Goal: Task Accomplishment & Management: Use online tool/utility

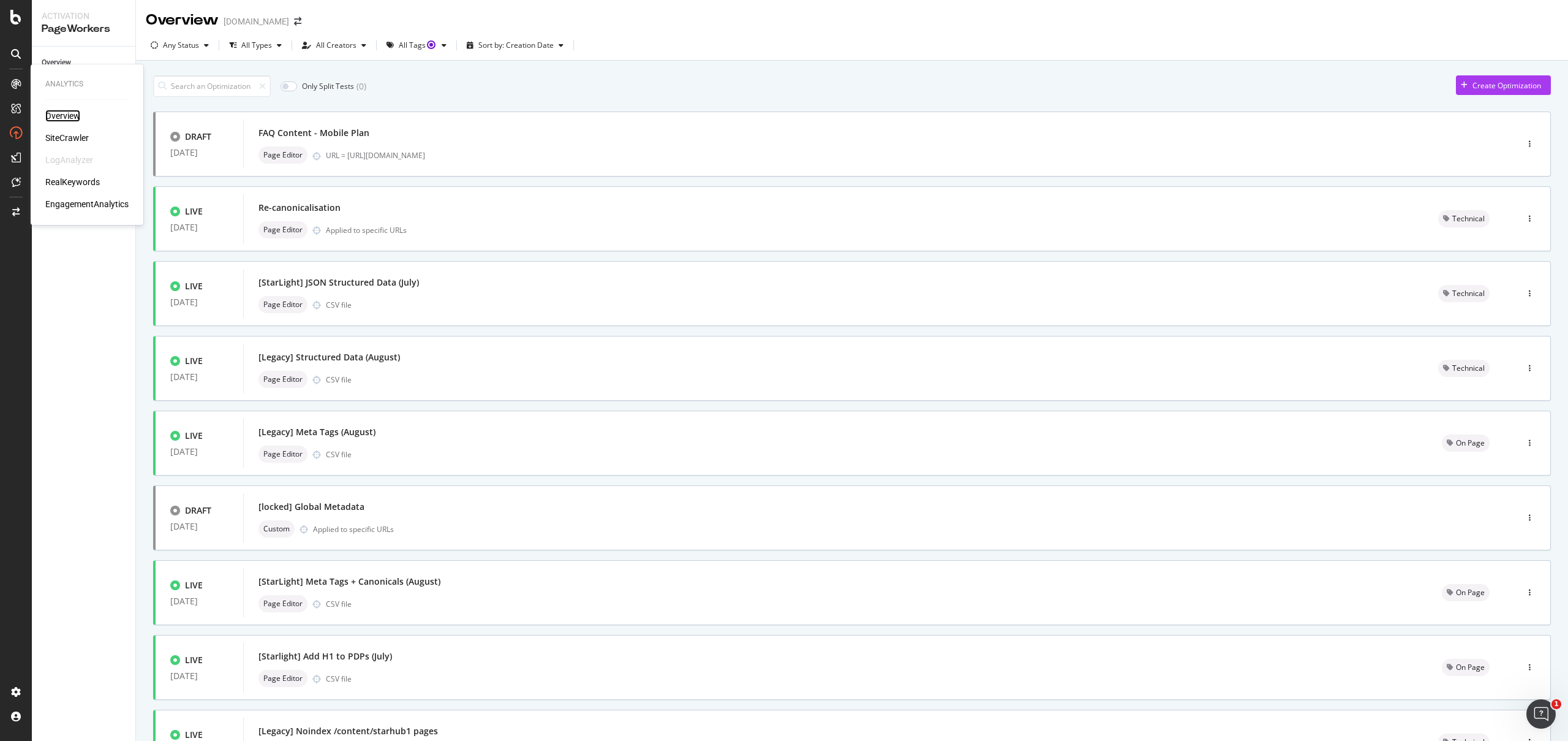
click at [56, 120] on div "Overview" at bounding box center [63, 115] width 35 height 12
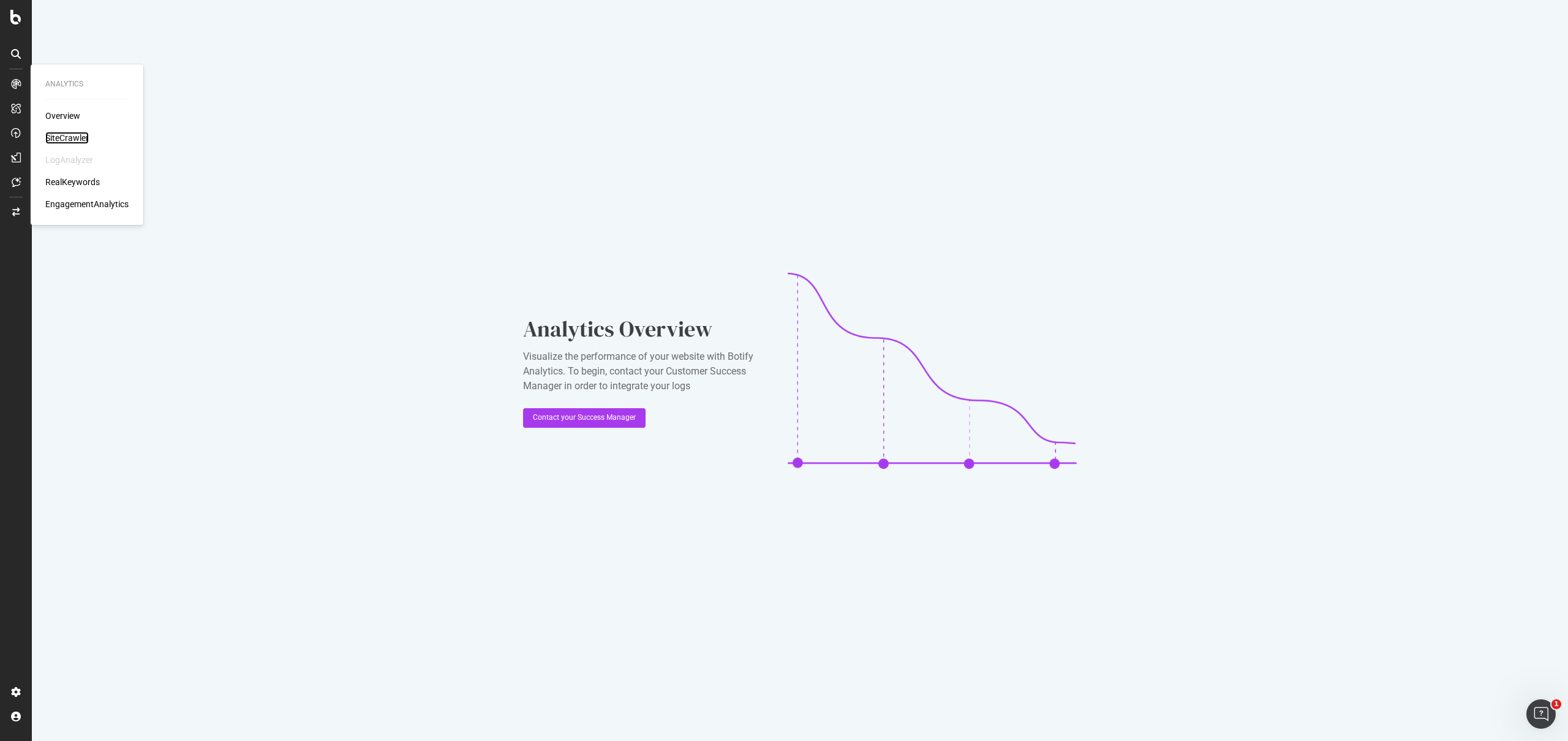
click at [73, 137] on div "SiteCrawler" at bounding box center [66, 137] width 43 height 12
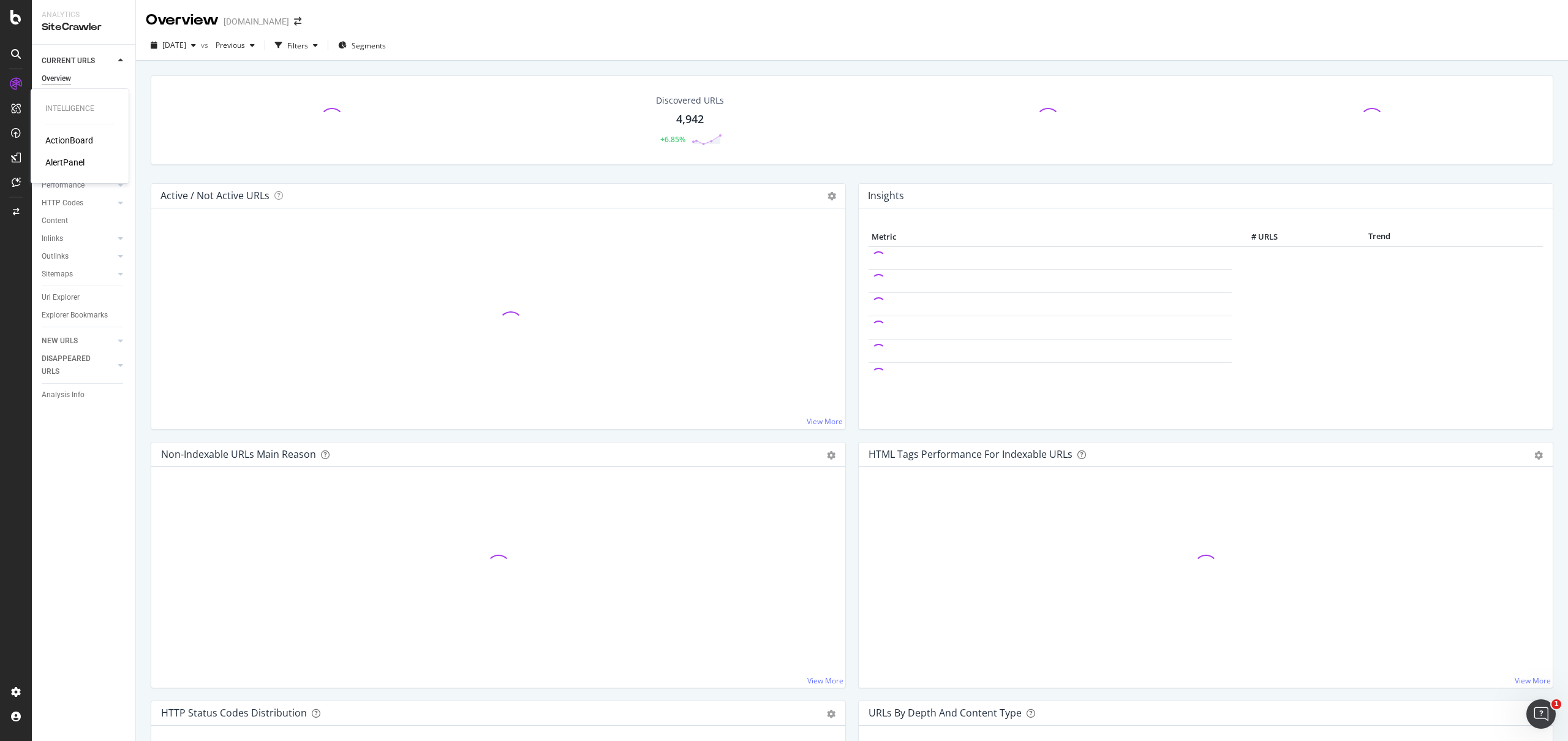
click at [60, 139] on div "ActionBoard" at bounding box center [69, 139] width 48 height 12
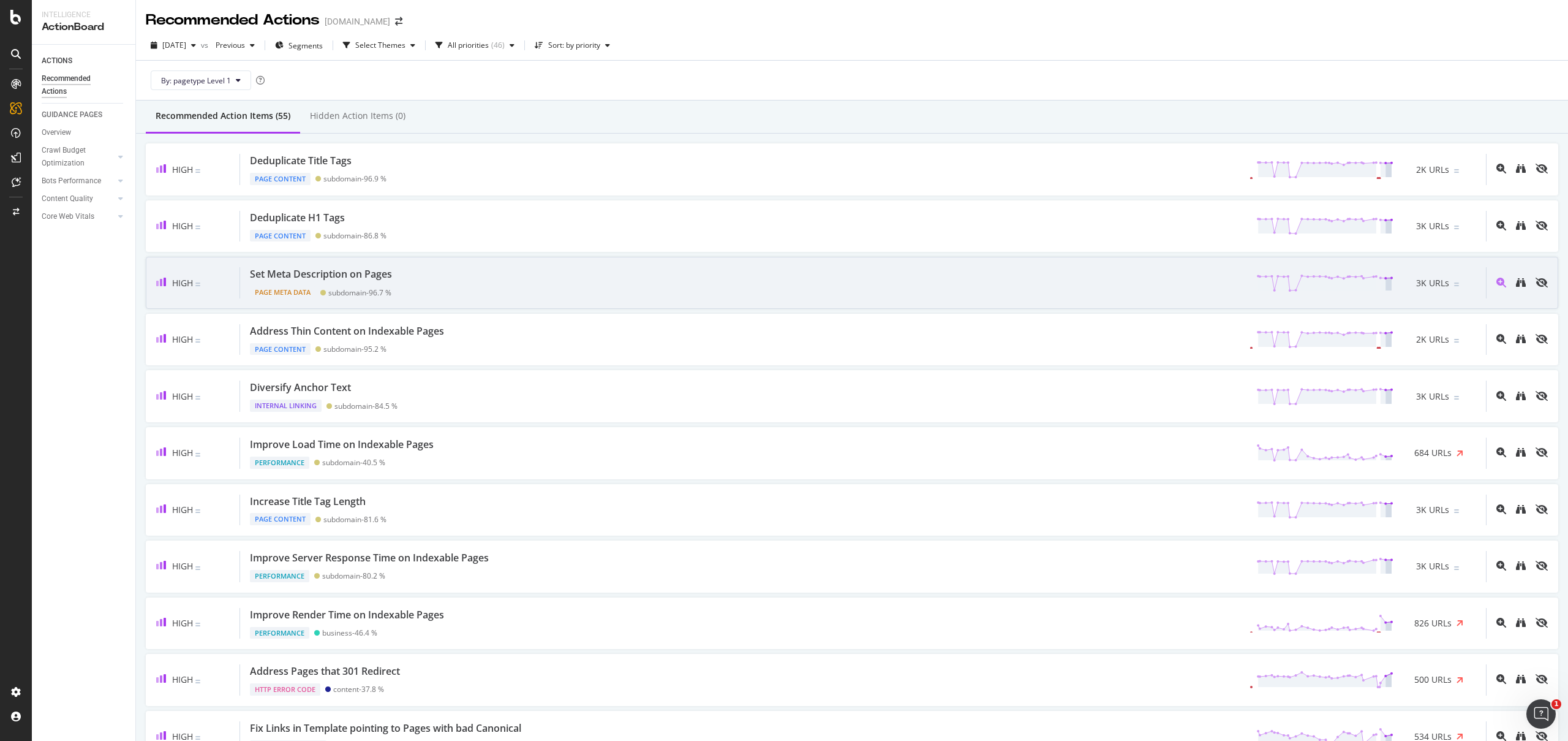
click at [316, 275] on div "Set Meta Description on Pages" at bounding box center [321, 273] width 142 height 14
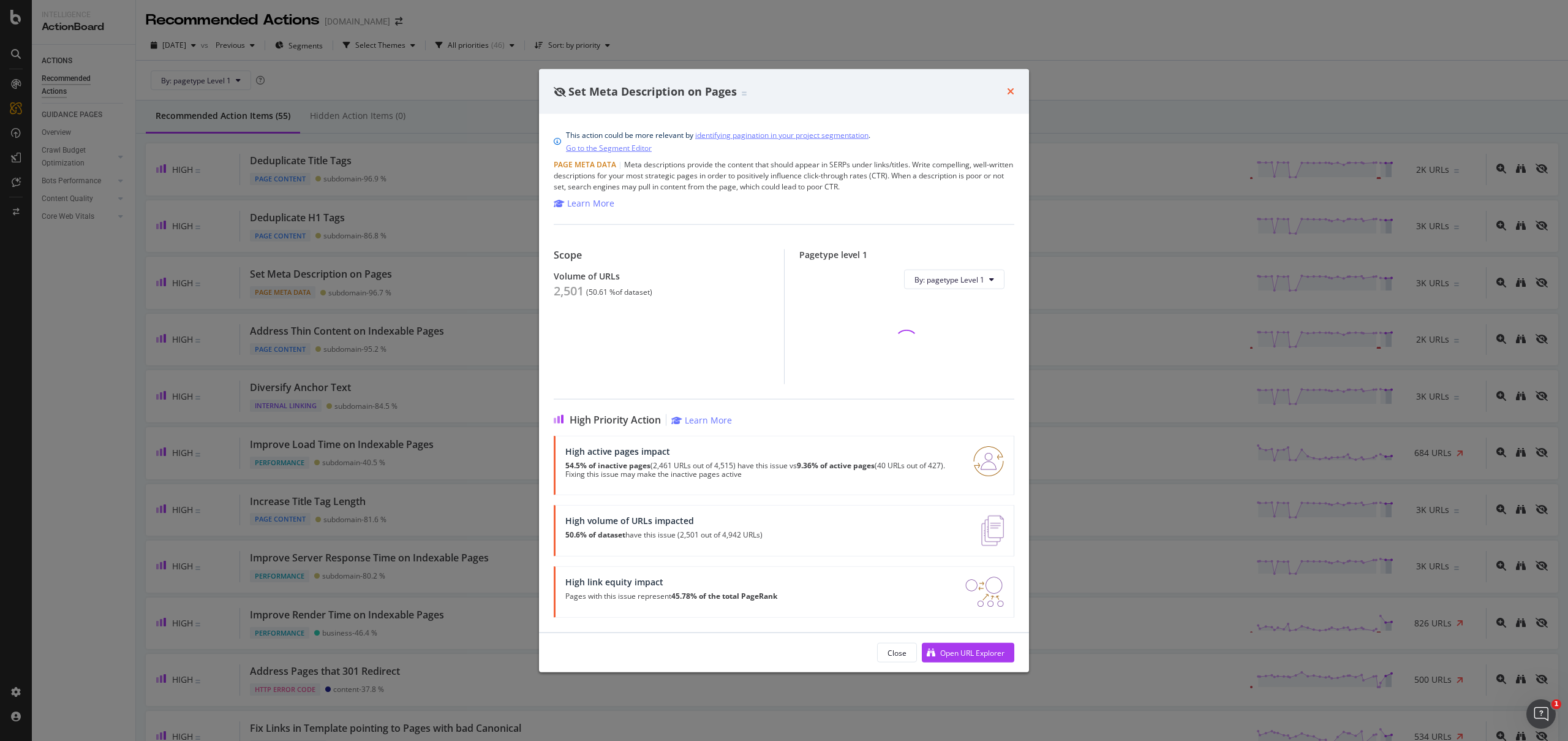
click at [1012, 94] on icon "times" at bounding box center [1010, 91] width 7 height 10
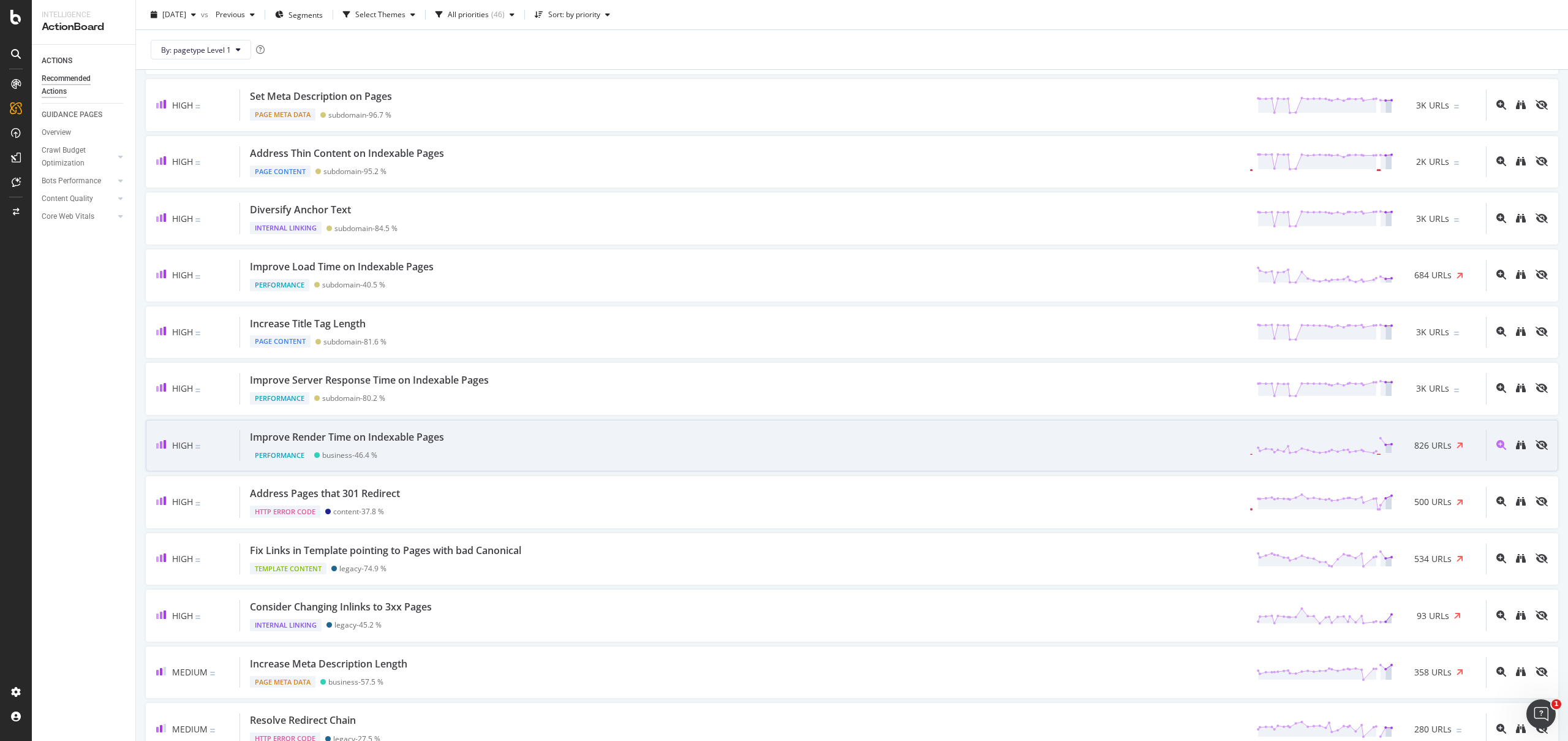
scroll to position [180, 0]
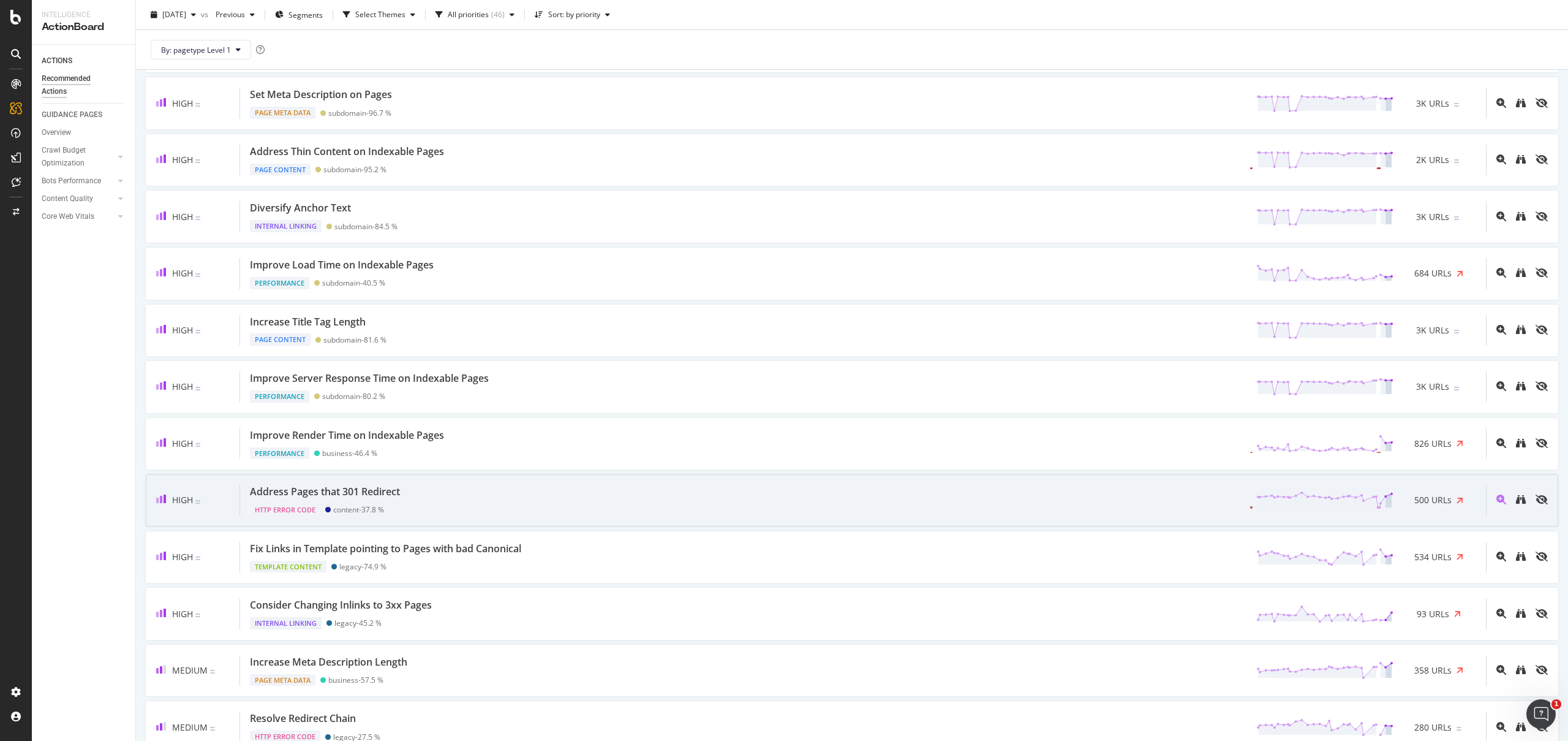
click at [564, 499] on div "Address Pages that 301 Redirect HTTP Error Code content - 37.8 % 500 URLs" at bounding box center [862, 500] width 1245 height 31
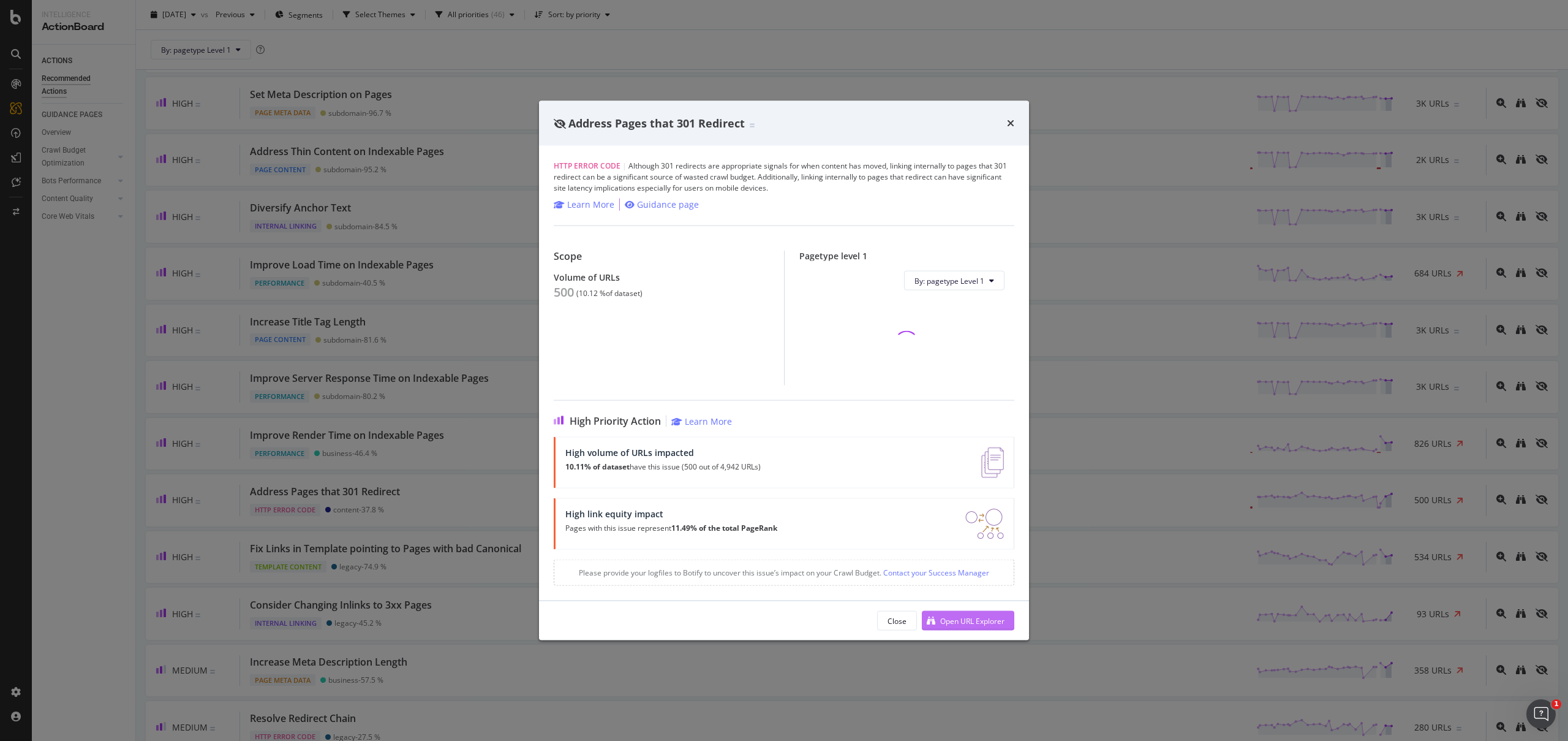
click at [950, 620] on div "Open URL Explorer" at bounding box center [972, 620] width 65 height 10
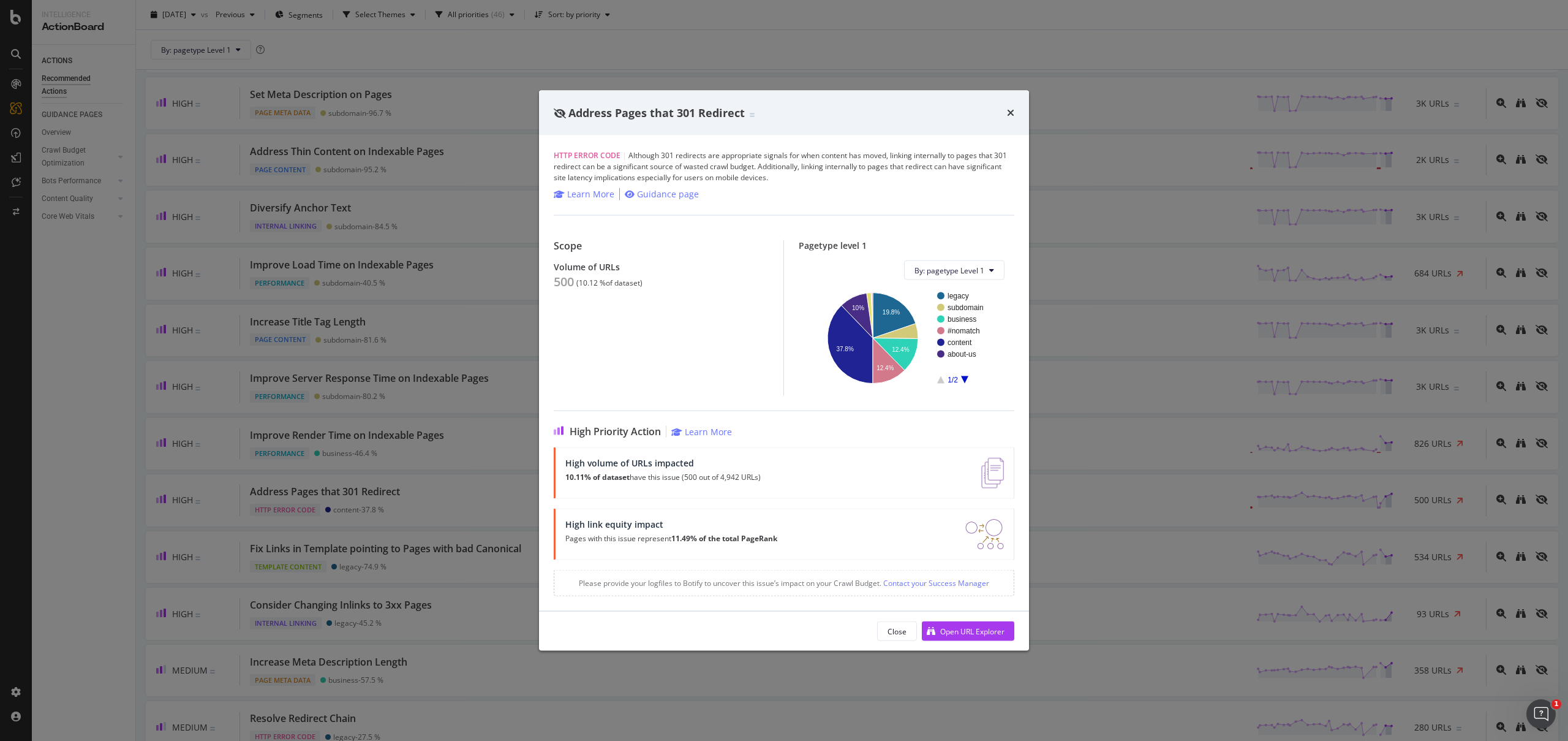
click at [1016, 110] on div "Address Pages that 301 Redirect" at bounding box center [783, 113] width 490 height 45
click at [1015, 112] on div "Address Pages that 301 Redirect" at bounding box center [783, 113] width 490 height 45
click at [1011, 114] on icon "times" at bounding box center [1010, 113] width 7 height 10
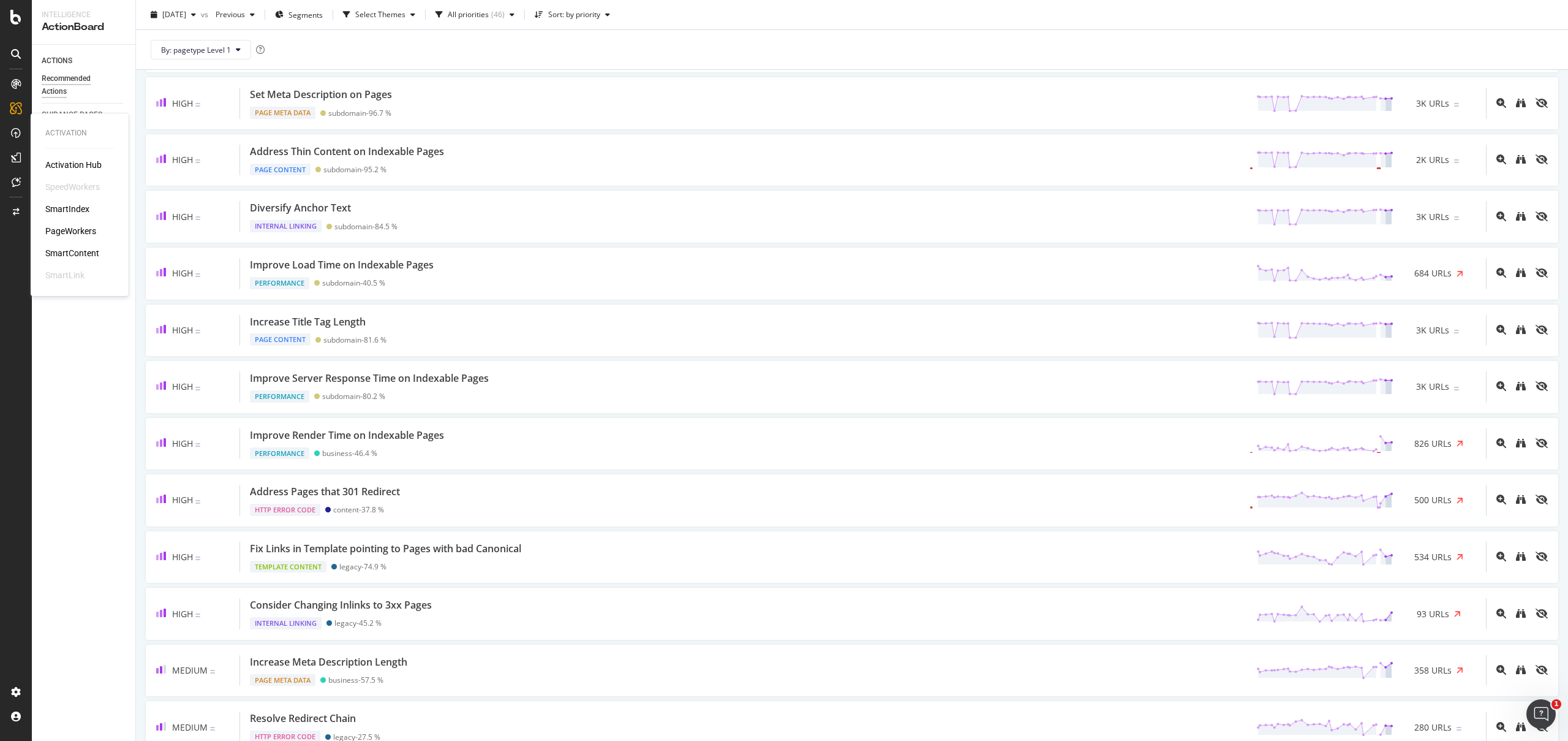
click at [80, 233] on div "PageWorkers" at bounding box center [70, 231] width 51 height 12
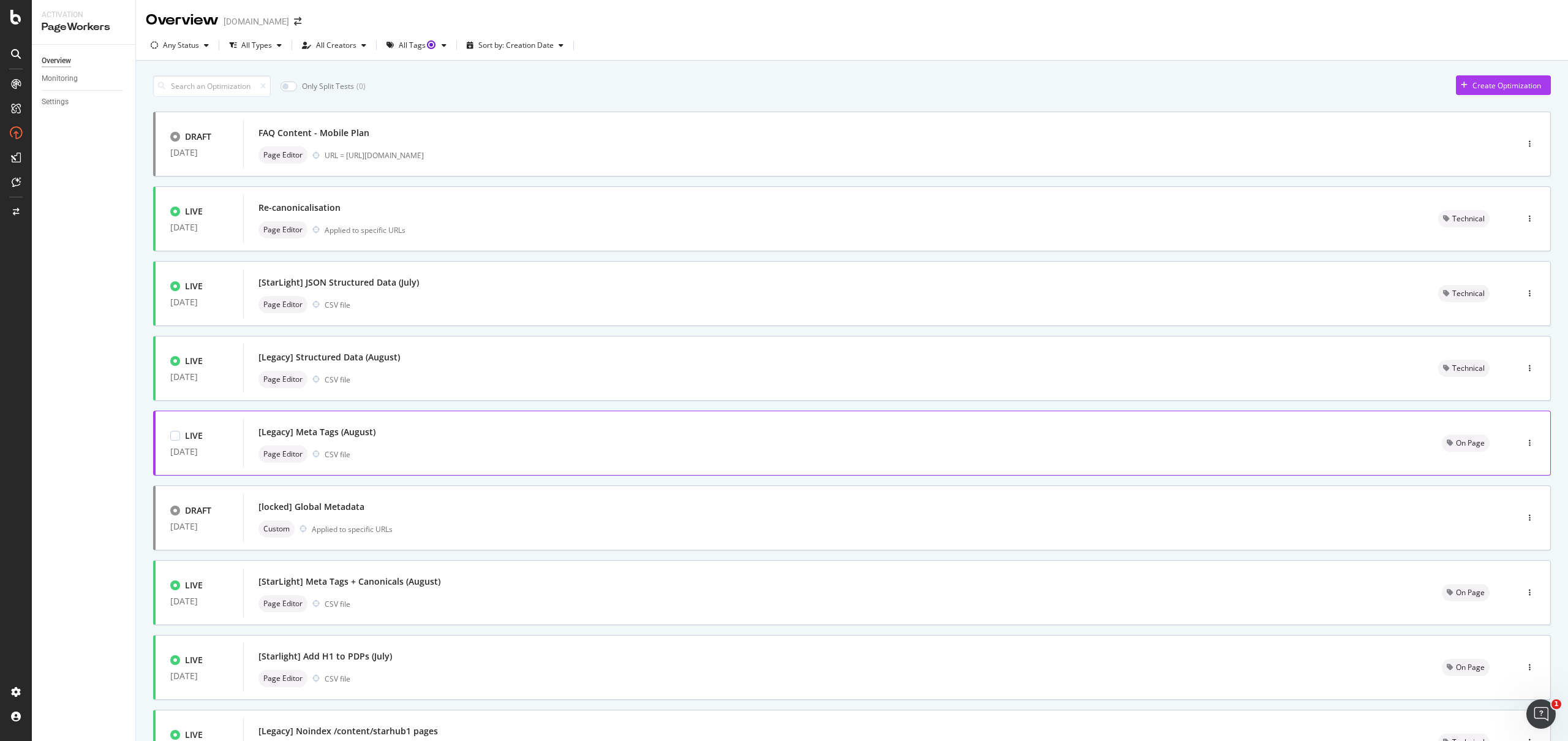
click at [434, 447] on div "Page Editor CSV file" at bounding box center [835, 454] width 1154 height 18
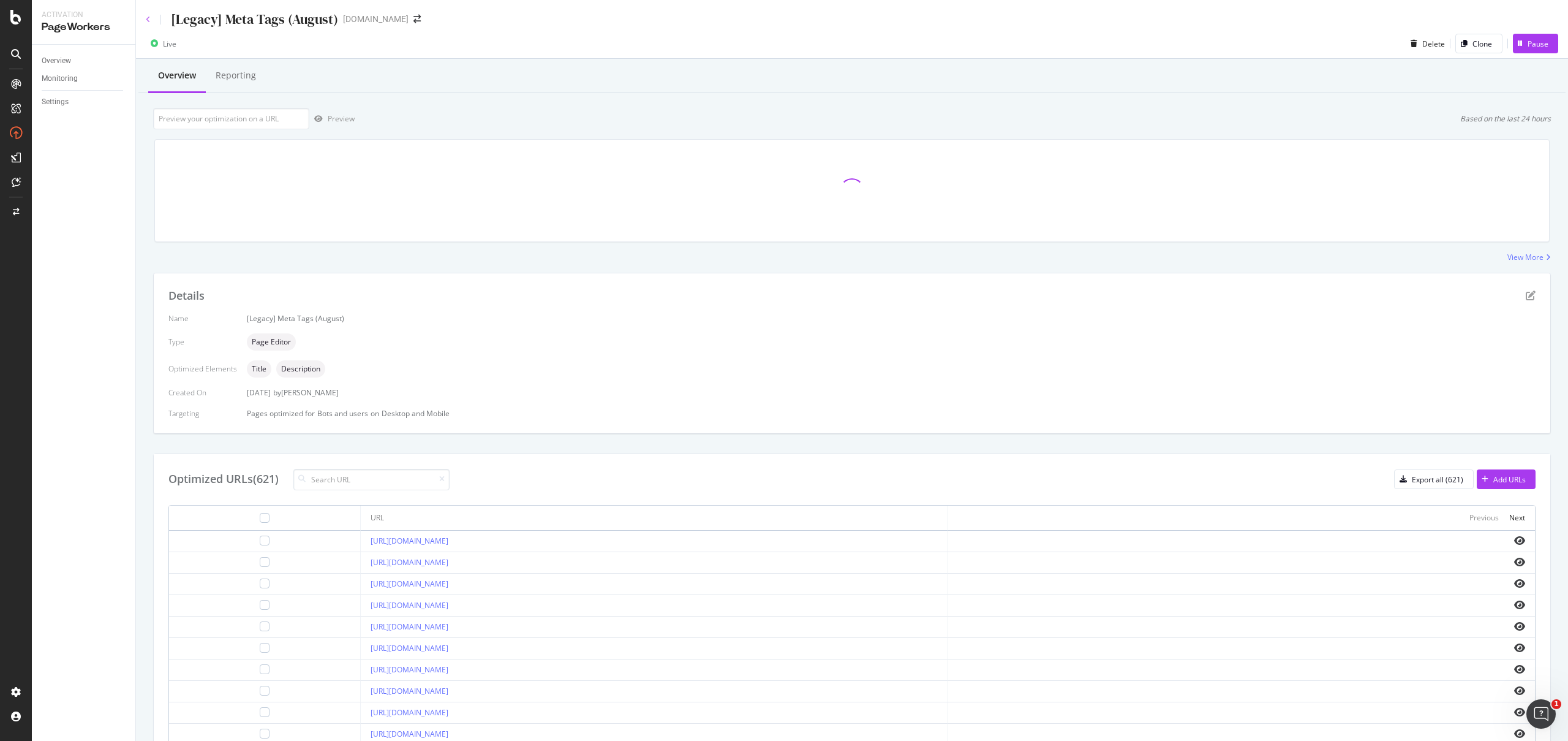
click at [149, 19] on icon at bounding box center [148, 19] width 5 height 7
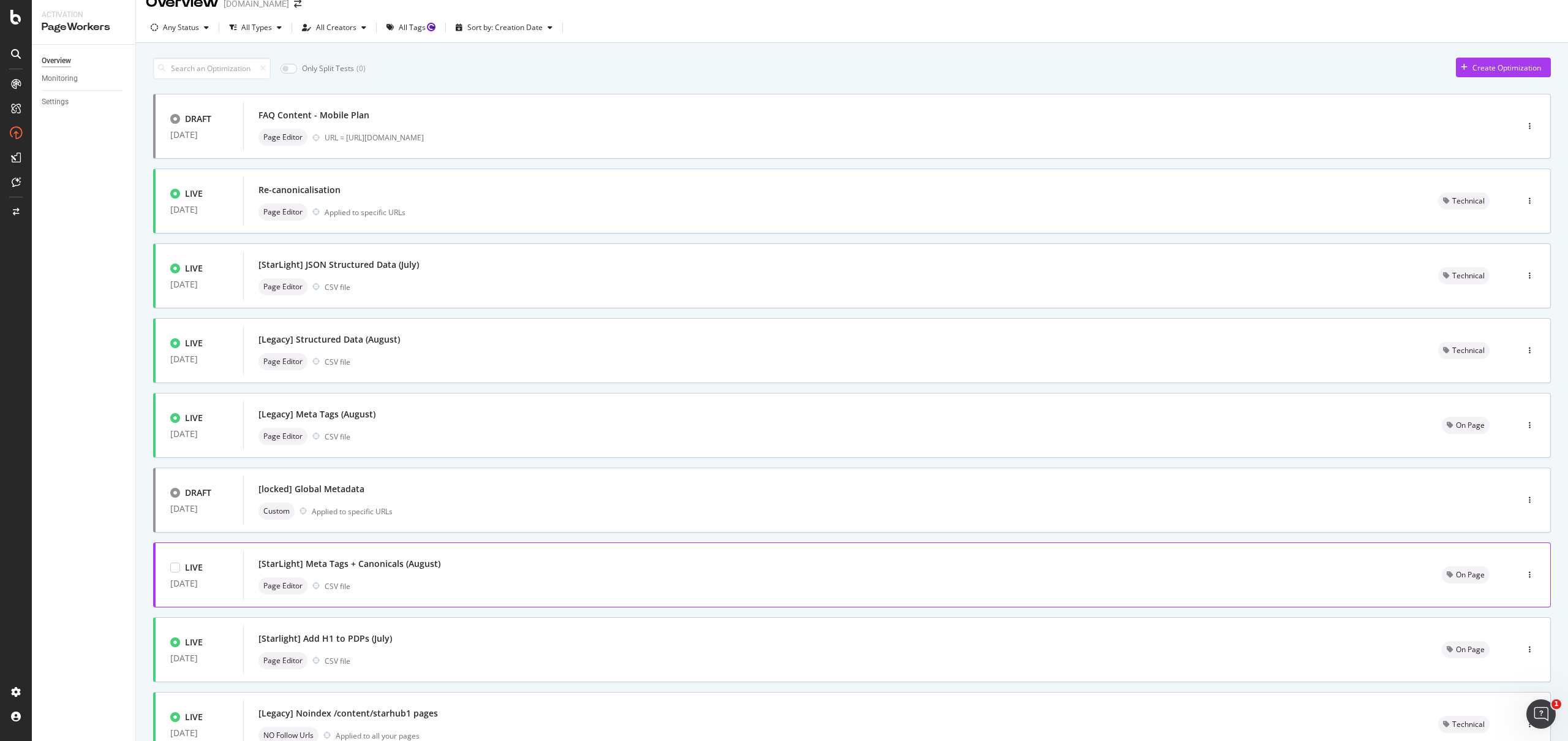
scroll to position [20, 0]
click at [449, 585] on div "Page Editor CSV file" at bounding box center [835, 583] width 1154 height 18
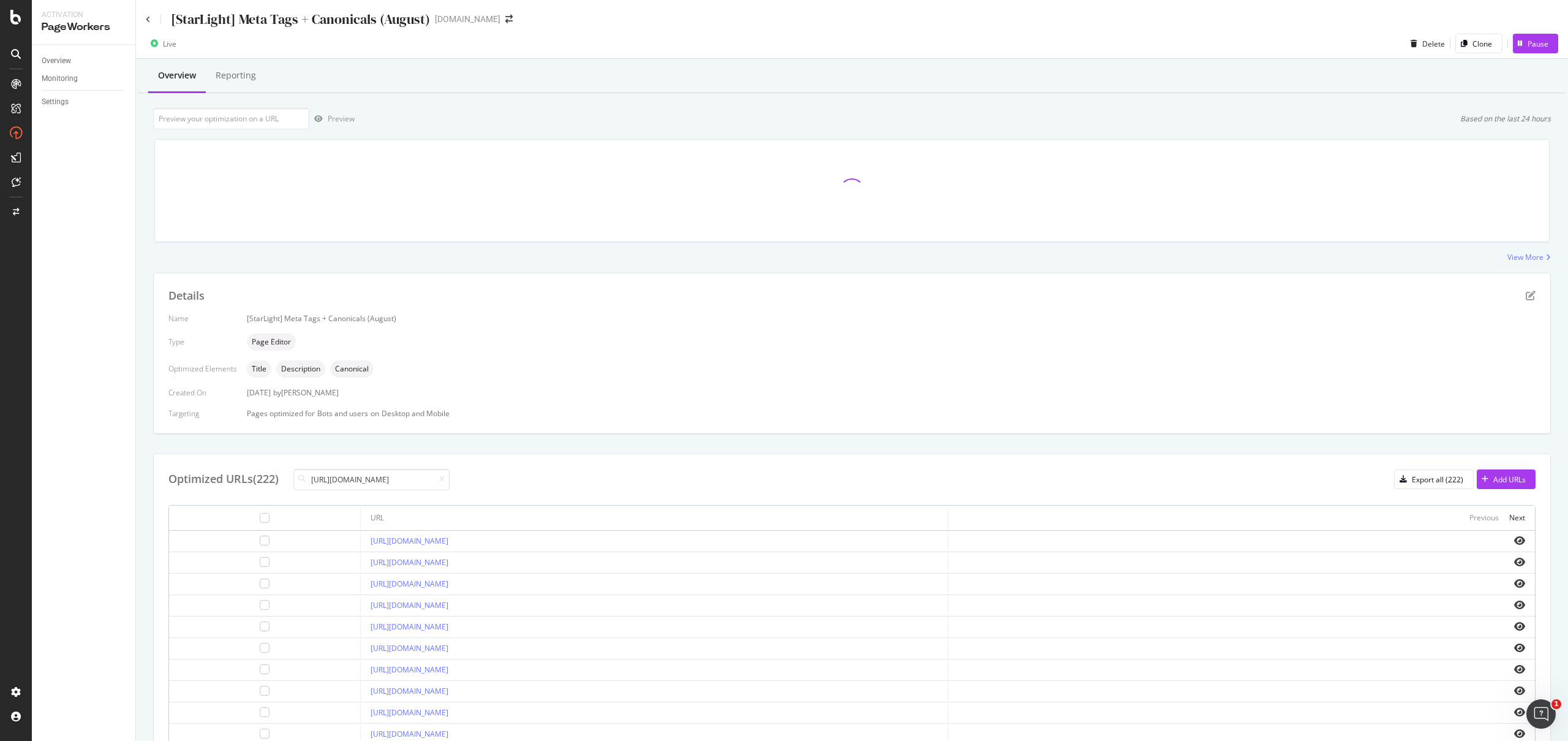
scroll to position [0, 182]
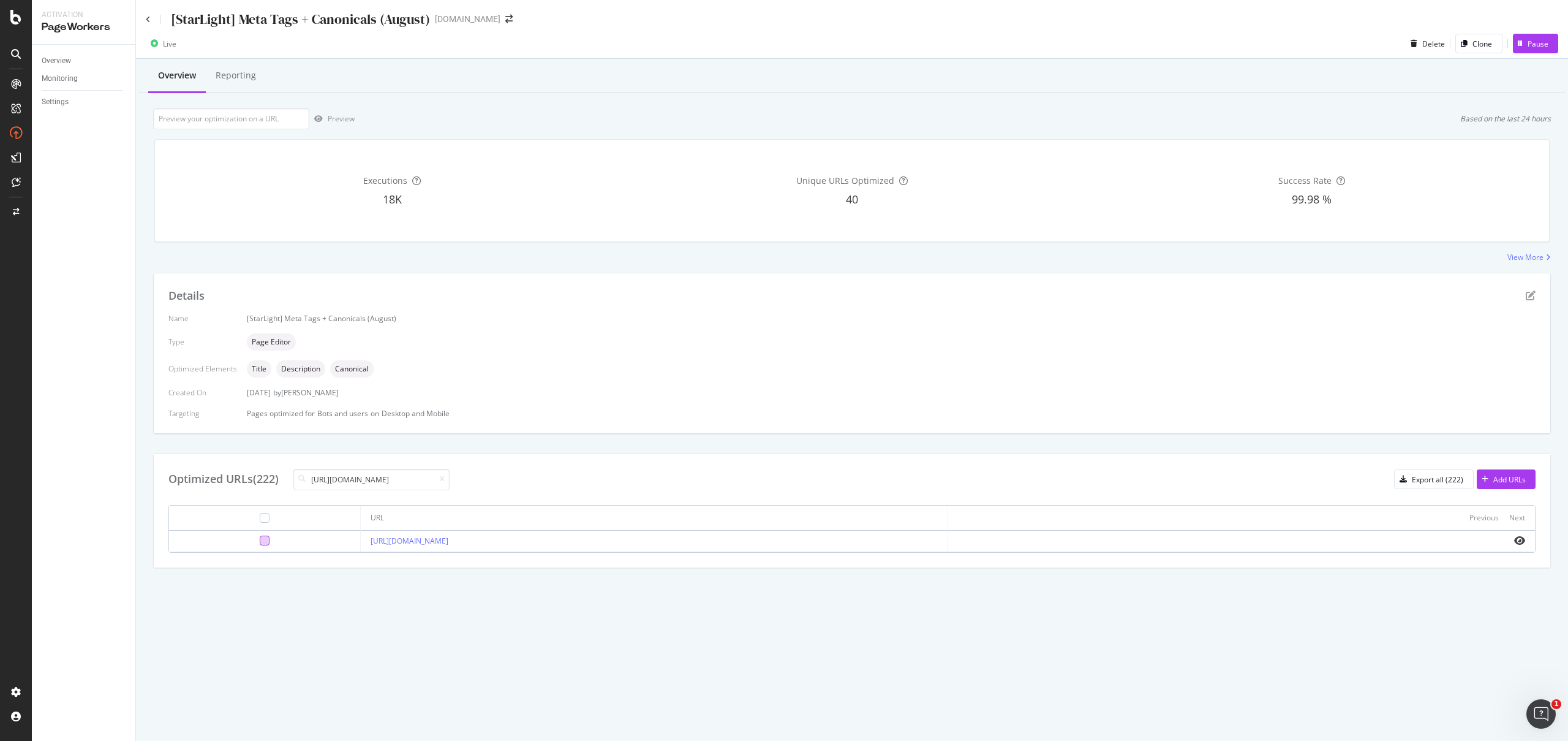
type input "https://consumer.starhub.com/personal/store/mobile/devices/apple/iphone-16-pro-…"
click at [260, 541] on div at bounding box center [265, 540] width 10 height 10
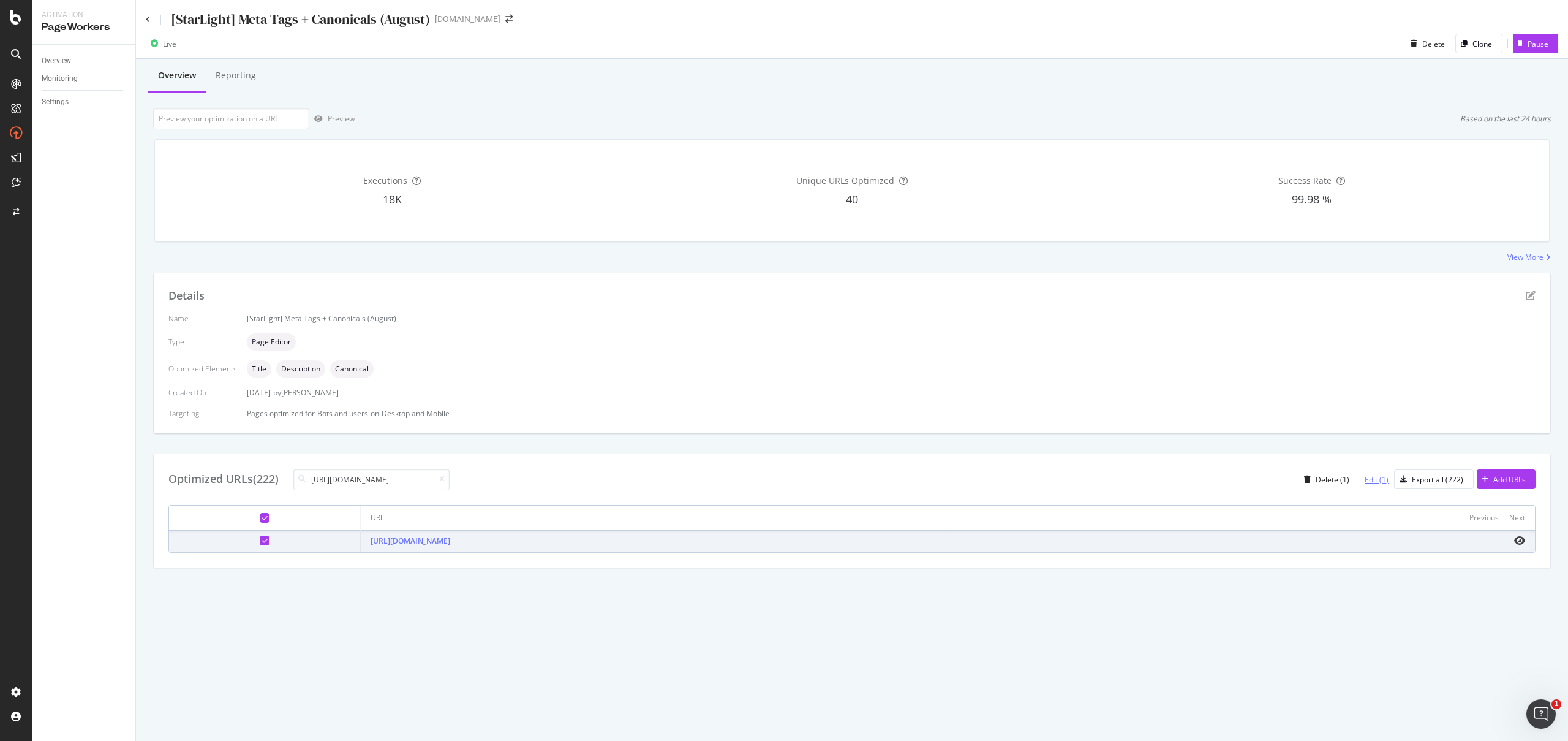
click at [1378, 481] on div "Edit (1)" at bounding box center [1376, 479] width 24 height 10
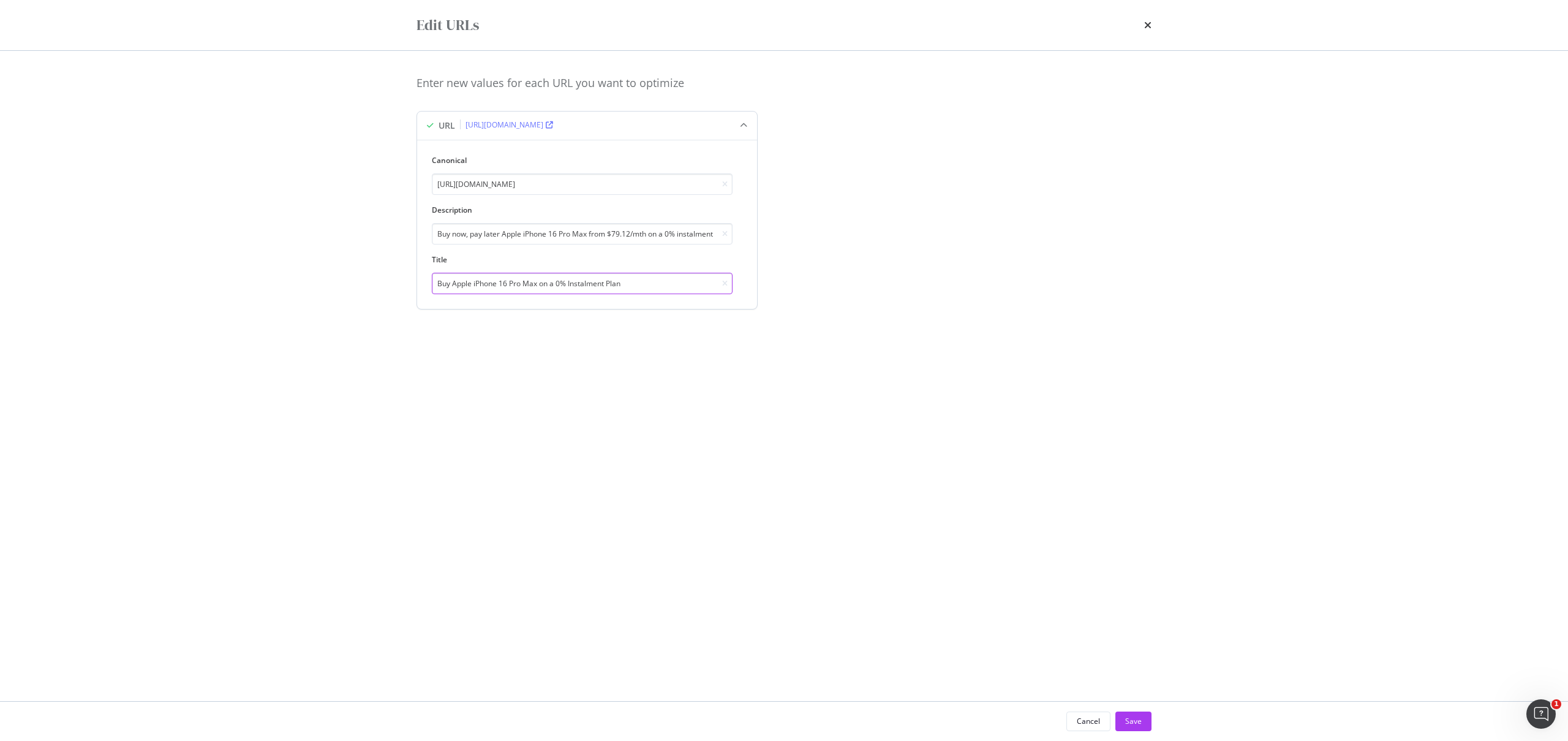
click at [608, 291] on input "Buy Apple iPhone 16 Pro Max on a 0% Instalment Plan" at bounding box center [582, 282] width 301 height 21
paste input "with 0% Instalments"
type input "Buy Apple iPhone 16 Pro Max with 0% Instalments"
click at [705, 324] on div "Enter new values for each URL you want to optimize URL https://consumer.starhub…" at bounding box center [783, 207] width 735 height 263
click at [1138, 715] on div "Save" at bounding box center [1134, 721] width 17 height 18
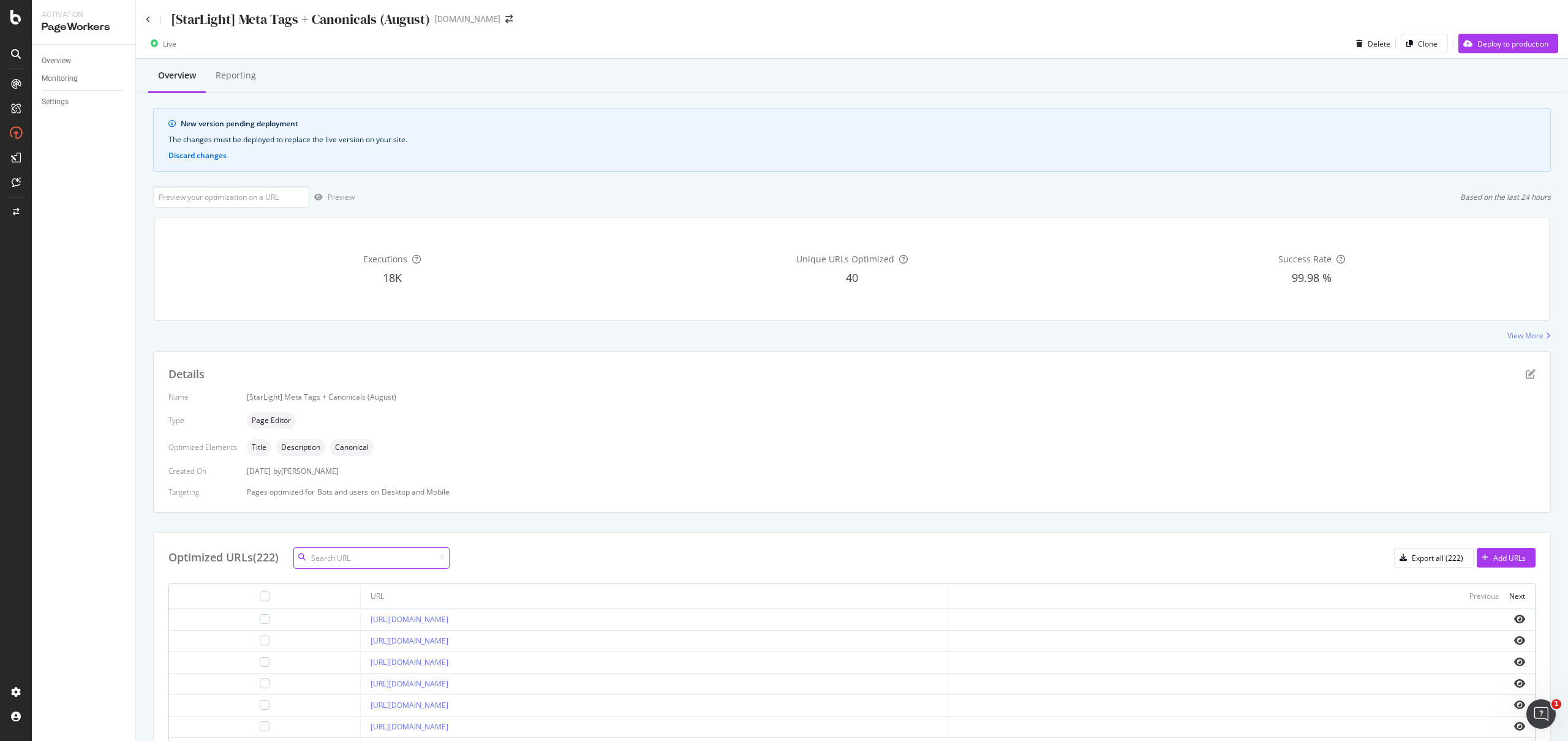
paste input "https://consumer.starhub.com/personal/store/mobile/devices/samsung"
type input "https://consumer.starhub.com/personal/store/mobile/devices/samsung"
click at [203, 623] on div at bounding box center [265, 618] width 172 height 10
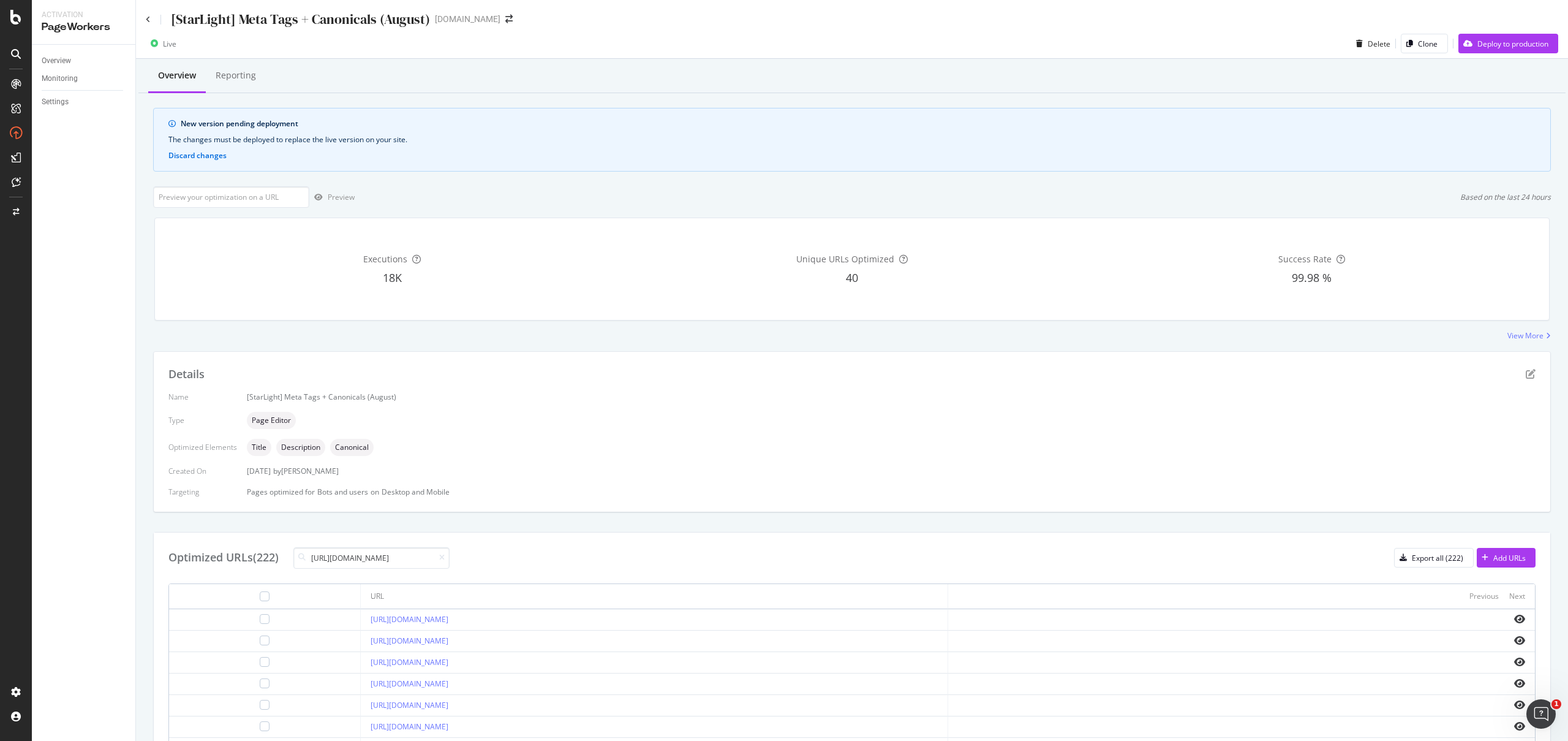
click at [225, 622] on div at bounding box center [265, 618] width 172 height 10
click at [260, 621] on div at bounding box center [265, 618] width 10 height 10
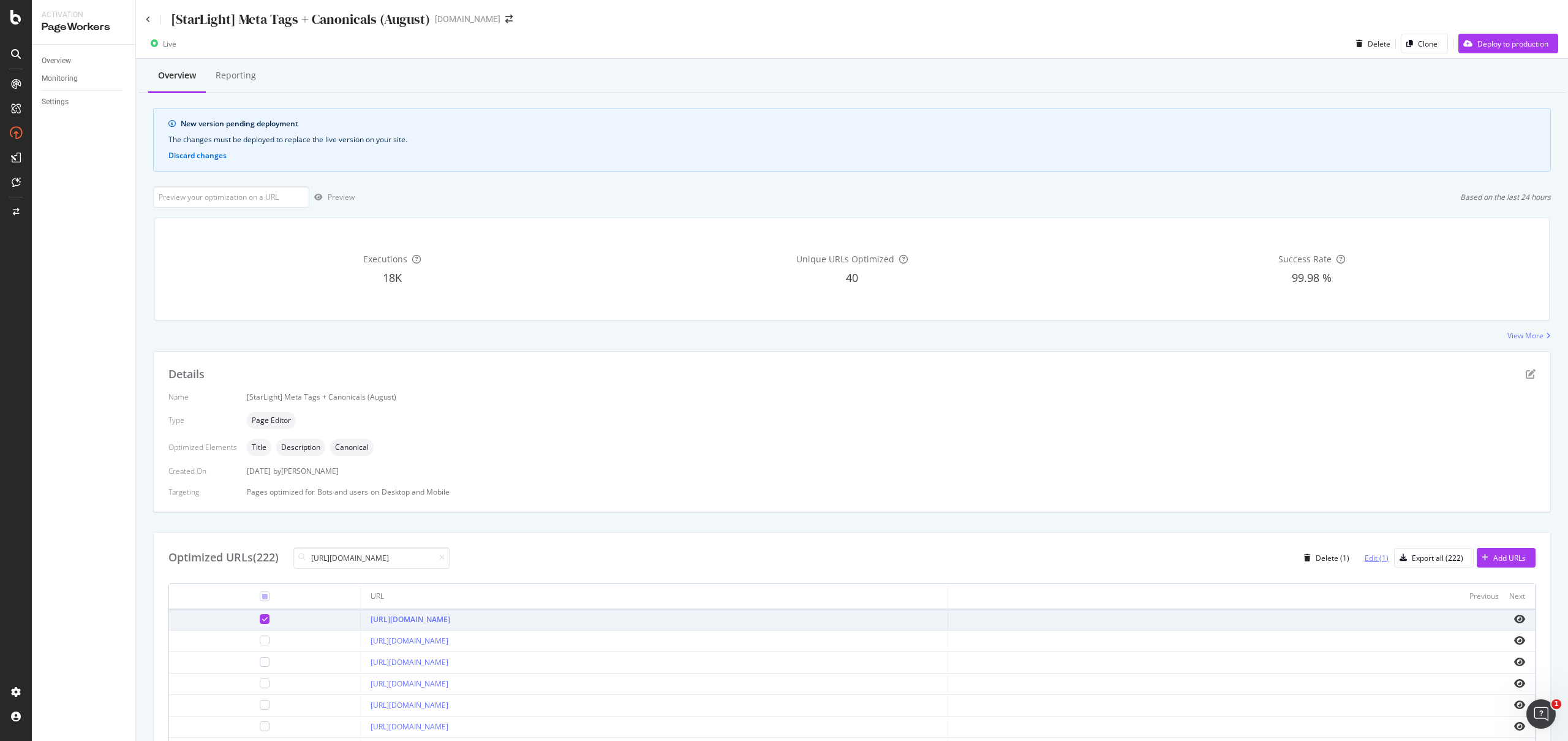
click at [1360, 551] on div "Edit (1)" at bounding box center [1372, 557] width 34 height 18
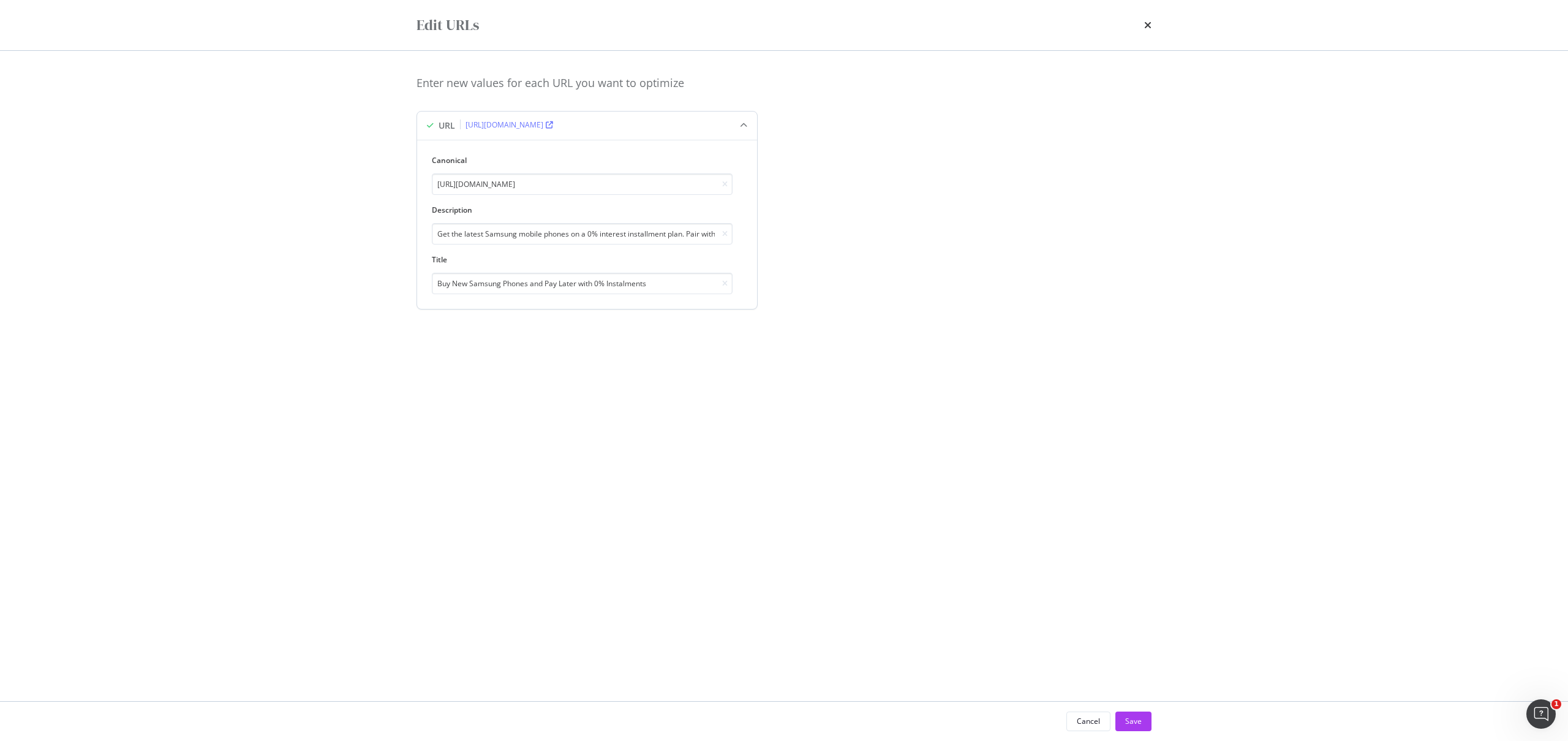
click at [537, 298] on div "Canonical https://consumer.starhub.com/personal/store/mobile/devices/samsung De…" at bounding box center [587, 223] width 339 height 169
drag, startPoint x: 562, startPoint y: 286, endPoint x: 608, endPoint y: 304, distance: 49.4
click at [563, 286] on input "Buy New Samsung Phones and Pay Later with 0% Instalments" at bounding box center [582, 282] width 301 height 21
paste input "with 0% Instalment Plan"
type input "Buy New Samsung Phones with 0% Instalment Plan"
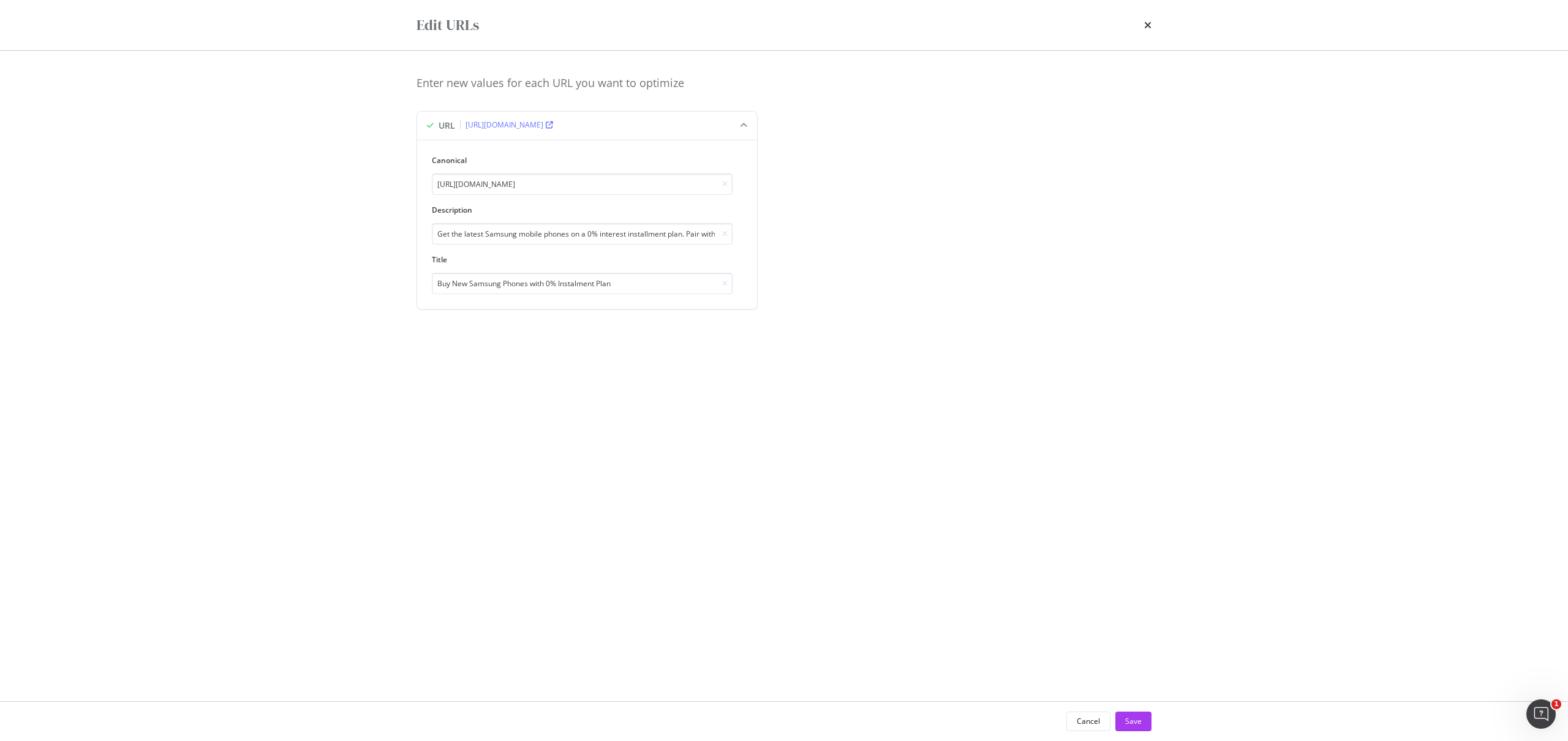
click at [1138, 709] on div "Cancel Save" at bounding box center [784, 721] width 784 height 39
click at [1137, 712] on div "Save" at bounding box center [1134, 721] width 17 height 18
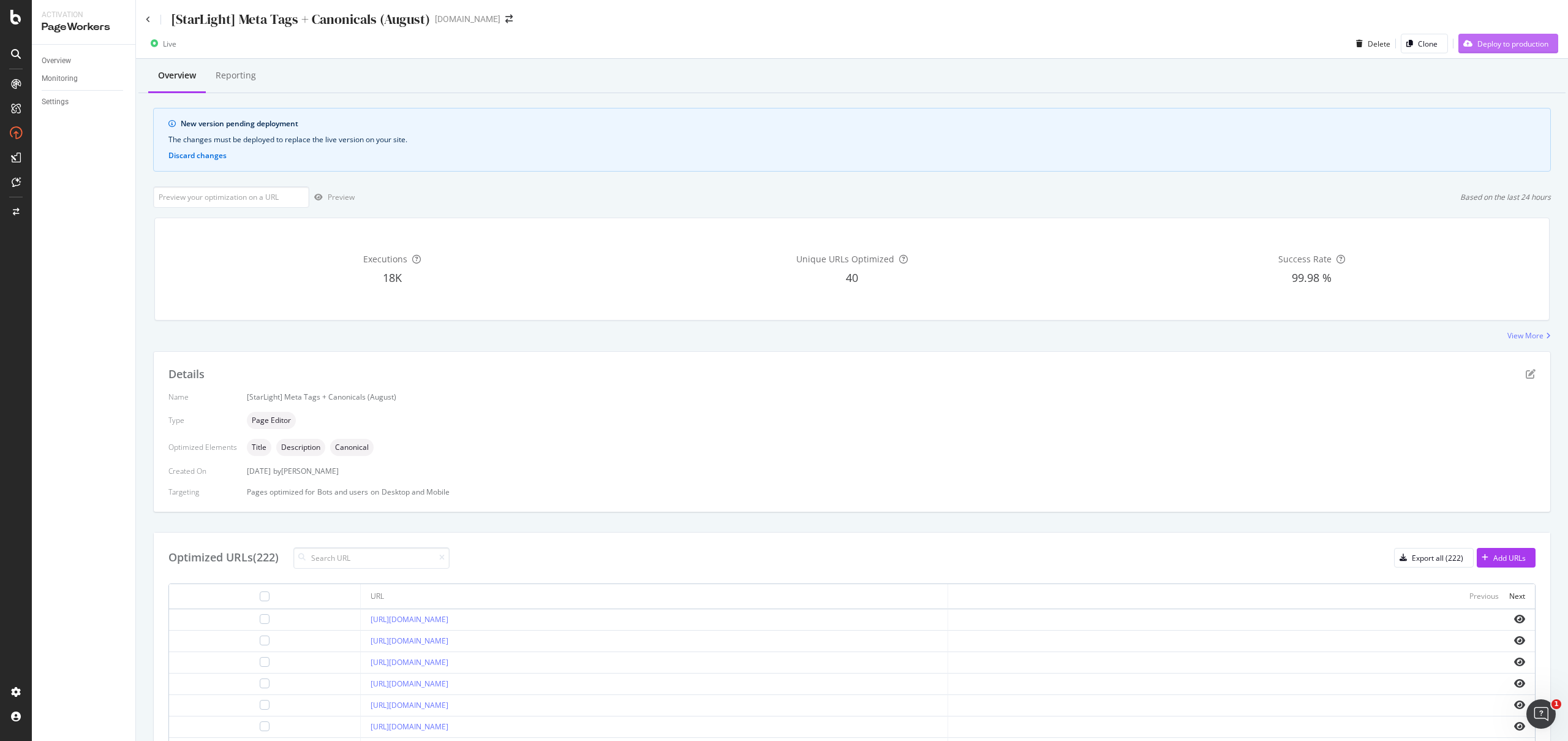
click at [1501, 37] on div "Deploy to production" at bounding box center [1503, 43] width 90 height 18
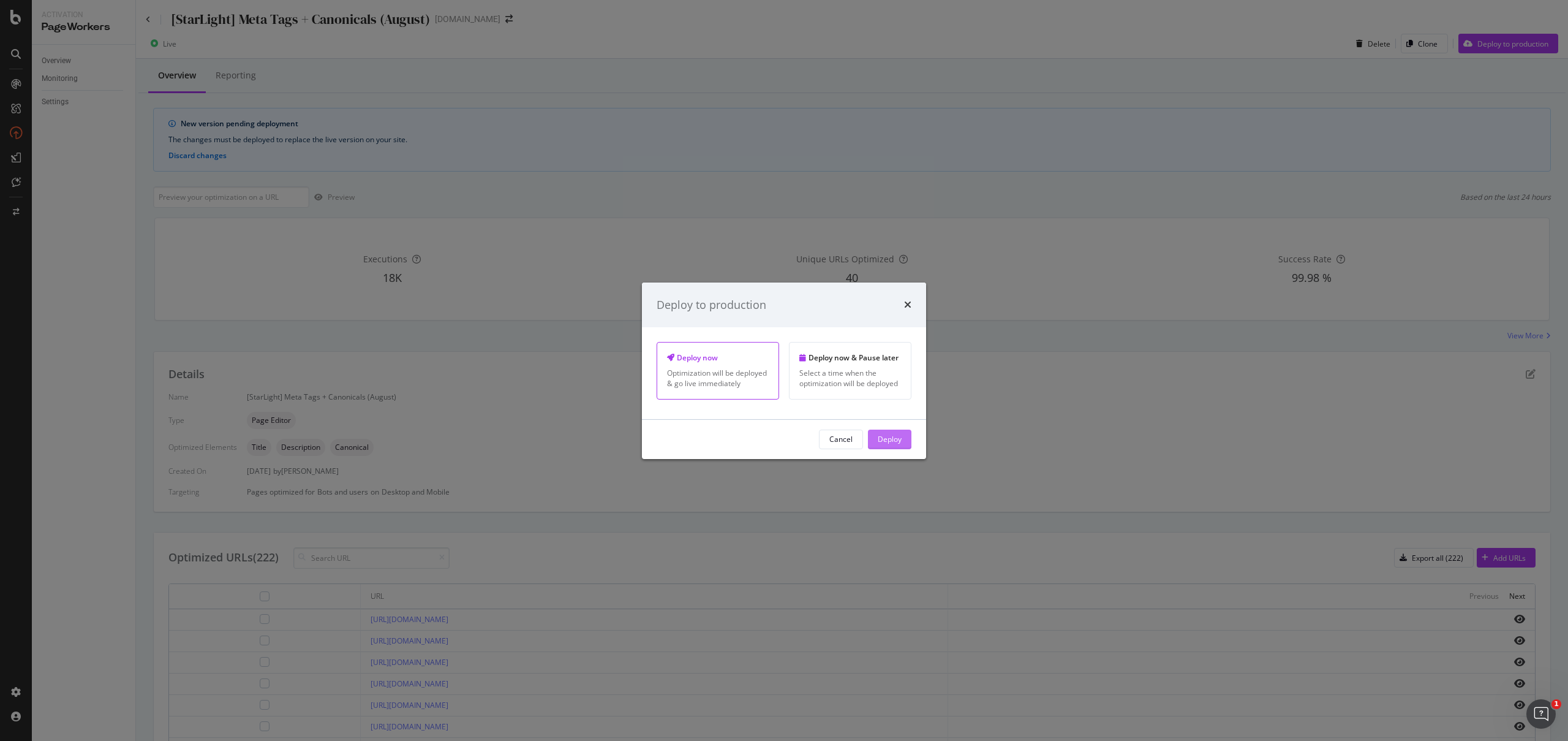
click at [907, 436] on button "Deploy" at bounding box center [889, 438] width 43 height 19
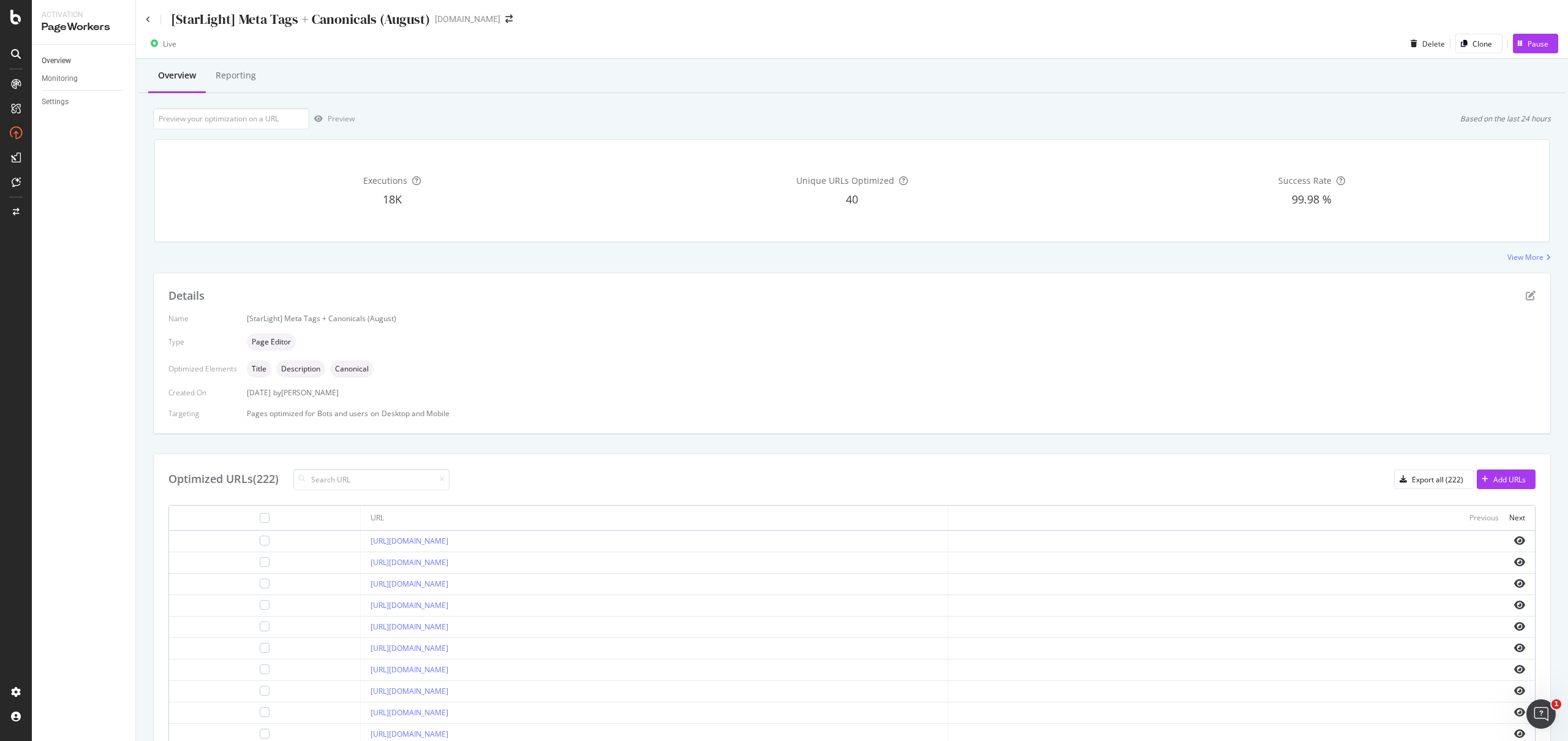
click at [75, 59] on link "Overview" at bounding box center [84, 61] width 85 height 13
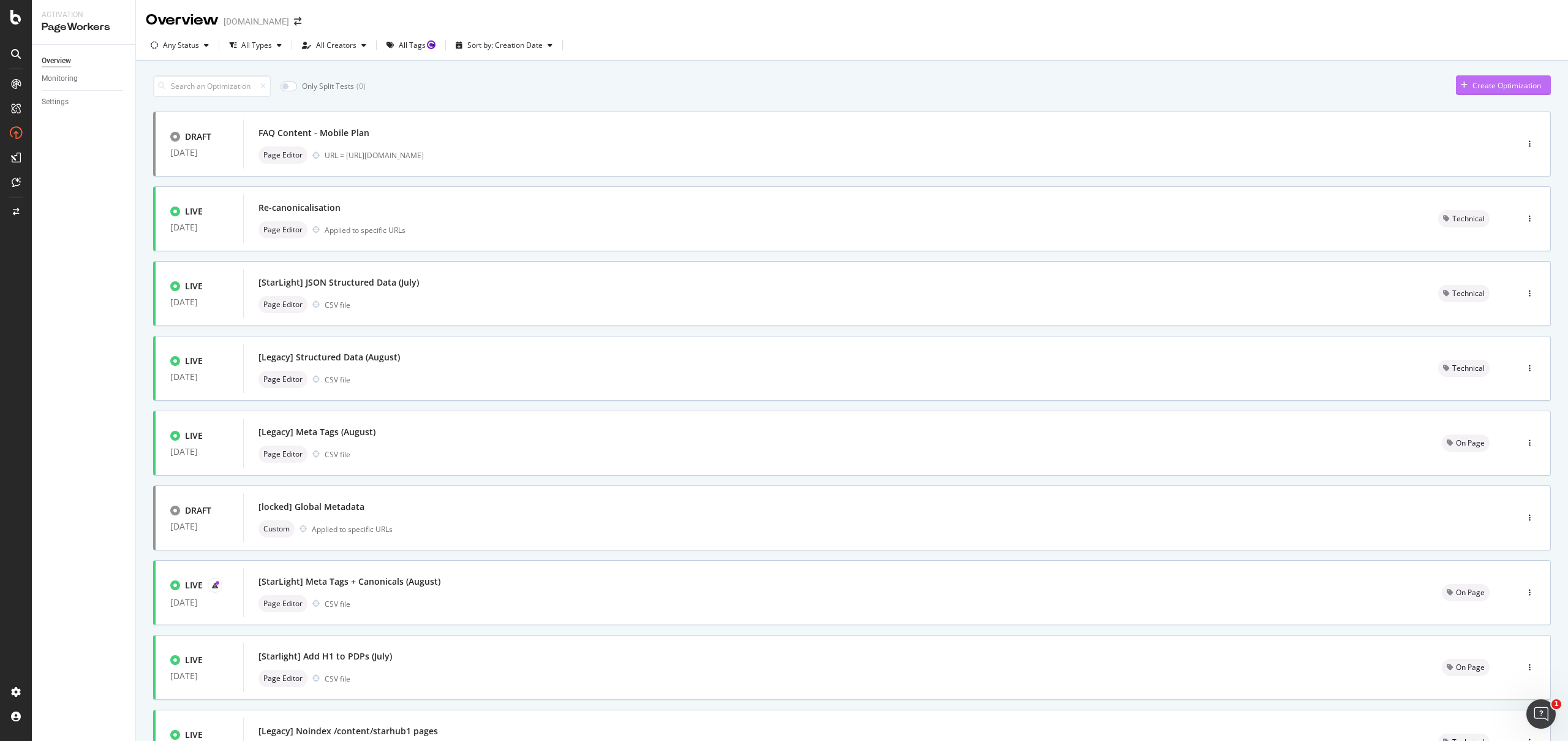
click at [1488, 82] on div "Create Optimization" at bounding box center [1506, 85] width 68 height 10
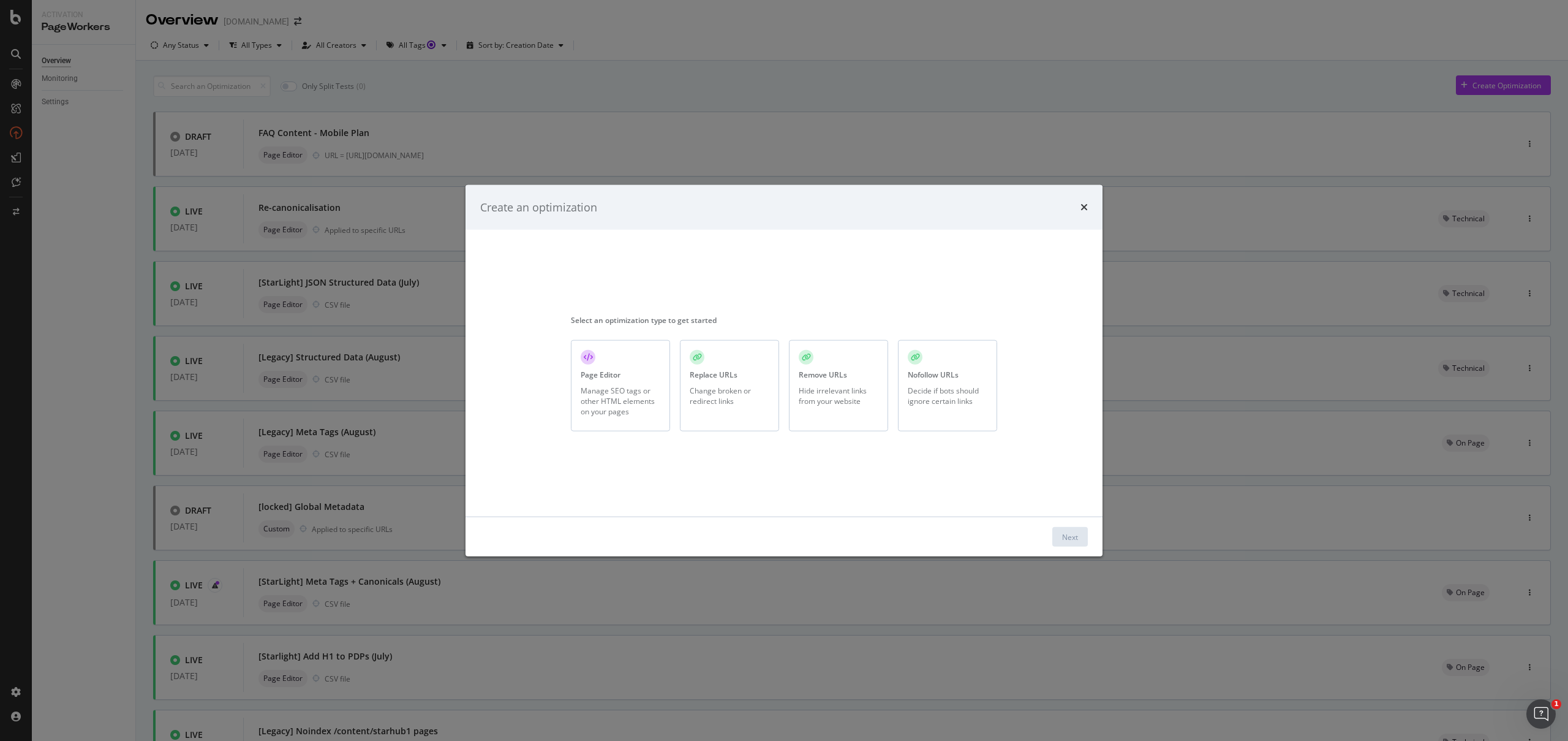
click at [837, 406] on div "Remove URLs Hide irrelevant links from your website" at bounding box center [838, 385] width 100 height 91
click at [1062, 533] on div "Next" at bounding box center [1069, 536] width 16 height 10
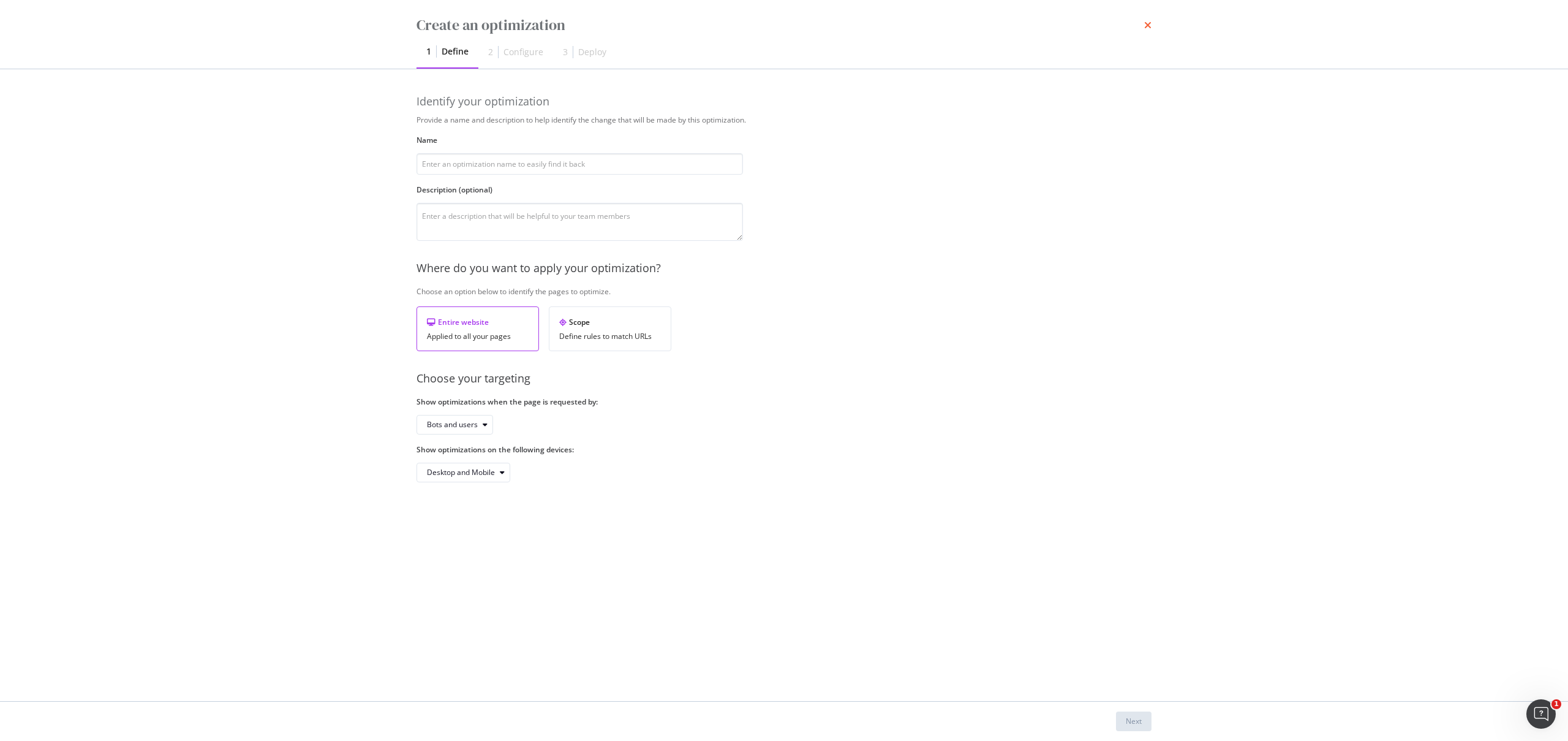
click at [1146, 30] on icon "times" at bounding box center [1147, 25] width 7 height 10
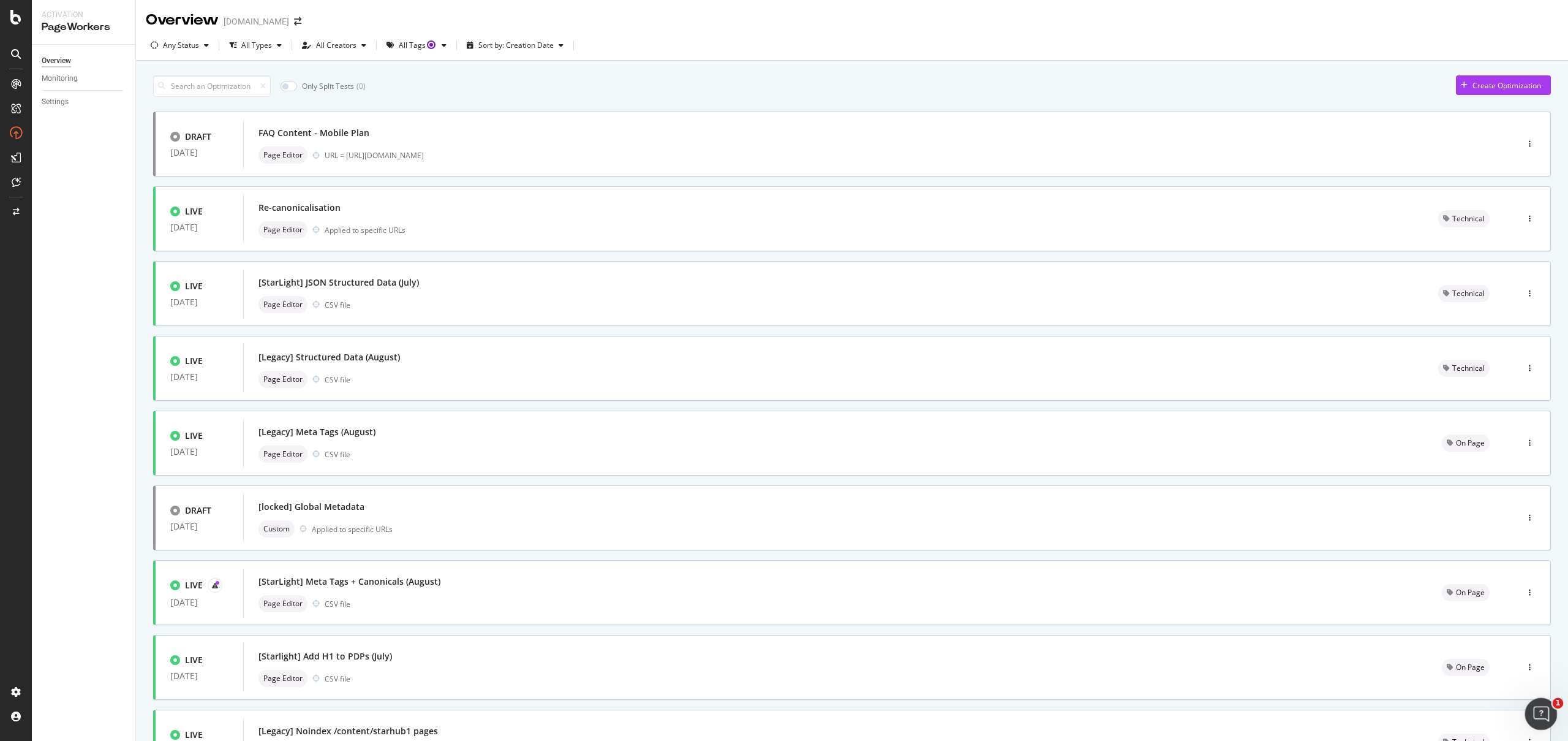
drag, startPoint x: 3064, startPoint y: 1392, endPoint x: 1538, endPoint y: 707, distance: 1672.7
click at [1538, 706] on icon "Open Intercom Messenger" at bounding box center [1539, 712] width 20 height 20
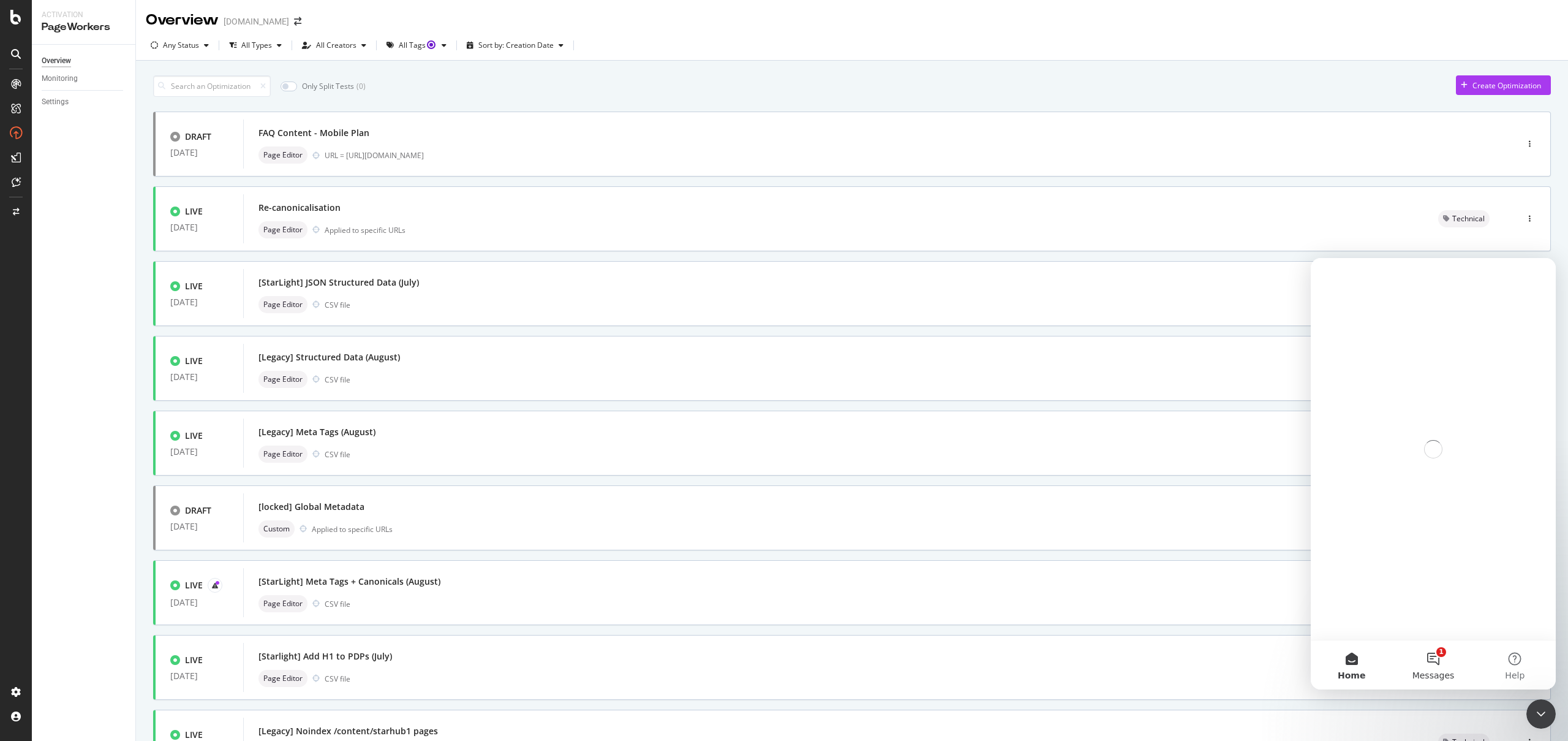
click at [1439, 664] on button "1 Messages" at bounding box center [1432, 664] width 81 height 49
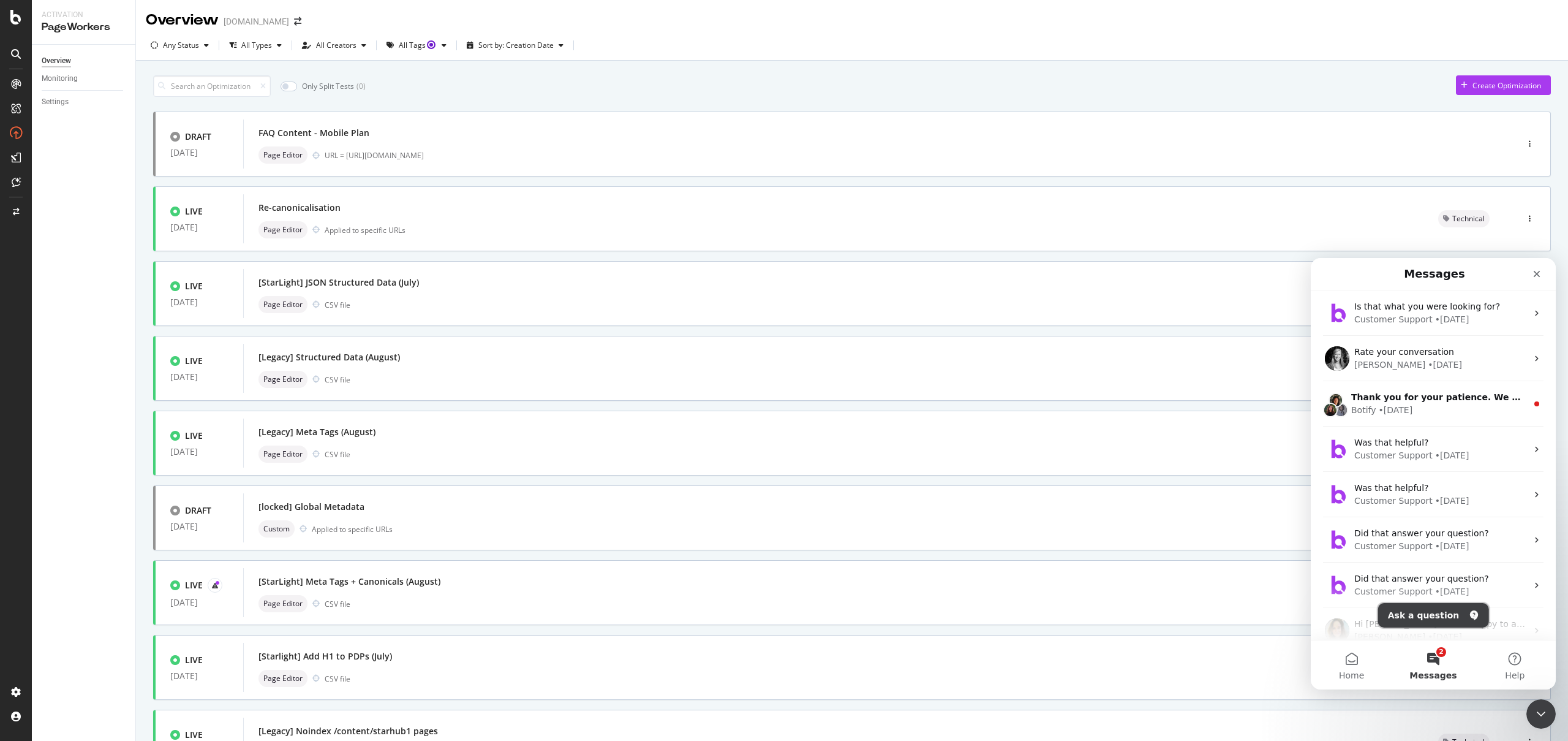
click at [1415, 619] on button "Ask a question" at bounding box center [1433, 615] width 111 height 25
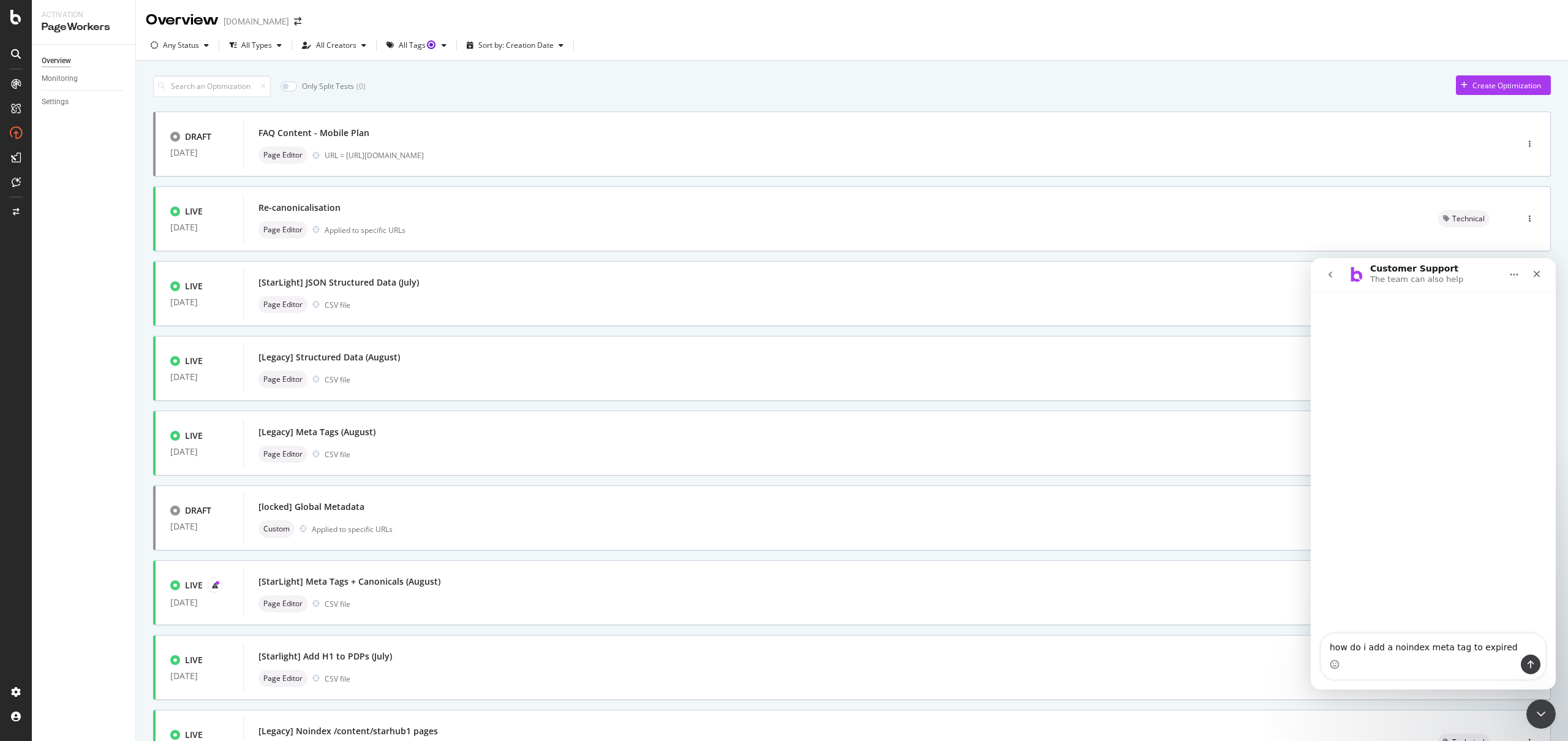
type textarea "how do i add a noindex meta tag to expired pages"
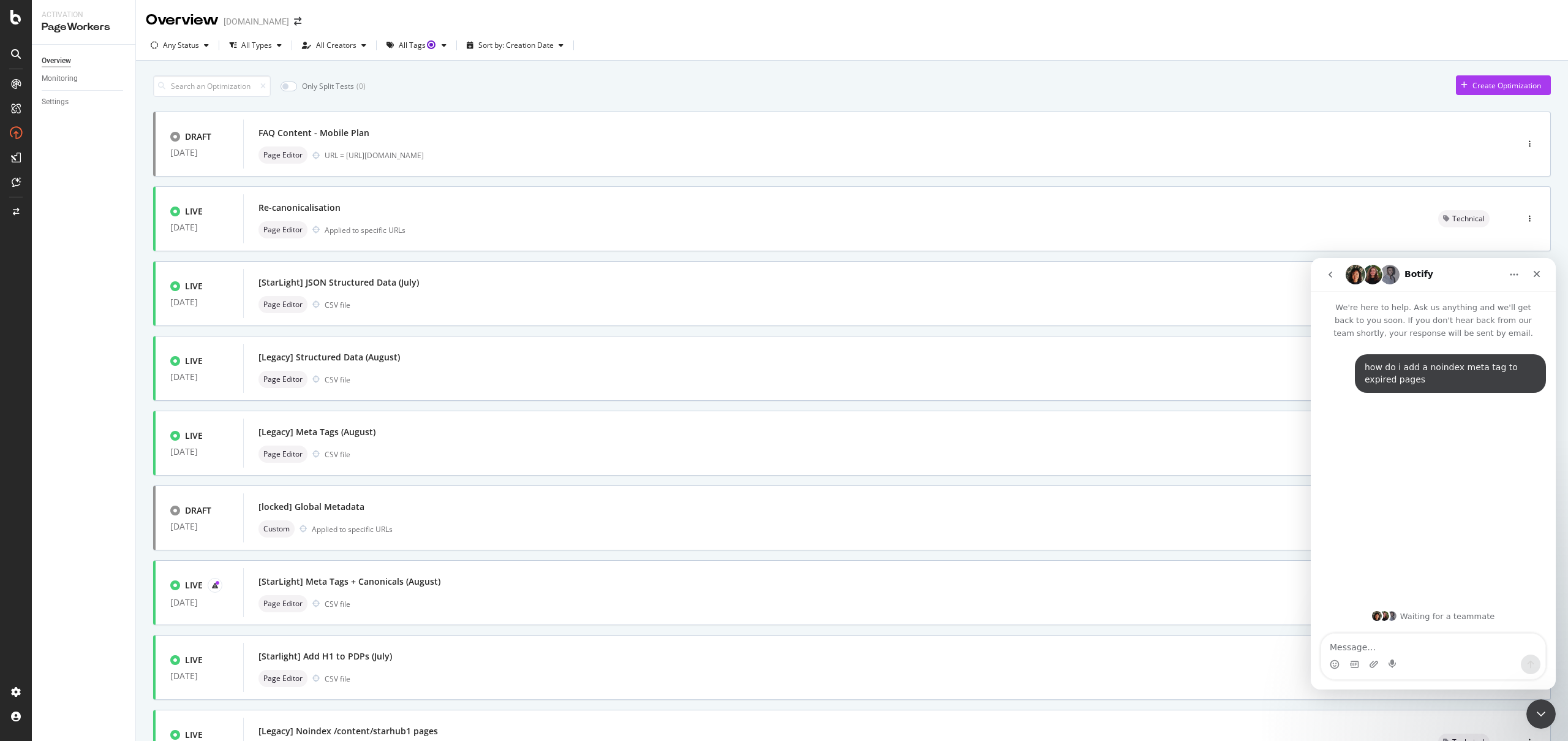
click at [1364, 375] on div "how do i add a noindex meta tag to expired pages" at bounding box center [1450, 374] width 172 height 24
copy div "how do i add a noindex meta tag to expired pages"
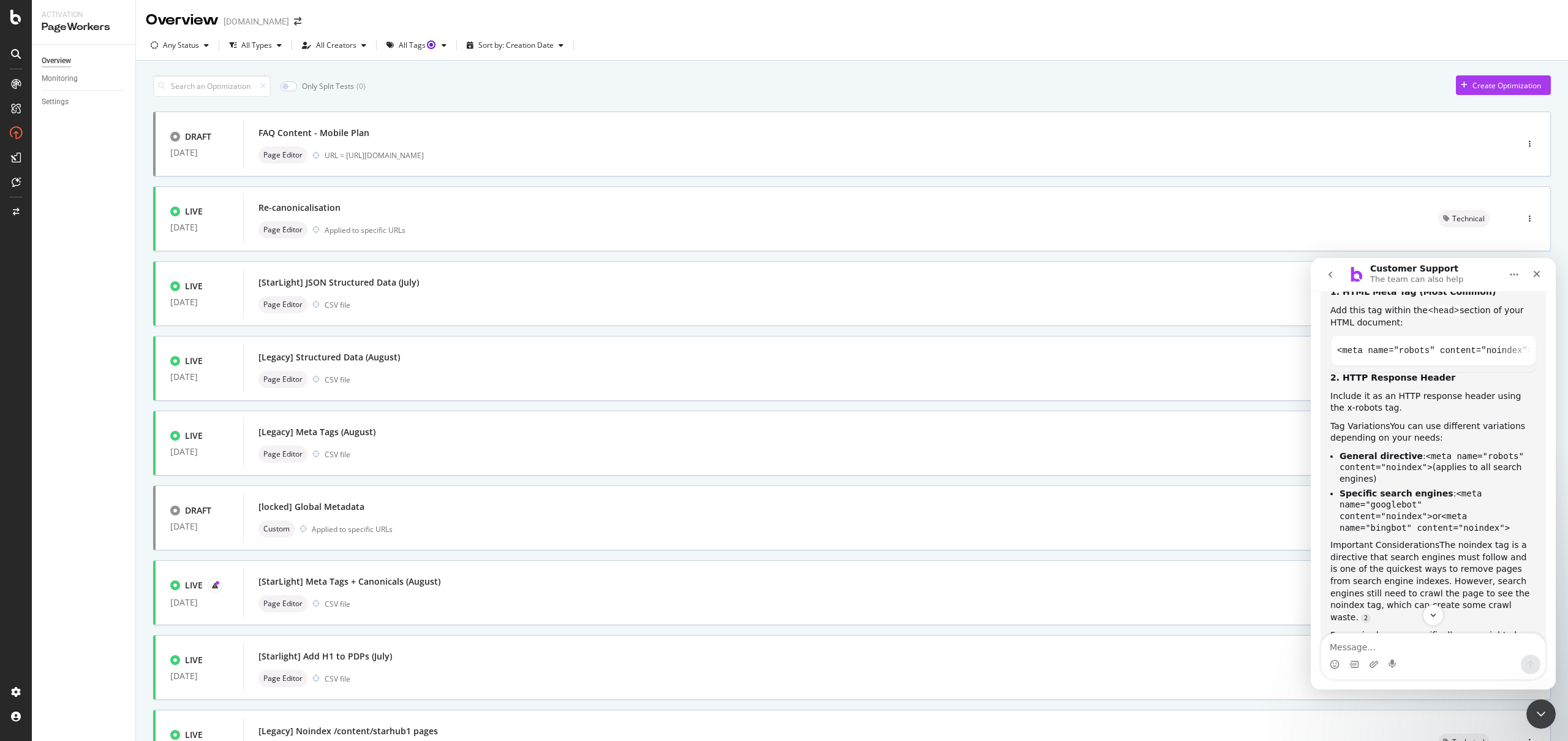
scroll to position [345, 0]
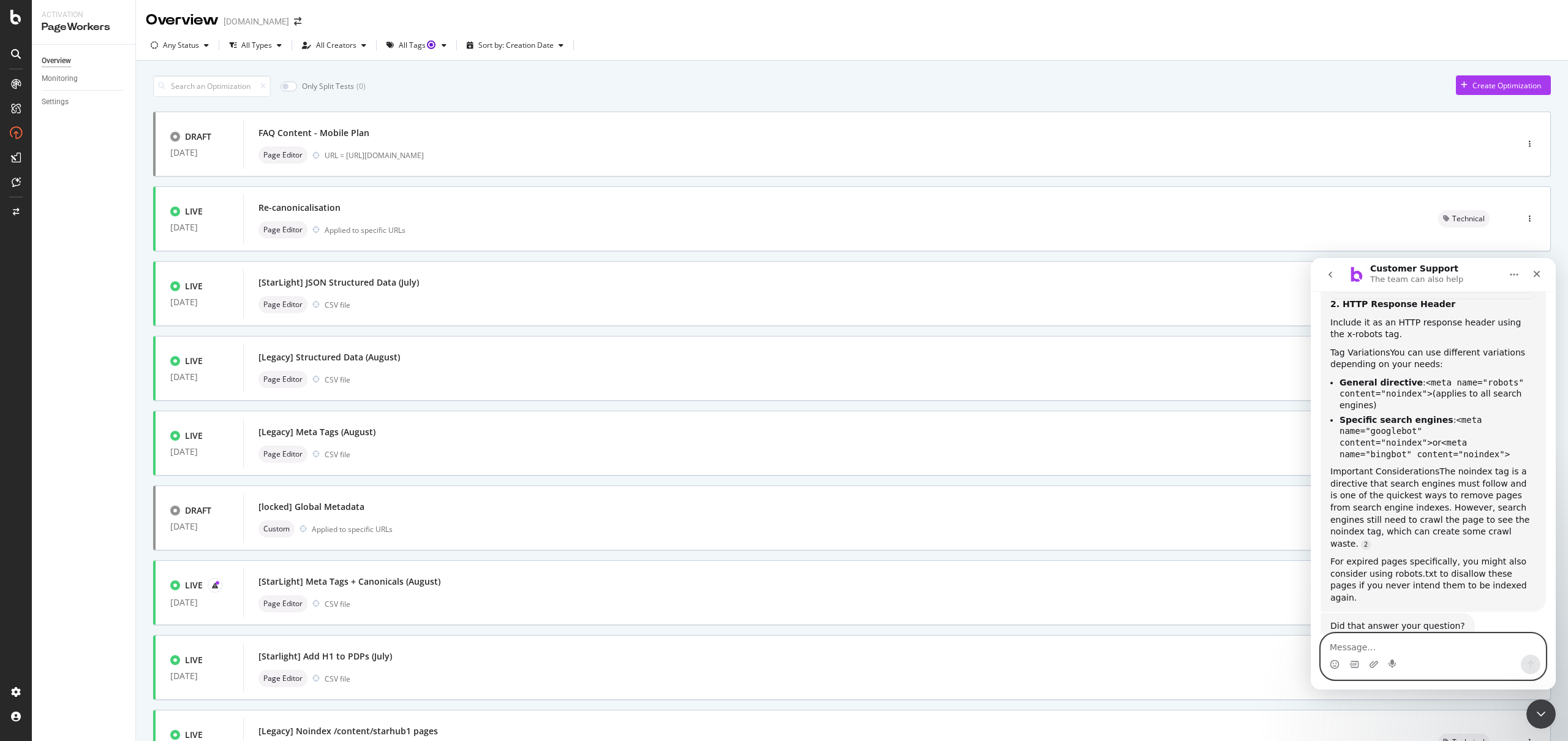
click at [1412, 651] on textarea "Message…" at bounding box center [1432, 643] width 224 height 21
click at [1412, 647] on textarea "Message…" at bounding box center [1432, 643] width 224 height 21
type textarea "how do i do that through page workers?"
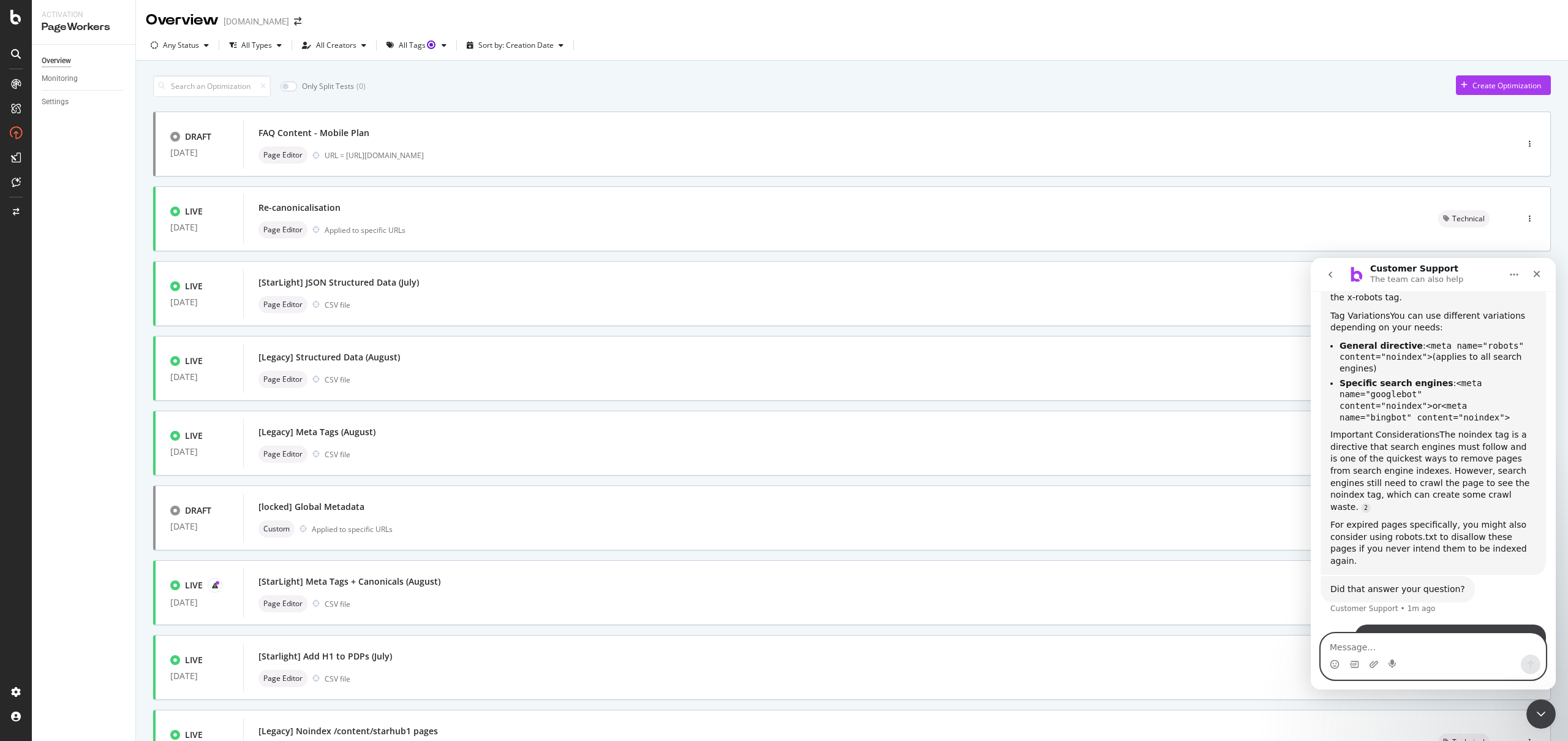
click at [1398, 648] on textarea "Message…" at bounding box center [1432, 643] width 224 height 21
click at [1538, 87] on button "Create Optimization" at bounding box center [1503, 85] width 95 height 19
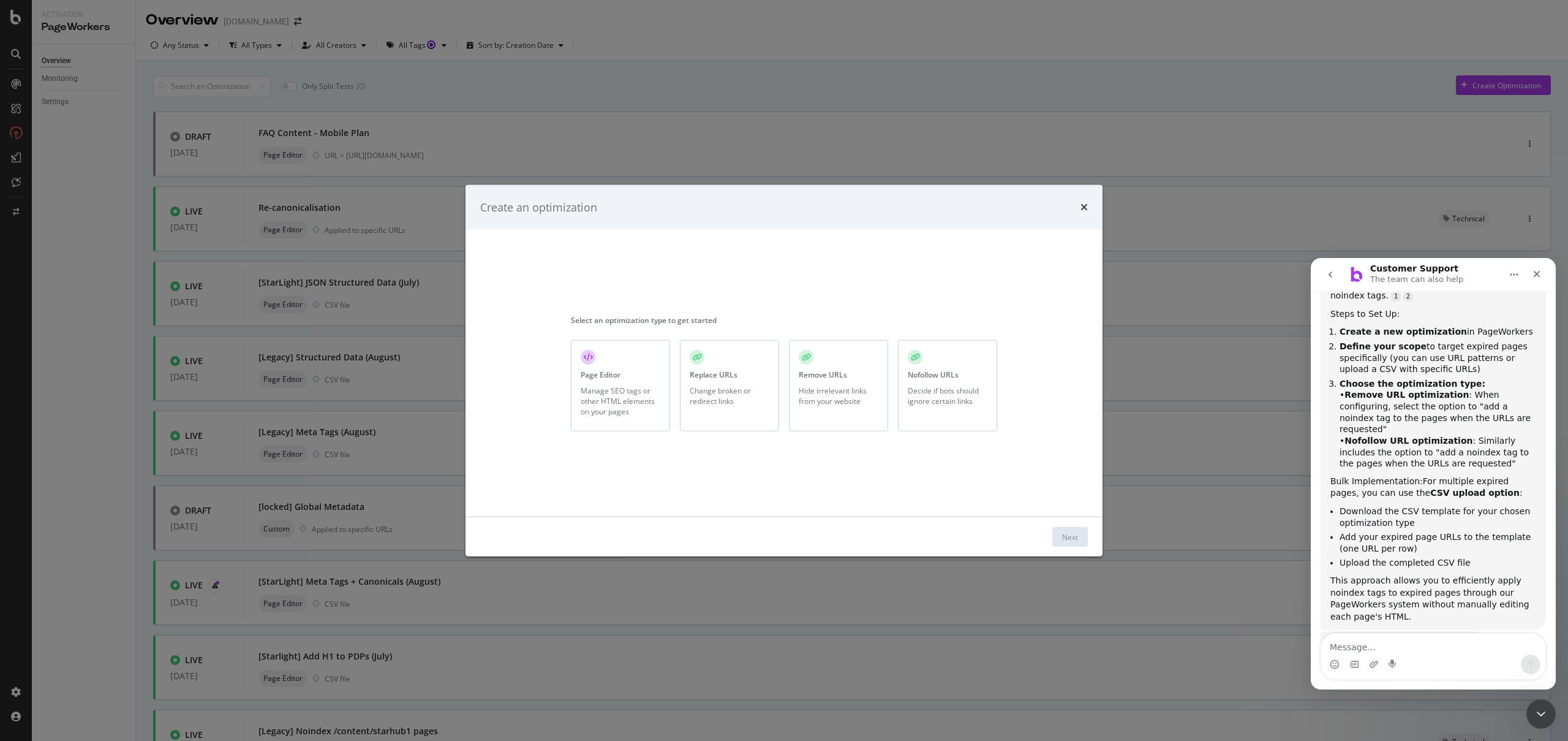
scroll to position [804, 0]
click at [819, 407] on div "Remove URLs Hide irrelevant links from your website" at bounding box center [838, 385] width 100 height 91
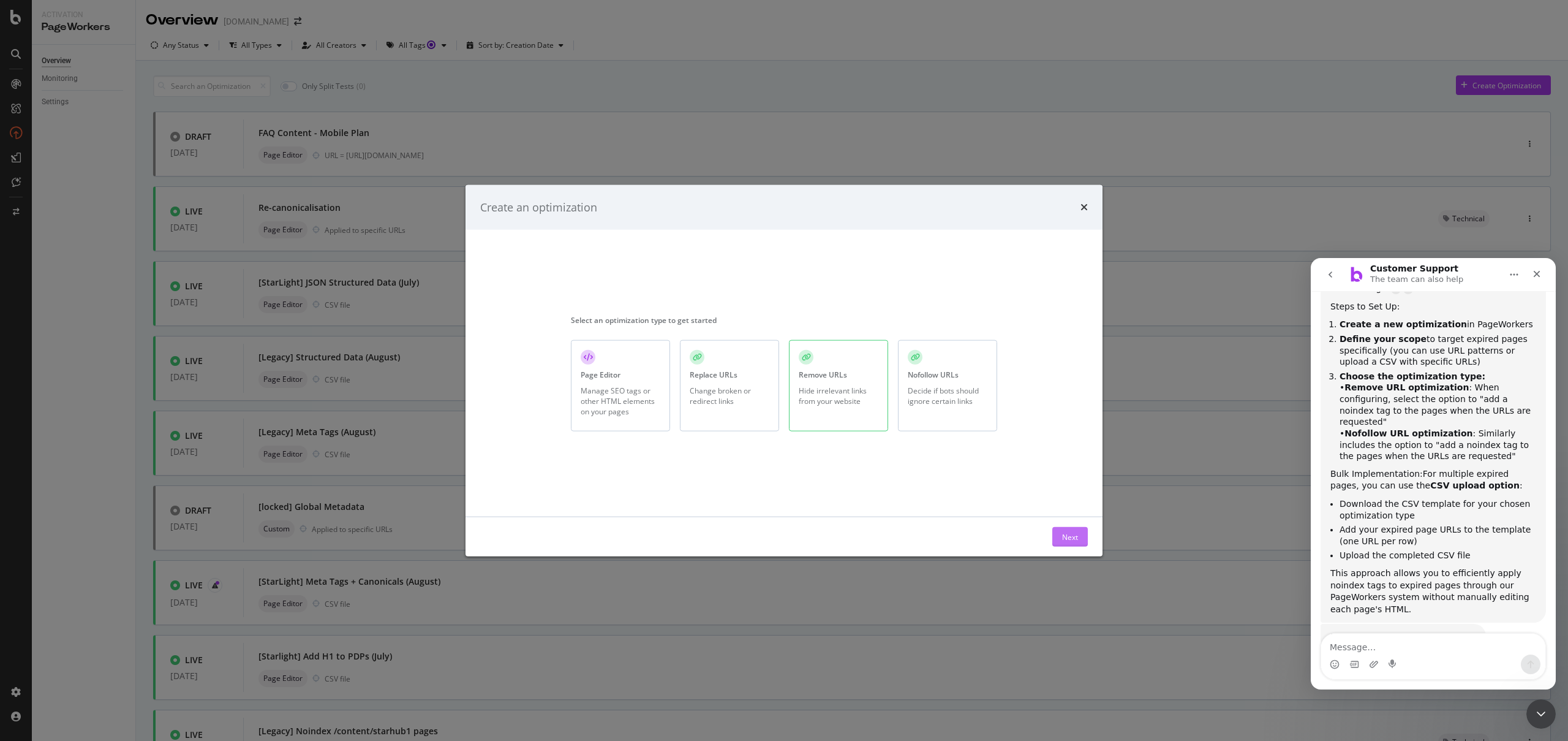
click at [1082, 540] on button "Next" at bounding box center [1070, 536] width 36 height 19
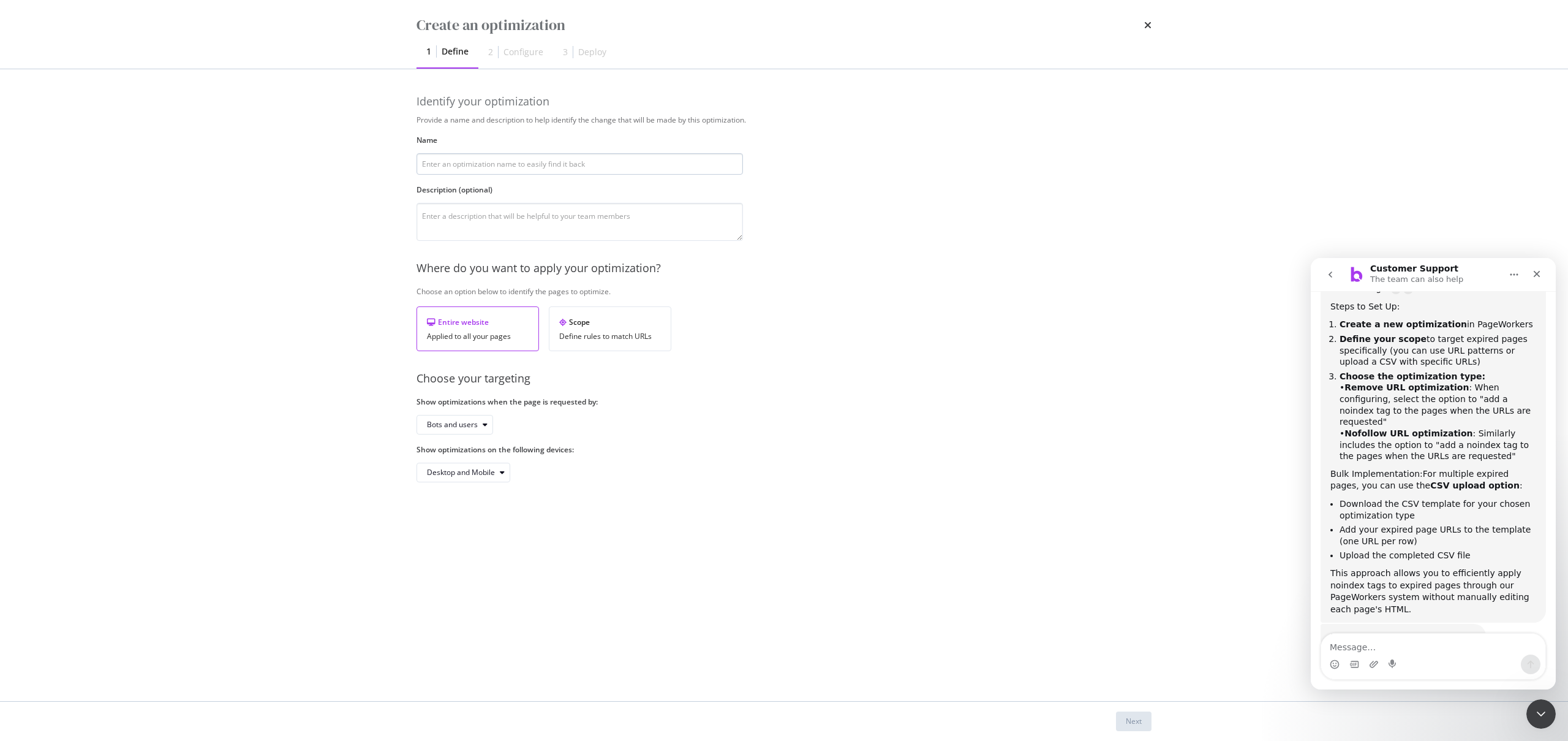
click at [542, 153] on div "Name" at bounding box center [579, 154] width 327 height 40
click at [533, 165] on input "modal" at bounding box center [579, 163] width 327 height 21
type input "[StarLight] Remove expired PDPs"
click at [1141, 723] on div "Next" at bounding box center [1133, 720] width 16 height 10
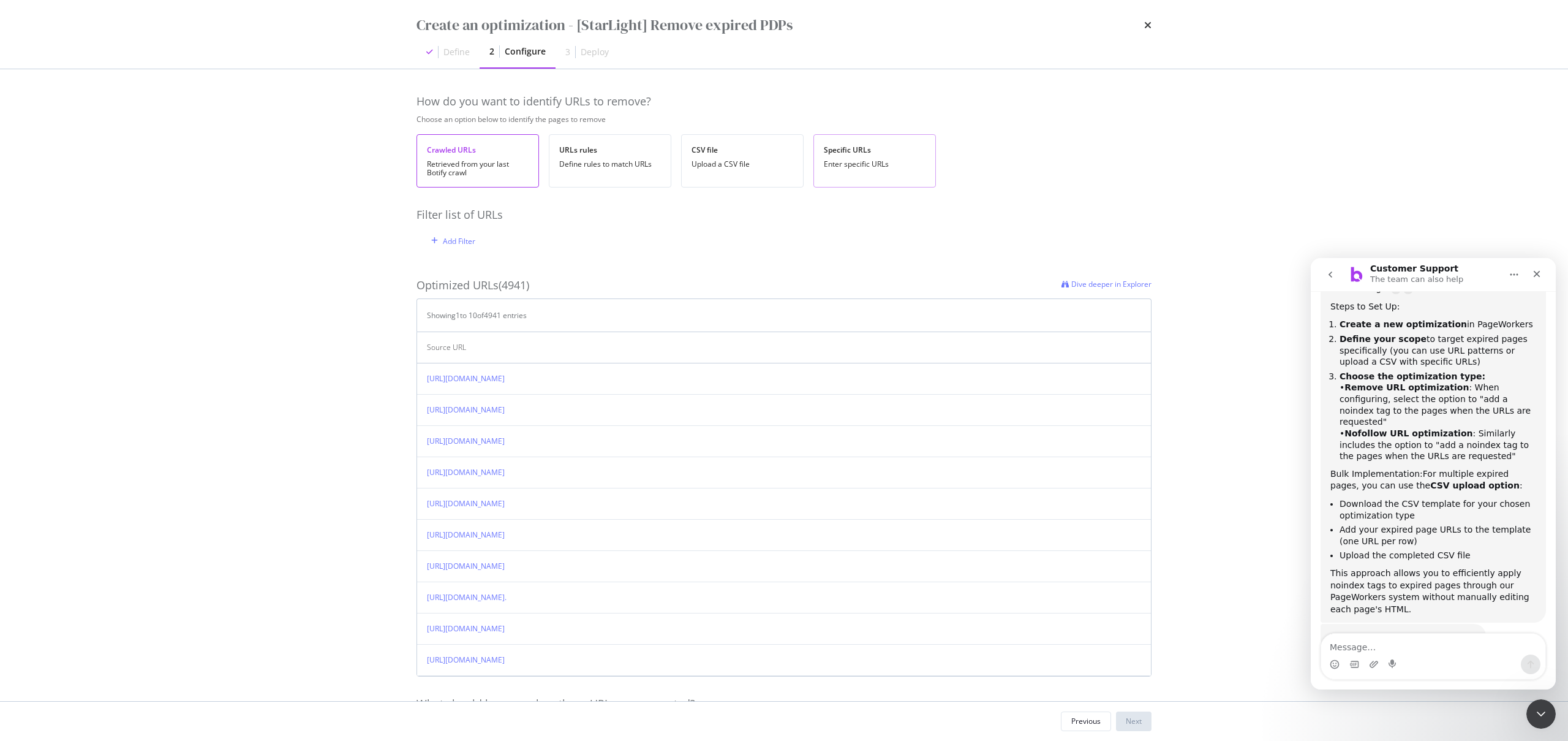
click at [883, 169] on div "Enter specific URLs" at bounding box center [874, 163] width 101 height 8
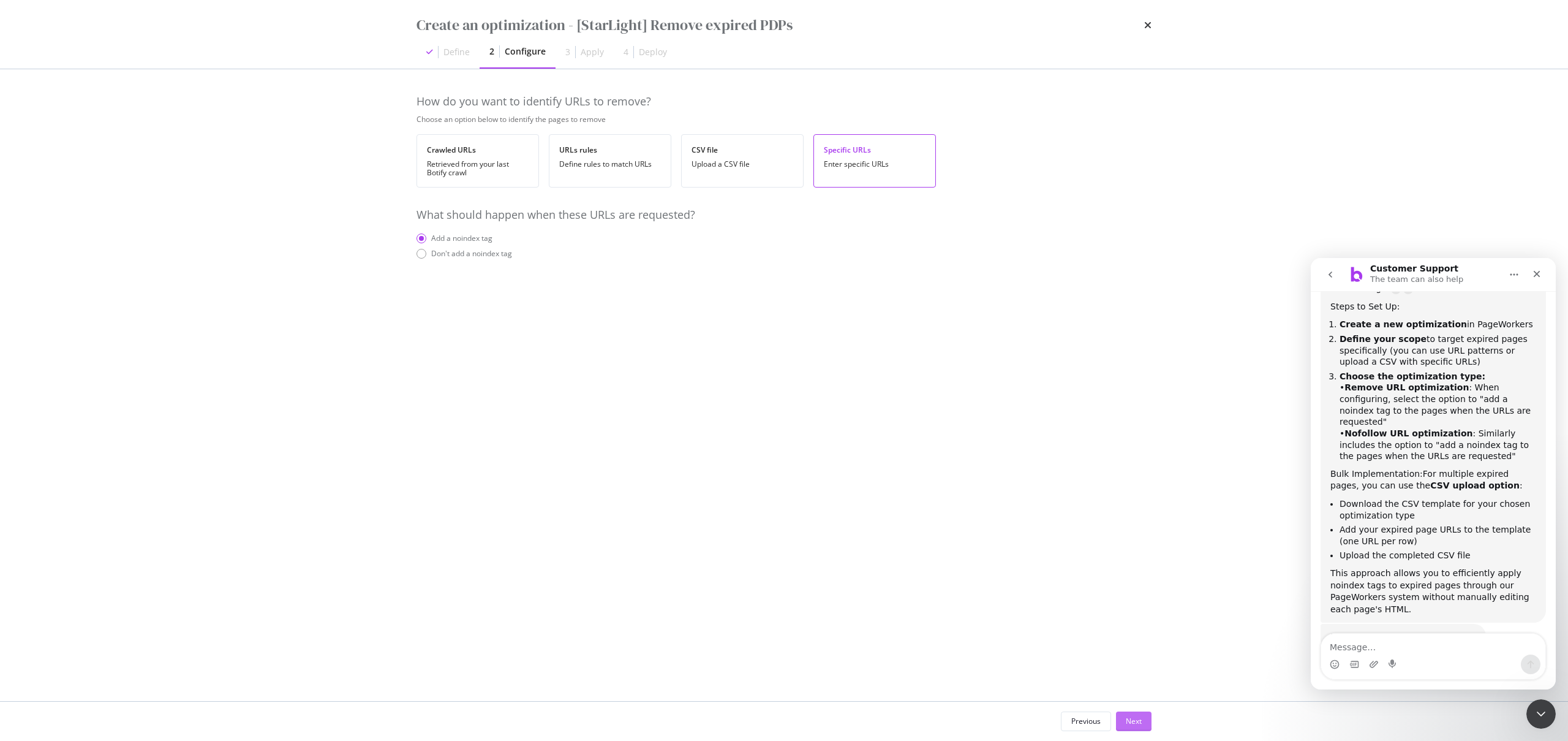
click at [1144, 723] on button "Next" at bounding box center [1134, 721] width 36 height 19
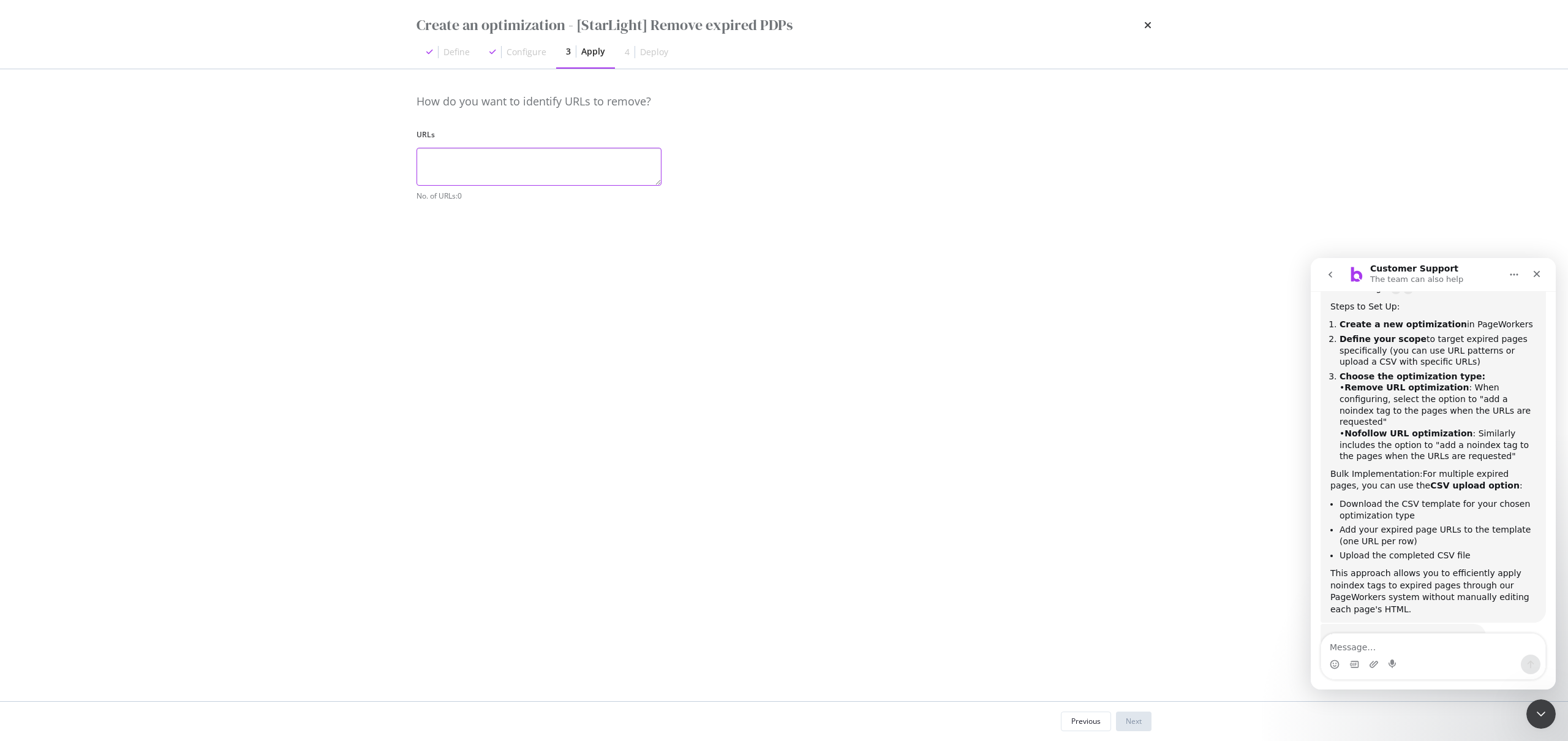
click at [502, 181] on textarea "modal" at bounding box center [539, 166] width 245 height 38
paste textarea "https://consumer.starhub.com/personal/store/mobile/accessories/apple/airpods-pr…"
type textarea "https://consumer.starhub.com/personal/store/mobile/accessories/apple/airpods-pr…"
click at [1148, 715] on button "Next" at bounding box center [1134, 721] width 36 height 19
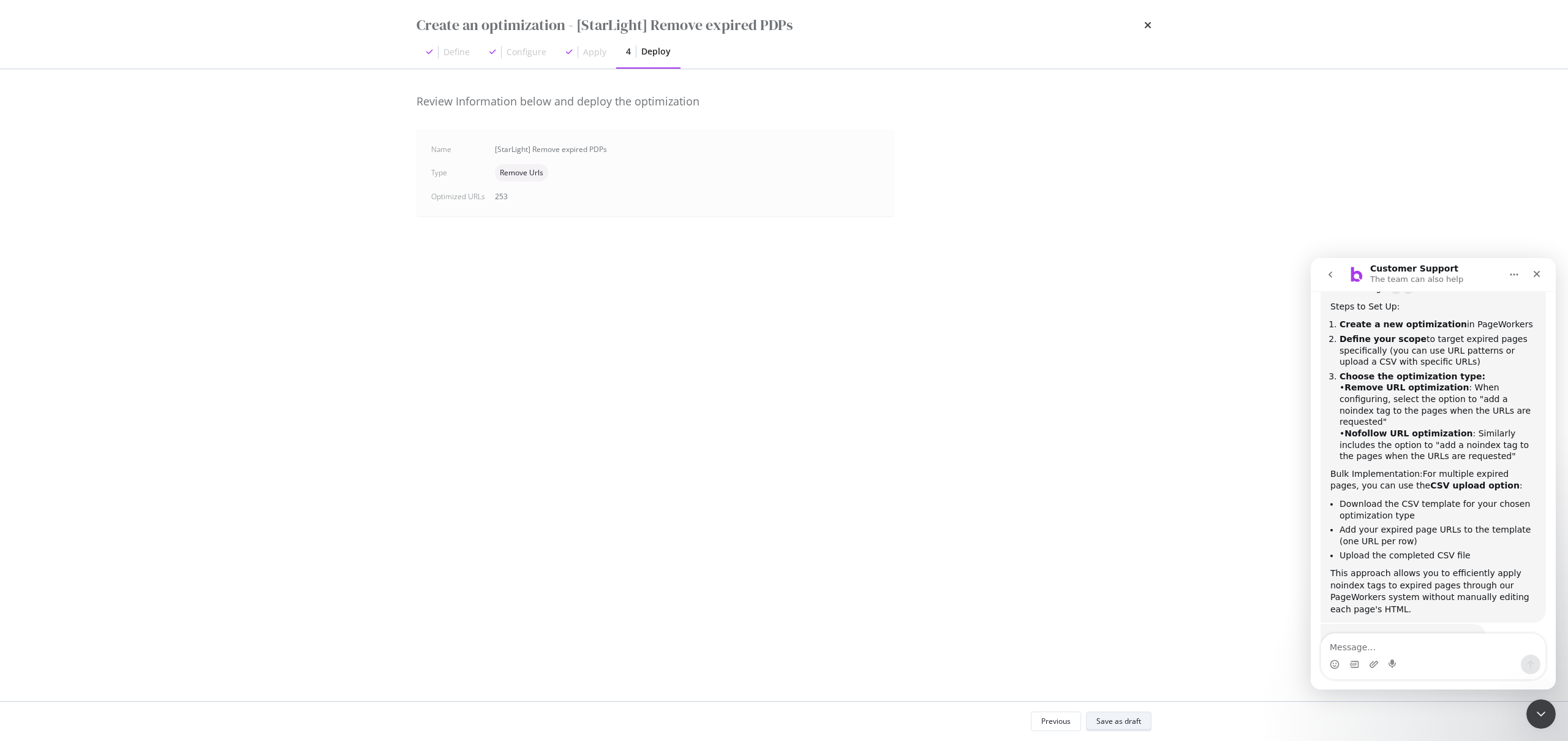
click at [1142, 718] on button "Save as draft" at bounding box center [1118, 721] width 65 height 19
click at [1526, 713] on div "Close Intercom Messenger" at bounding box center [1538, 712] width 30 height 30
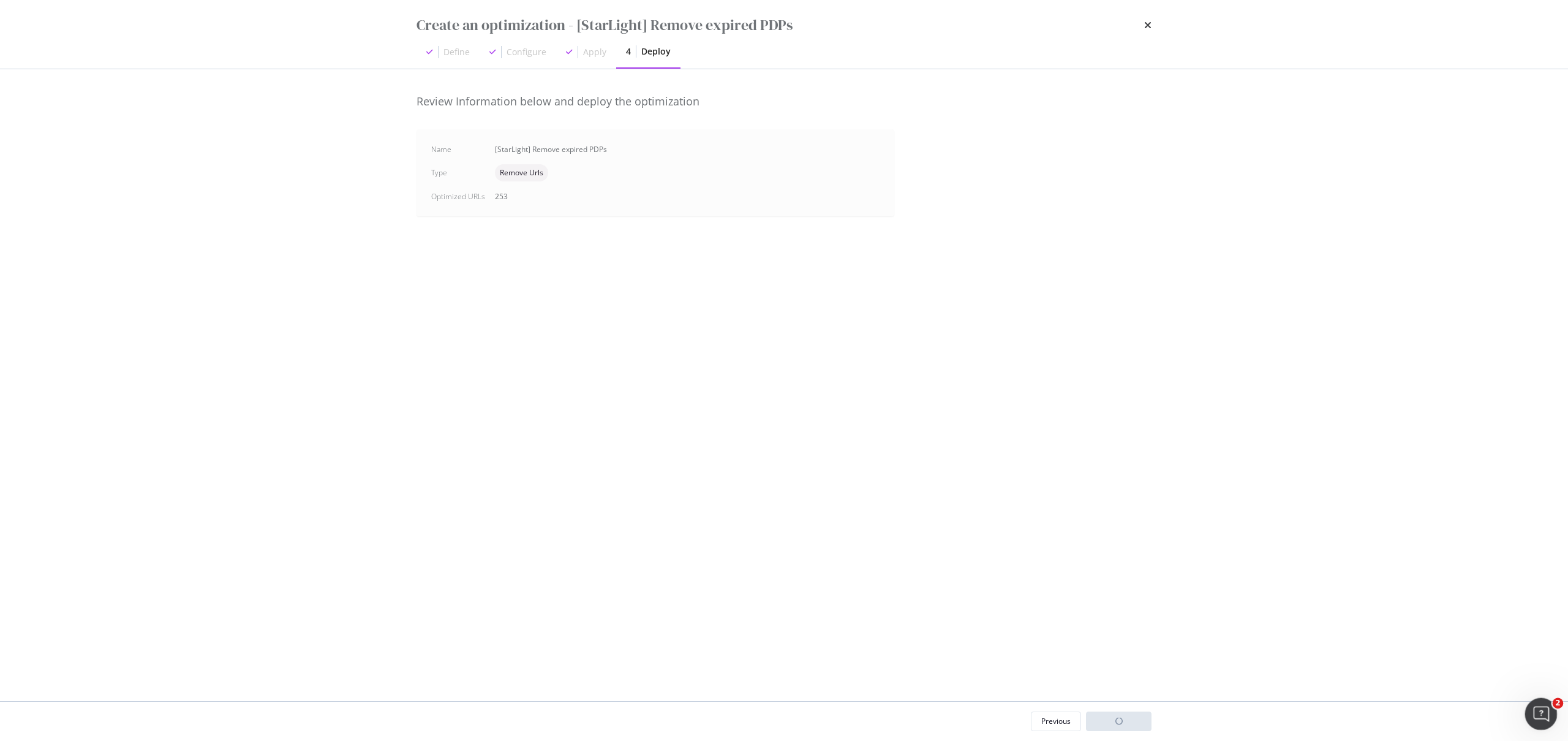
scroll to position [804, 0]
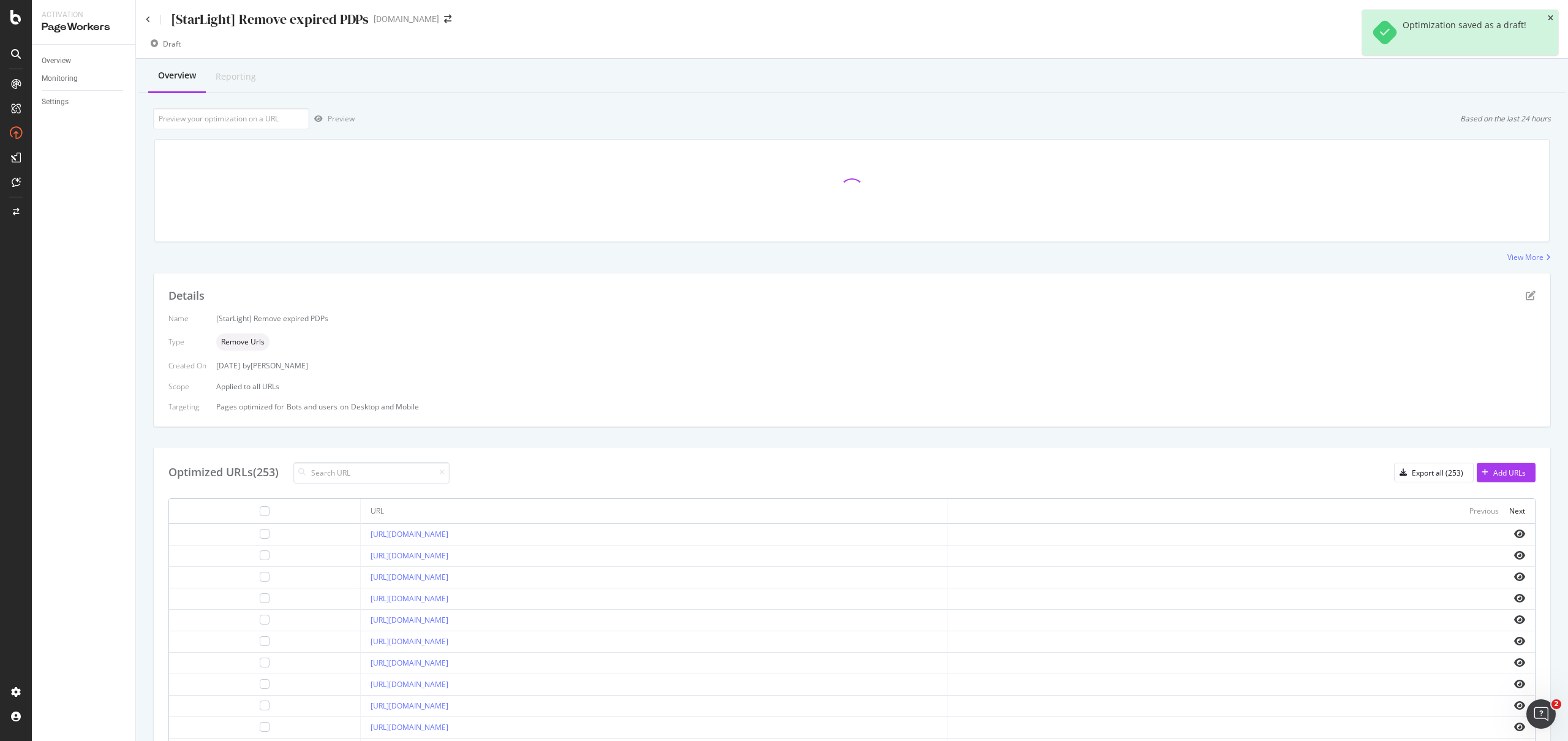
click at [1548, 20] on icon "close toast" at bounding box center [1550, 18] width 6 height 7
click at [1548, 20] on div "[StarLight] Remove expired PDPs starhub.com" at bounding box center [851, 14] width 1431 height 29
click at [1488, 41] on div "Deploy to production" at bounding box center [1512, 43] width 71 height 10
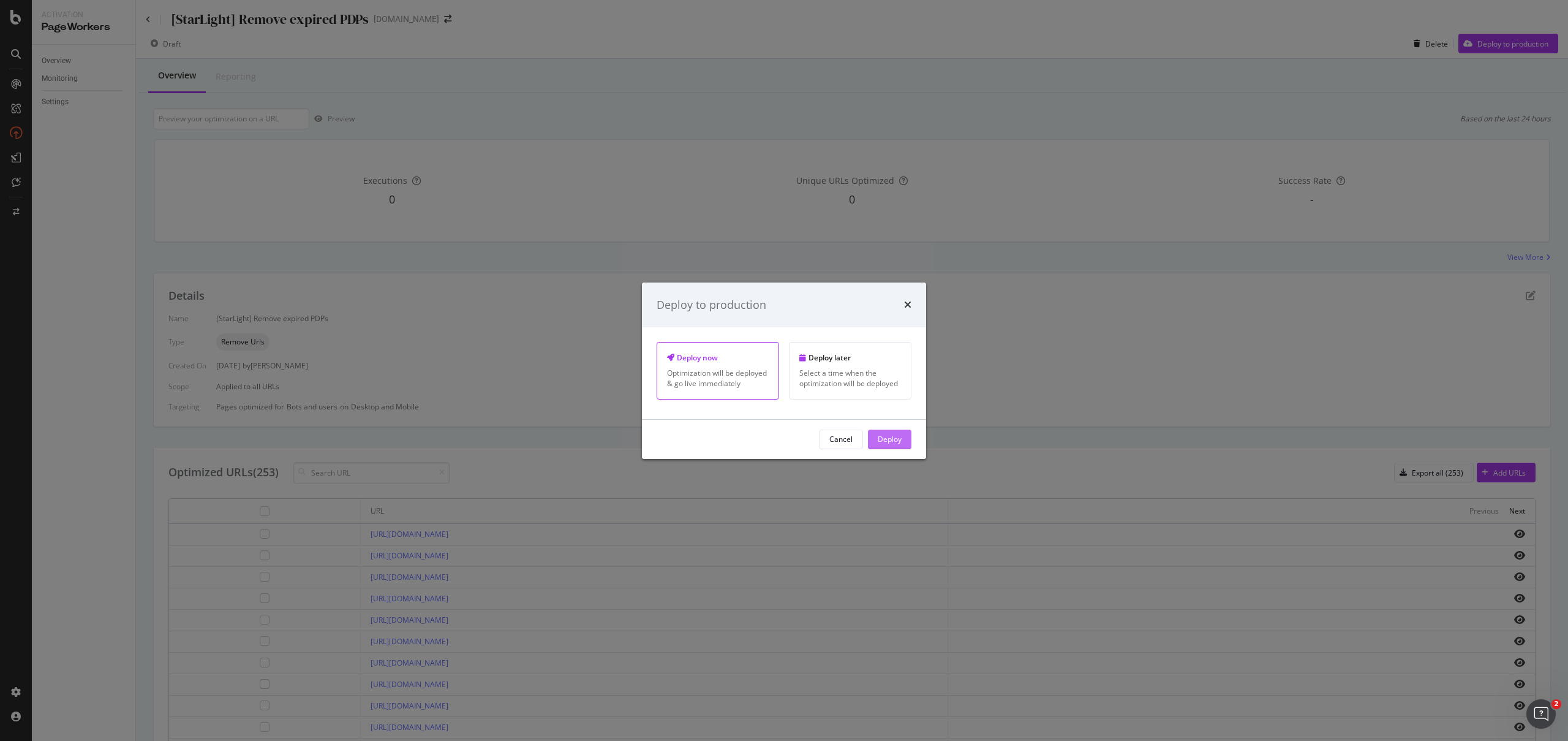
click at [906, 440] on button "Deploy" at bounding box center [889, 438] width 43 height 19
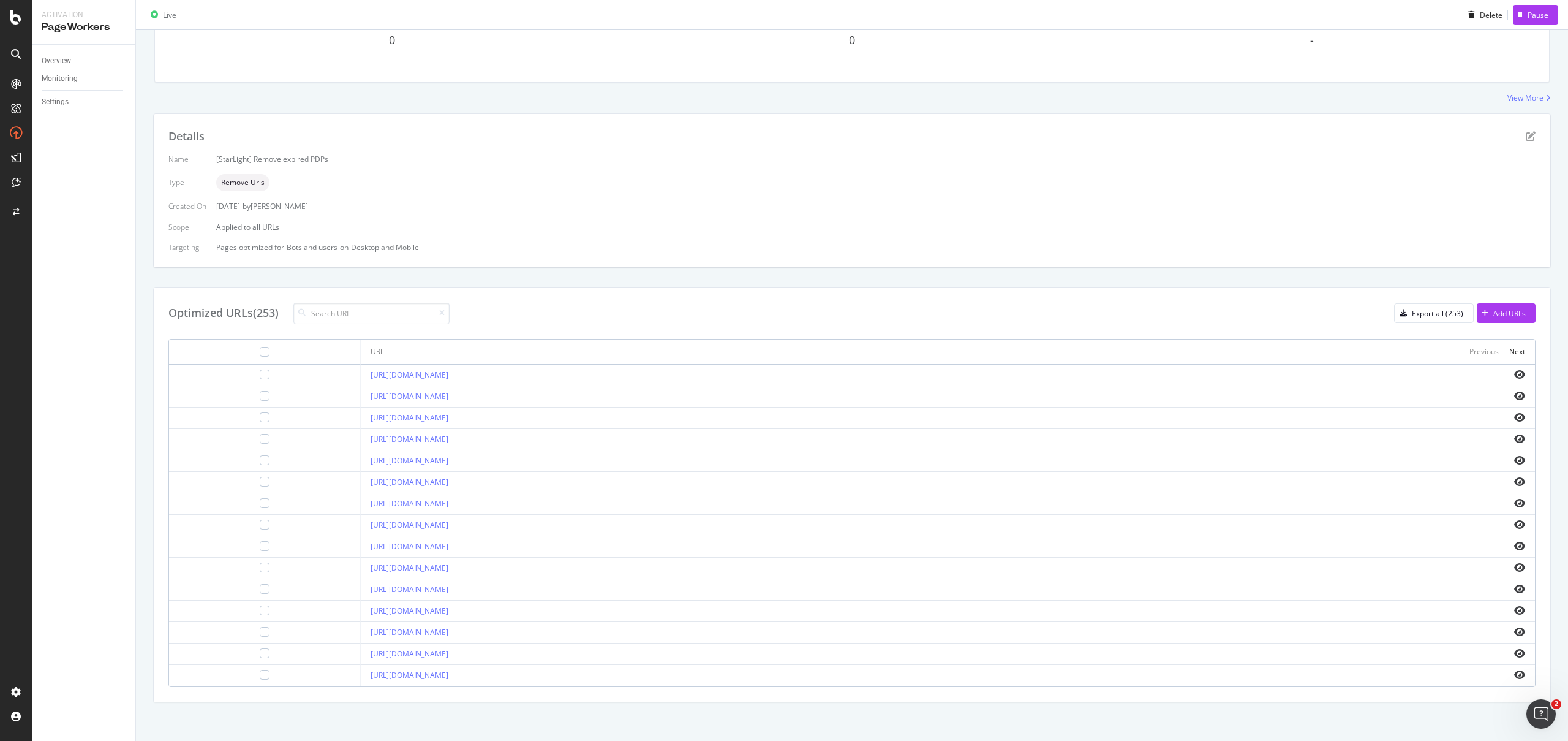
scroll to position [163, 0]
click at [1514, 367] on icon "eye" at bounding box center [1519, 370] width 11 height 10
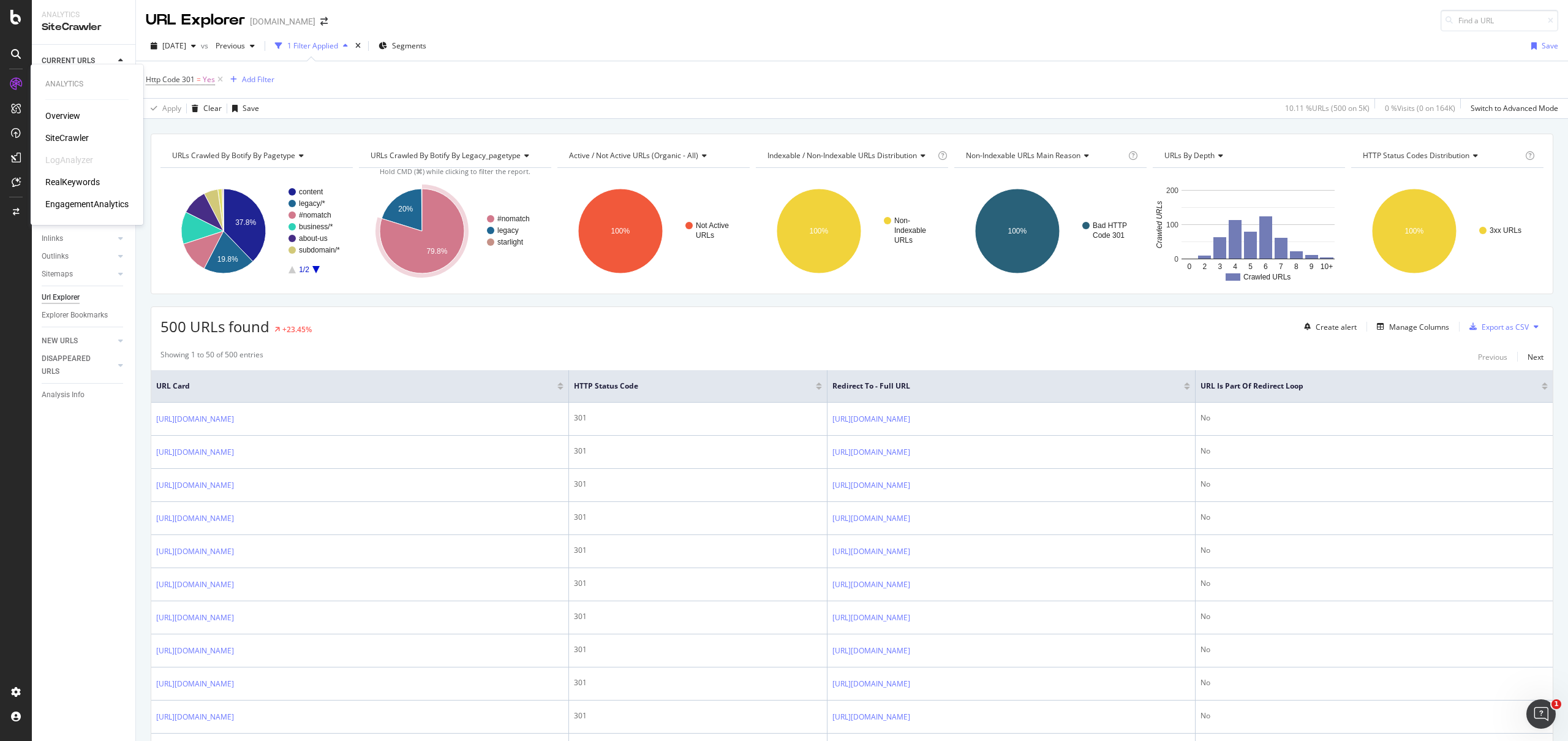
click at [77, 178] on div "RealKeywords" at bounding box center [72, 182] width 54 height 12
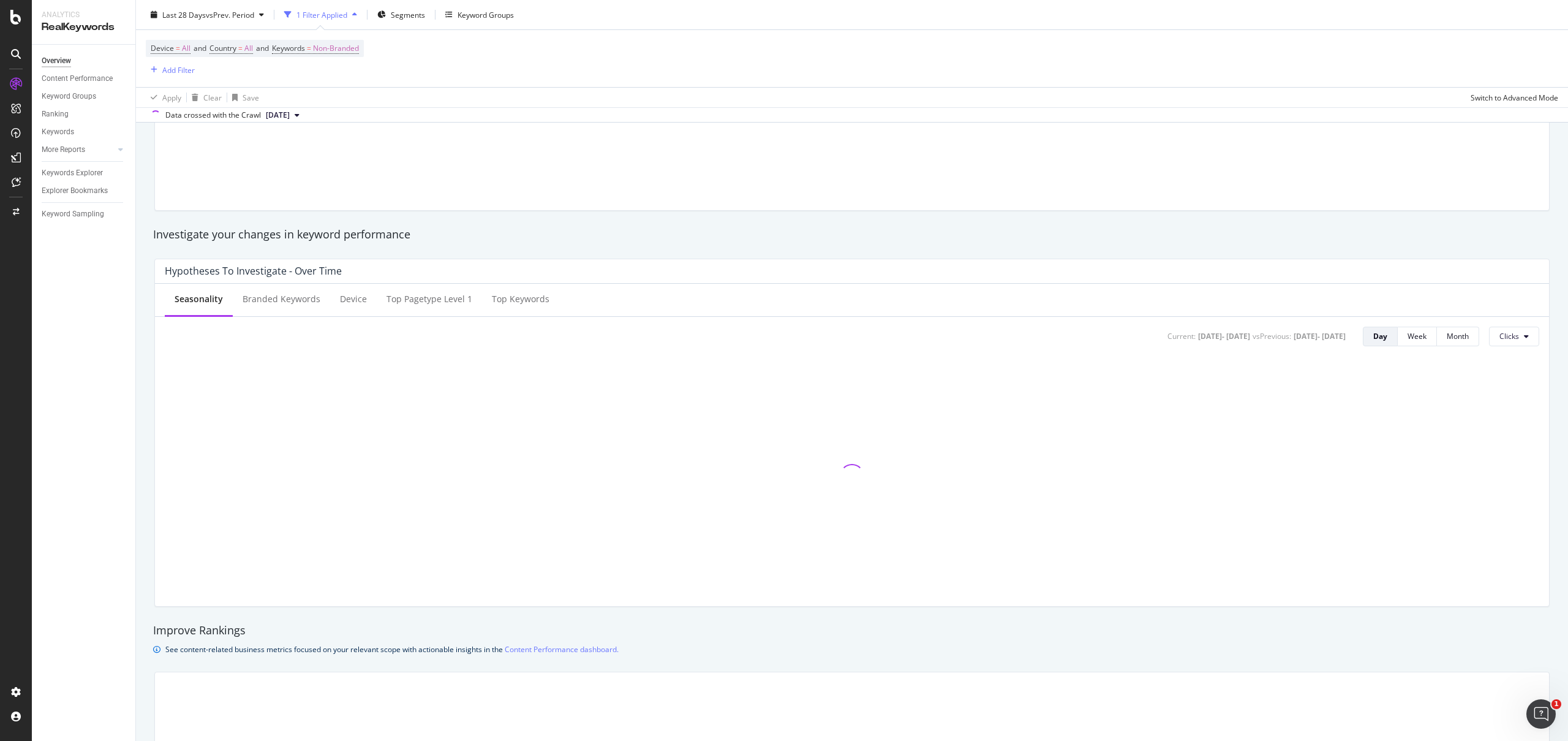
scroll to position [812, 0]
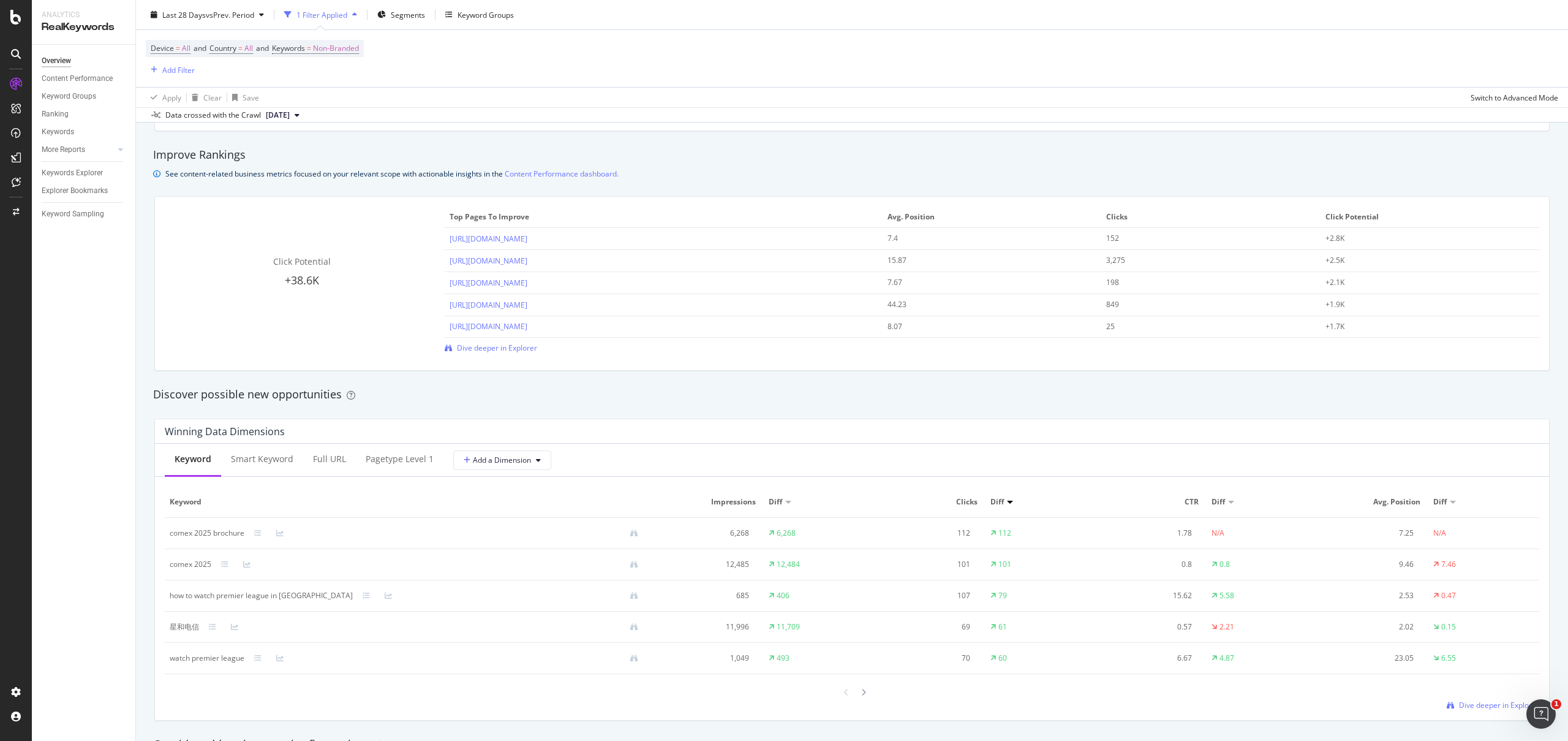
click at [935, 96] on div "Apply Clear Save Switch to Advanced Mode" at bounding box center [851, 97] width 1431 height 20
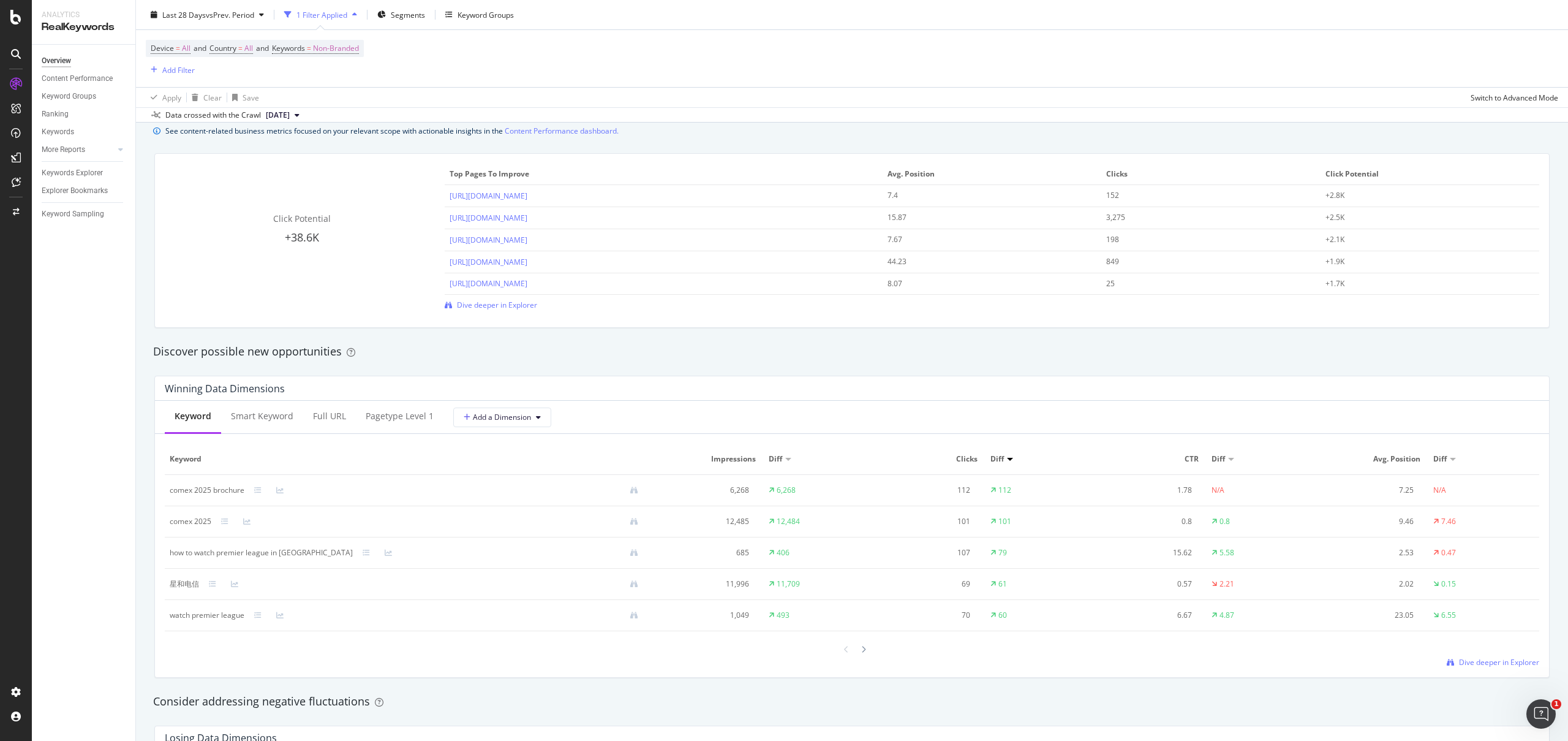
scroll to position [855, 0]
click at [274, 557] on div "how to watch premier league in singapore" at bounding box center [261, 554] width 184 height 11
copy div "how to watch premier league in singapore"
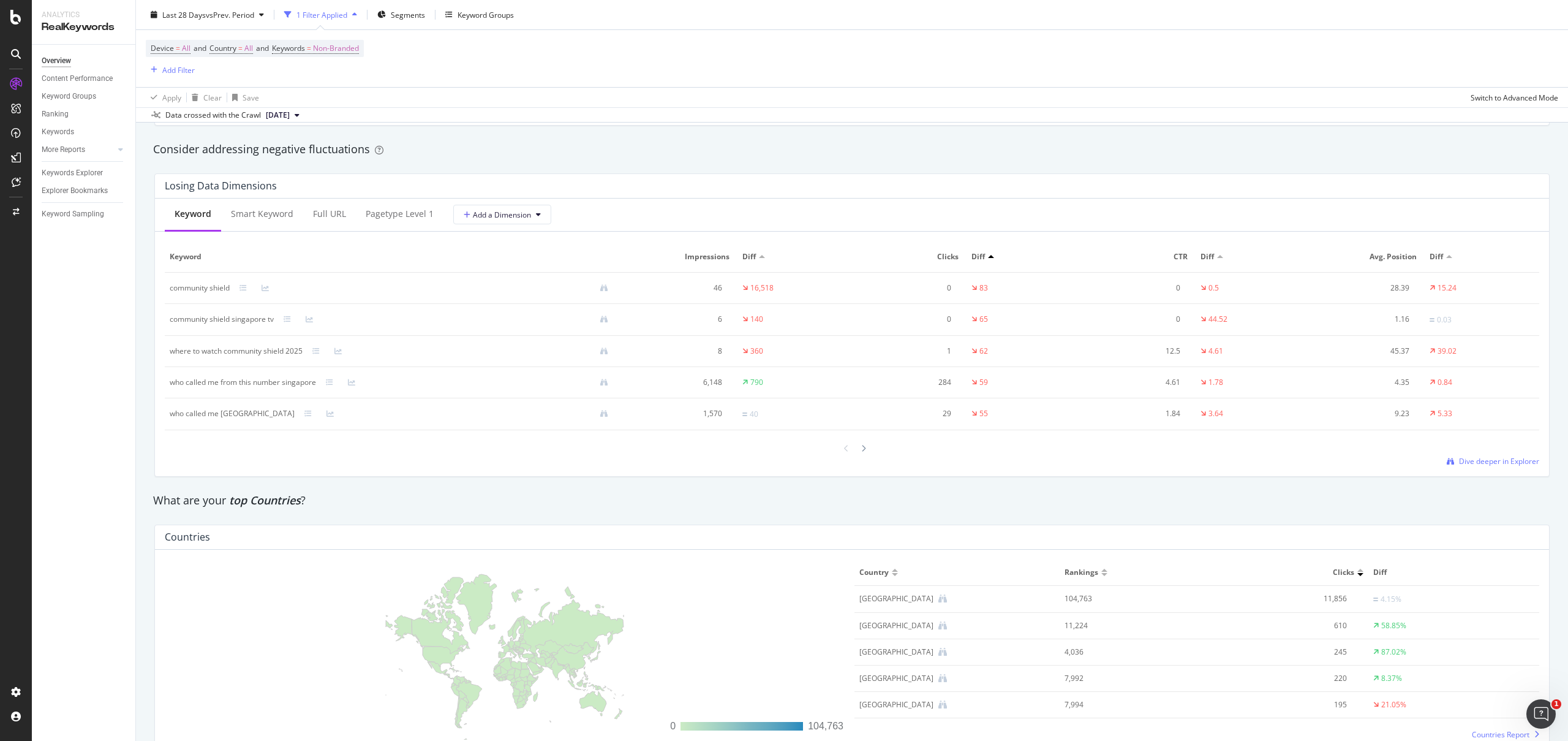
scroll to position [1406, 0]
click at [858, 446] on div at bounding box center [863, 448] width 11 height 17
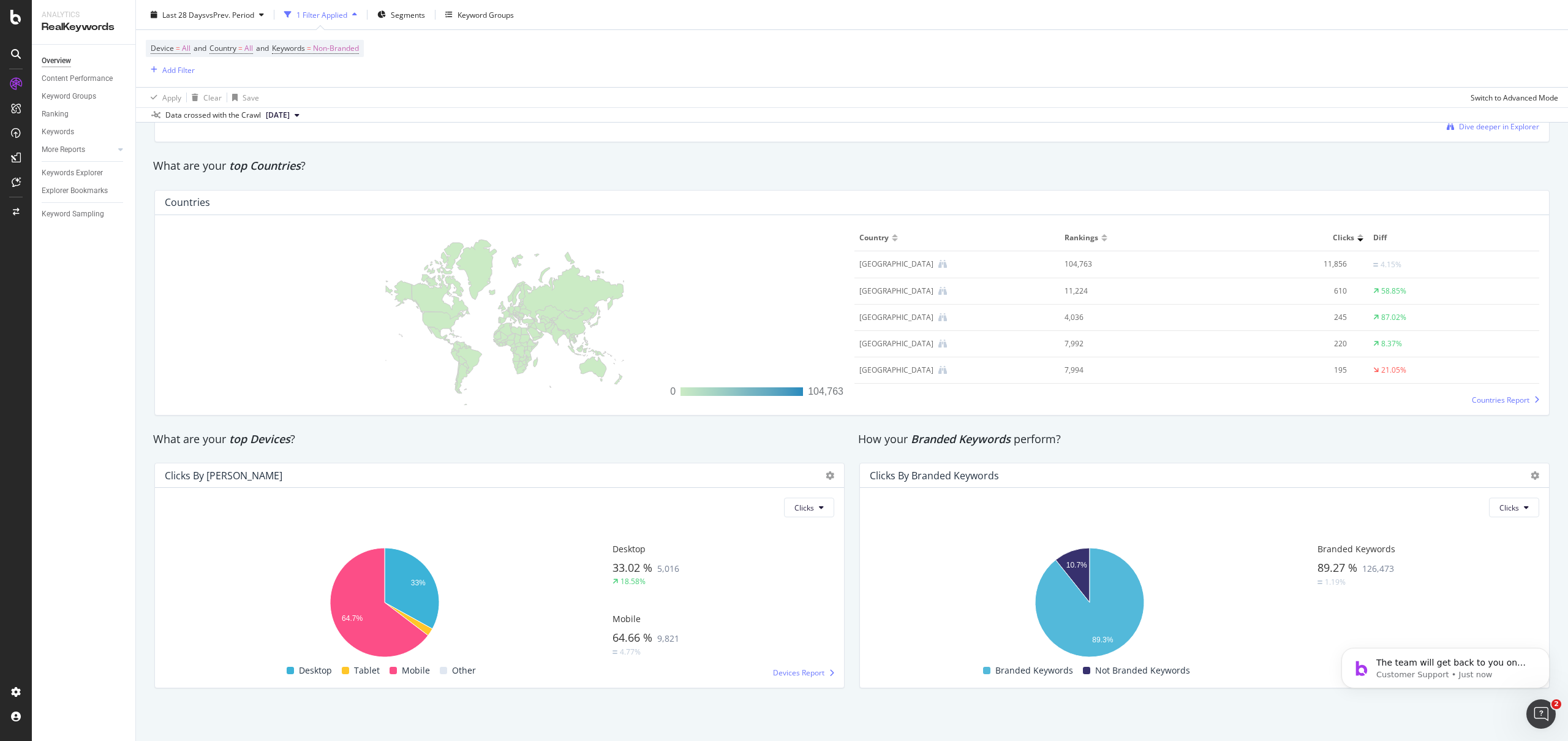
scroll to position [0, 0]
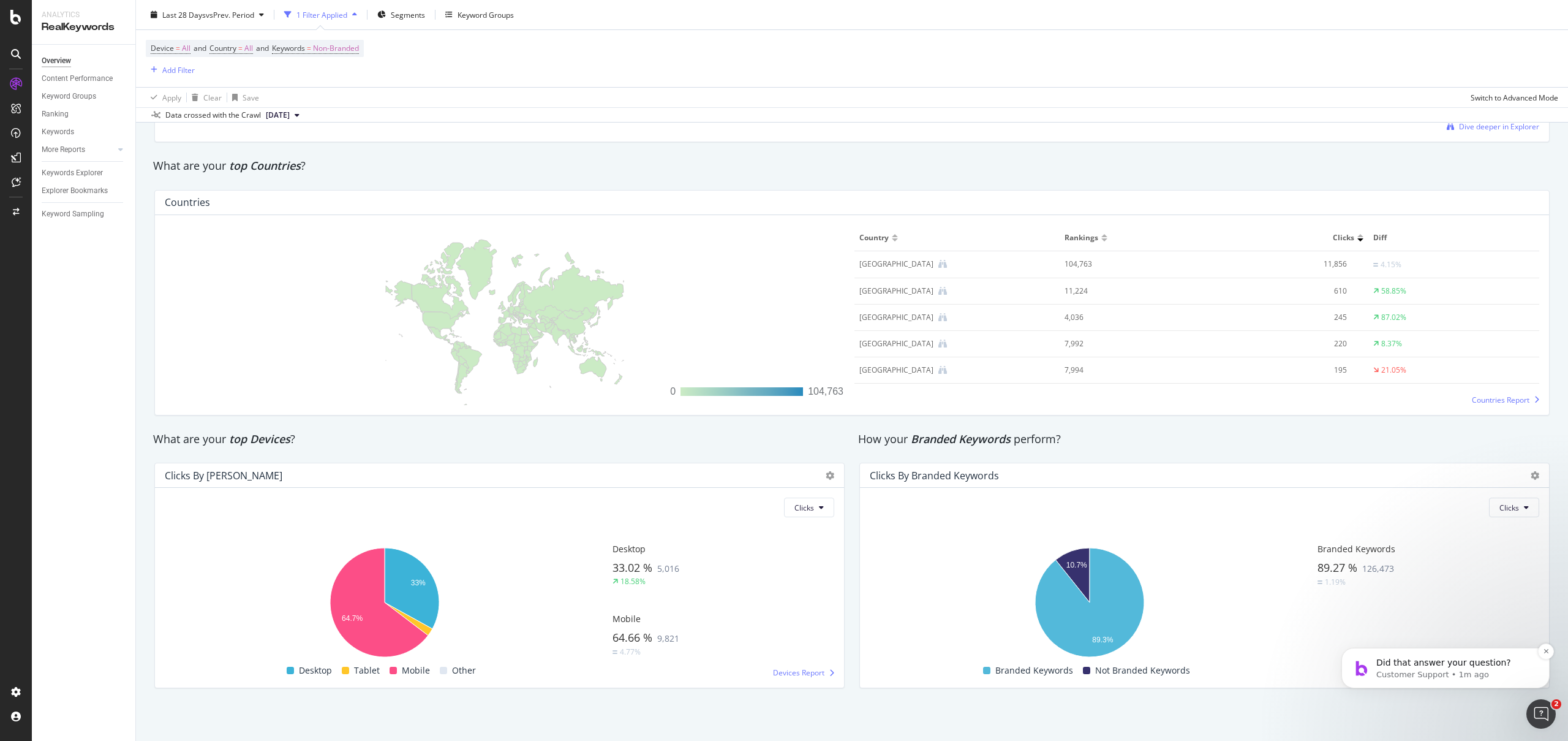
click at [1461, 668] on p "Did that answer your question?" at bounding box center [1455, 663] width 158 height 12
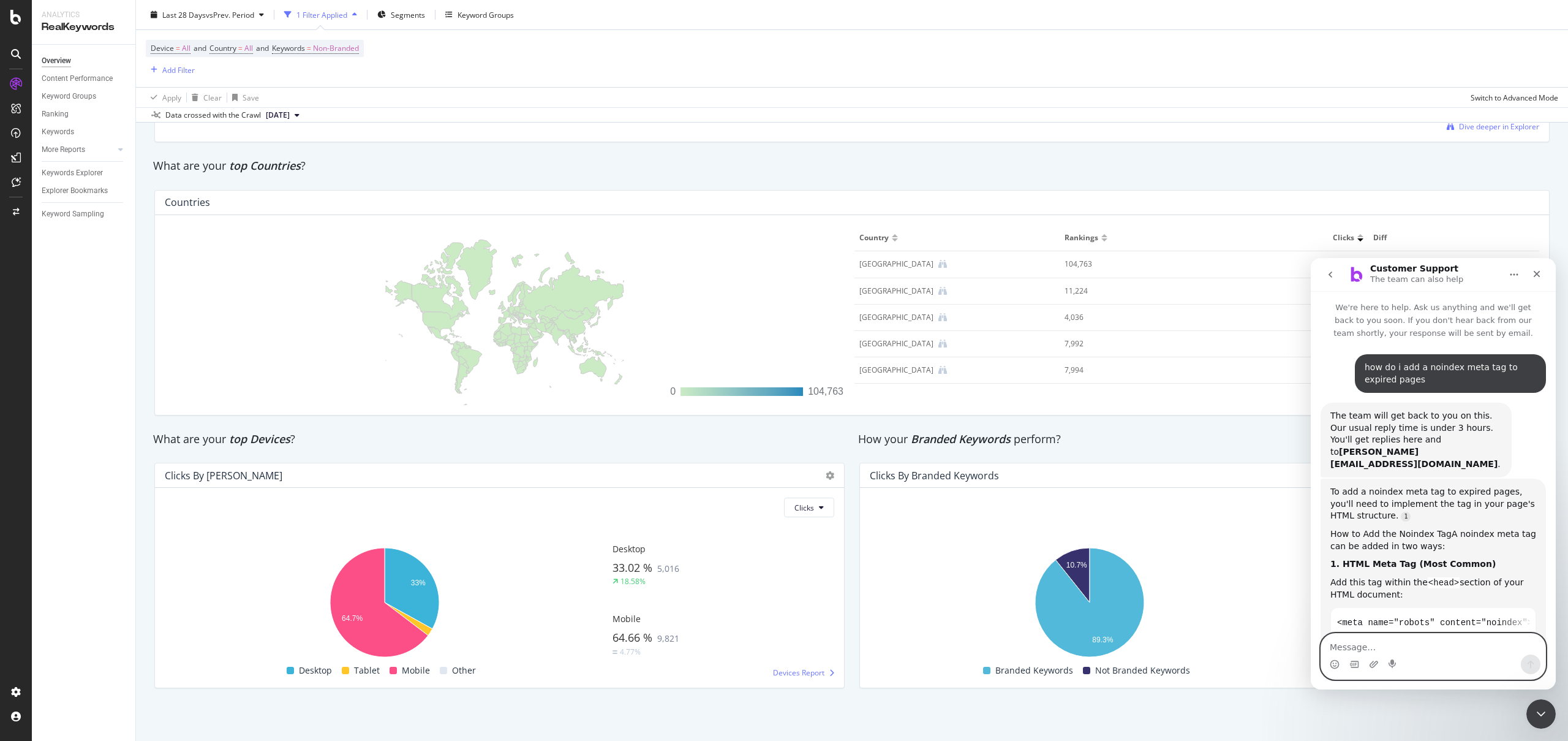
scroll to position [2, 0]
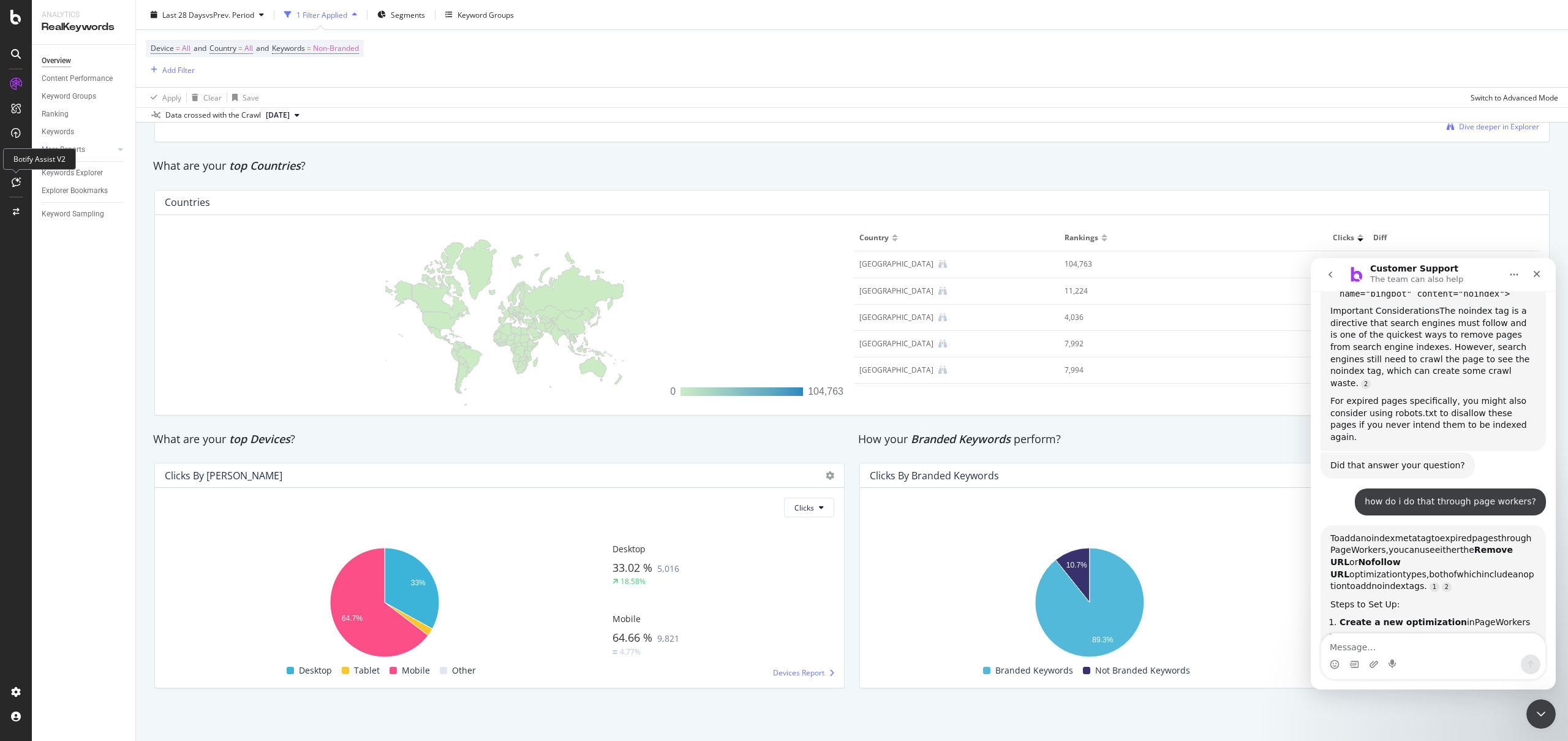
click at [19, 176] on div at bounding box center [16, 182] width 19 height 19
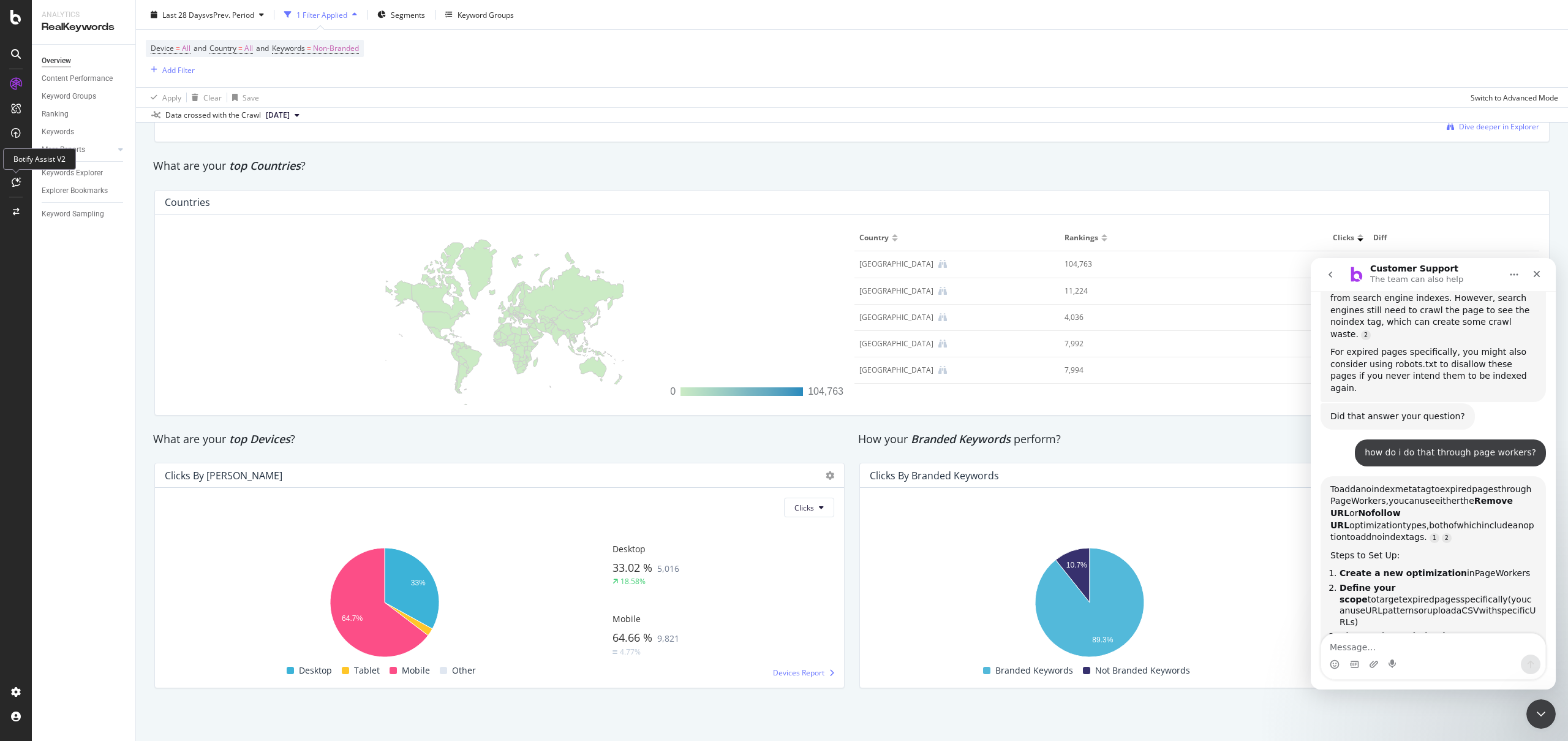
scroll to position [565, 0]
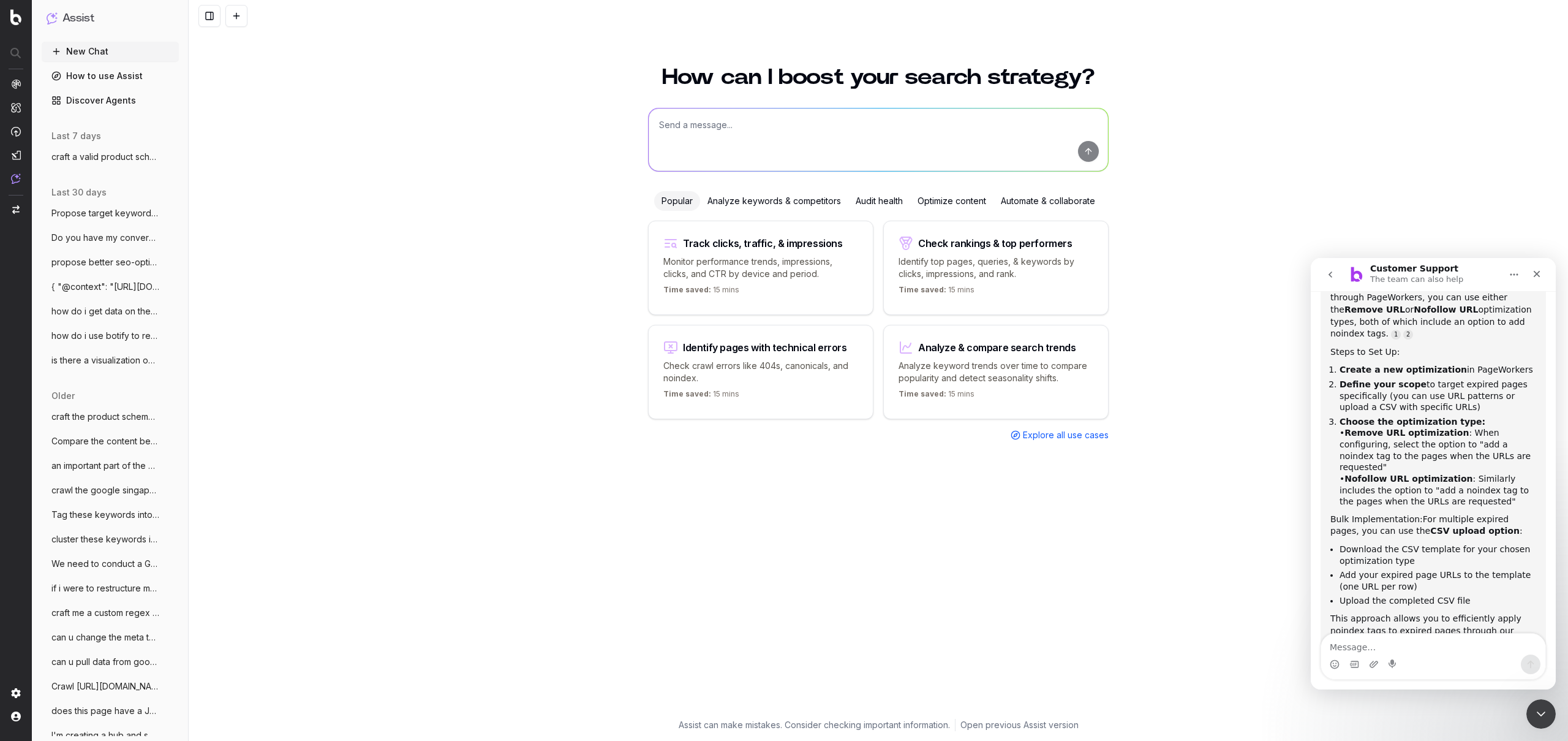
scroll to position [778, 0]
click at [1455, 416] on li "Choose the optimization type: • Remove URL optimization : When configuring, sel…" at bounding box center [1437, 461] width 196 height 91
click at [1400, 426] on li "Choose the optimization type: • Remove URL optimization : When configuring, sel…" at bounding box center [1437, 461] width 196 height 91
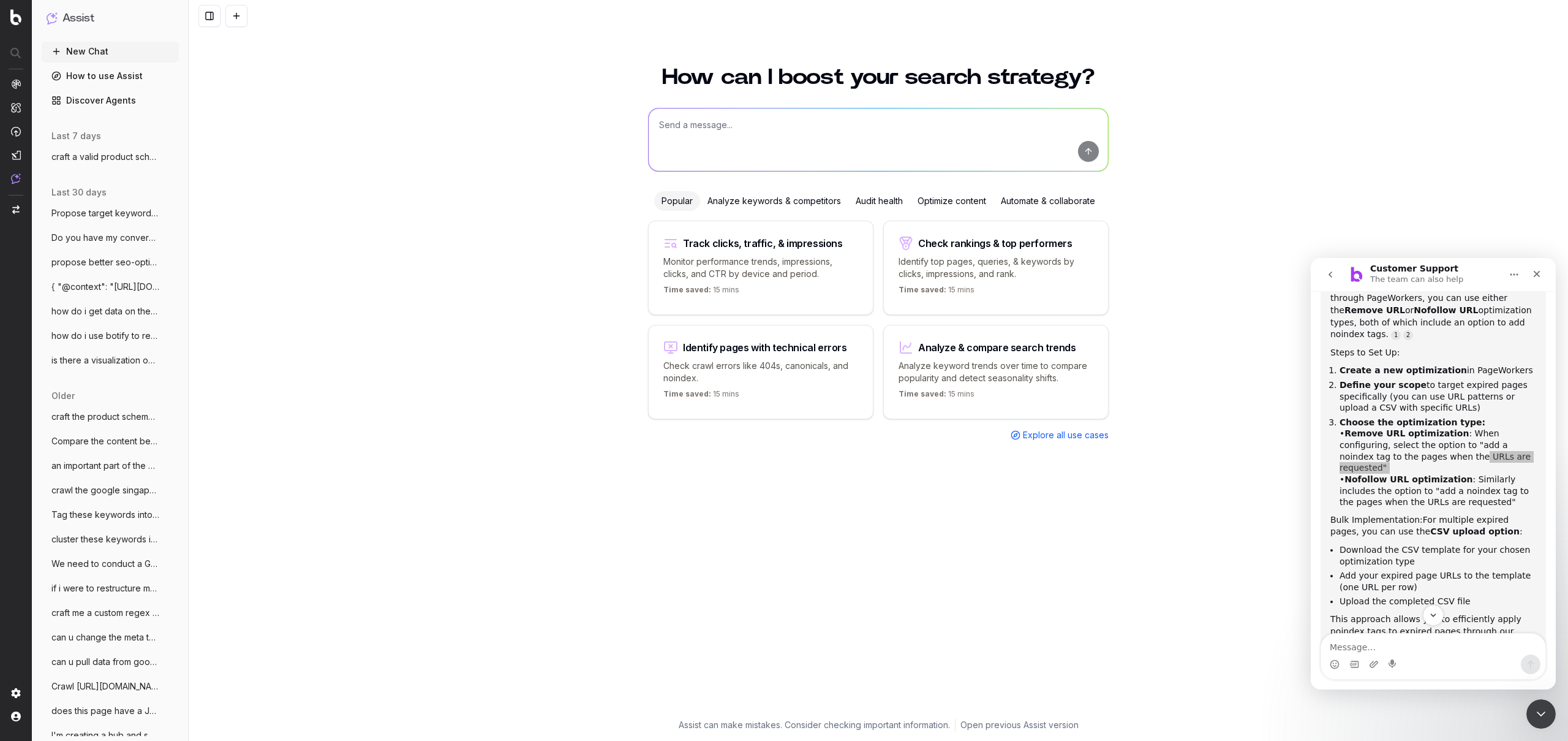
drag, startPoint x: 1248, startPoint y: 349, endPoint x: 1240, endPoint y: 347, distance: 8.2
click at [1247, 348] on div "How can I boost your search strategy? Popular Analyze keywords & competitors Au…" at bounding box center [877, 396] width 1379 height 689
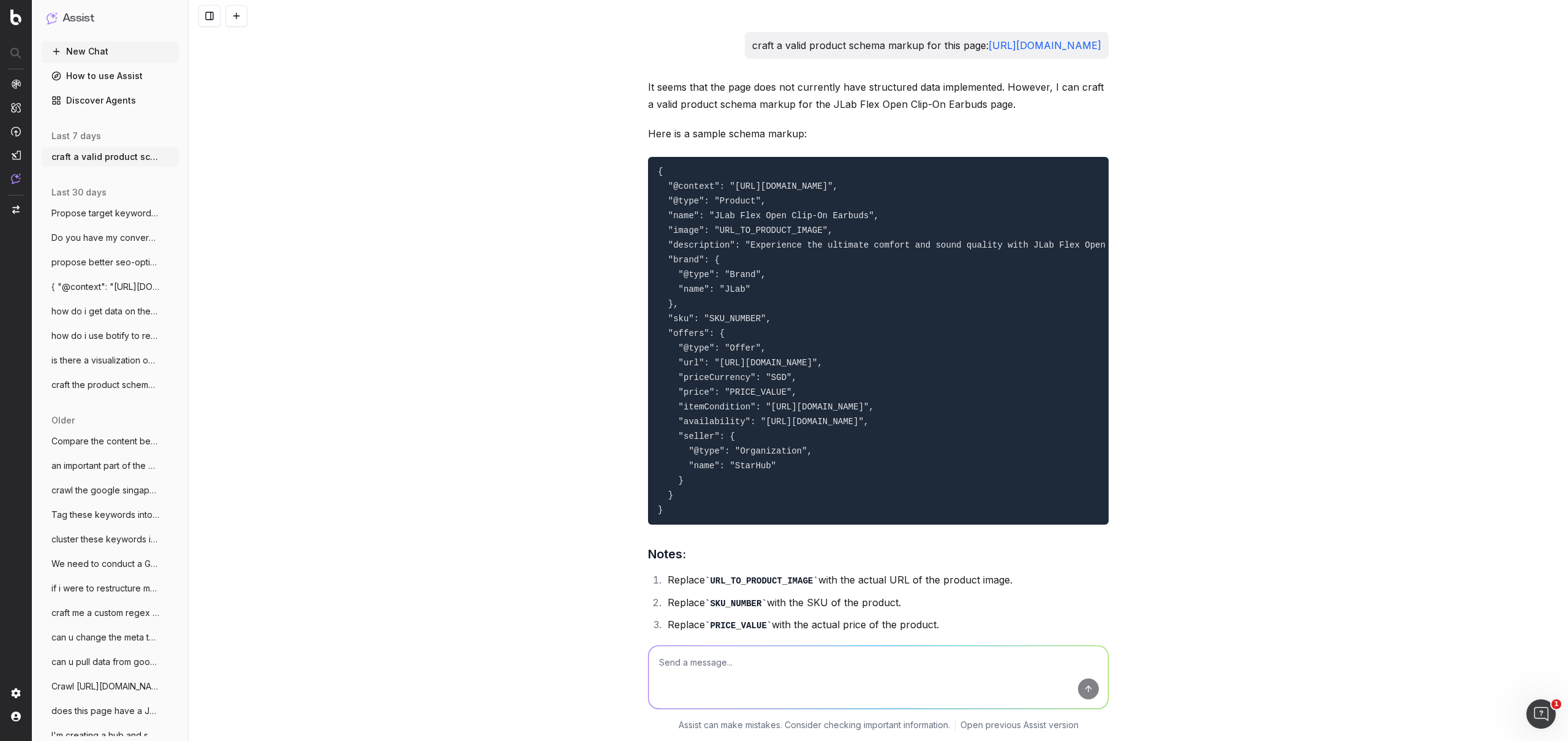
scroll to position [16262, 0]
